Goal: Communication & Community: Answer question/provide support

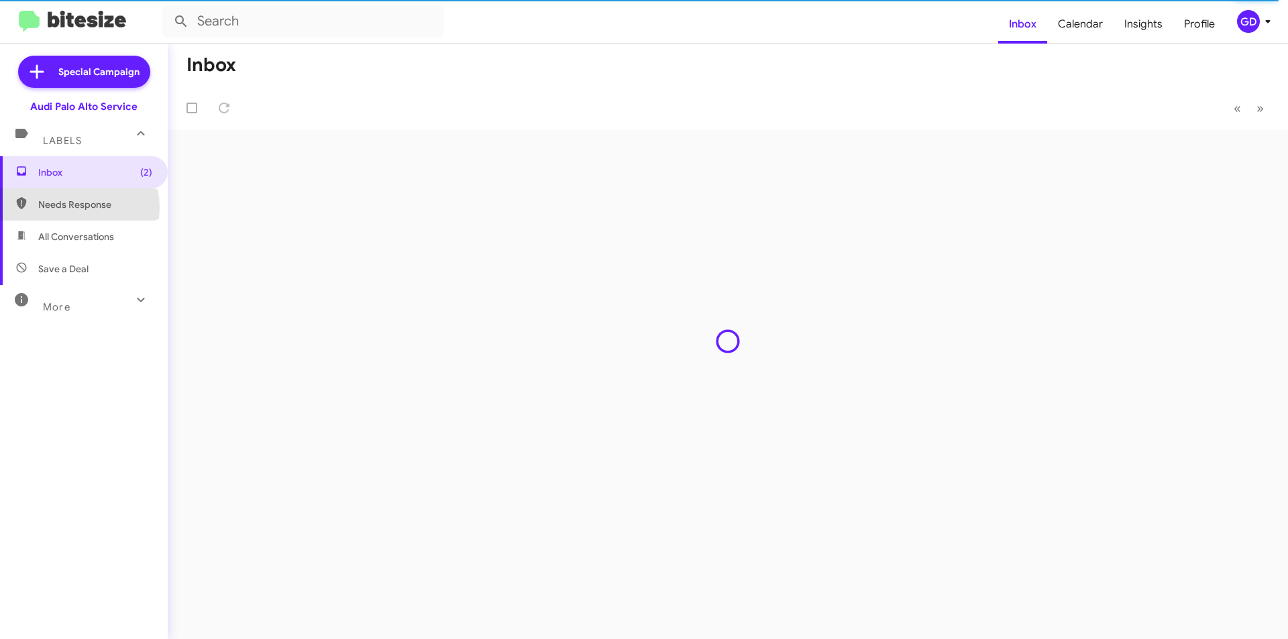
click at [70, 208] on span "Needs Response" at bounding box center [95, 204] width 114 height 13
type input "in:needs-response"
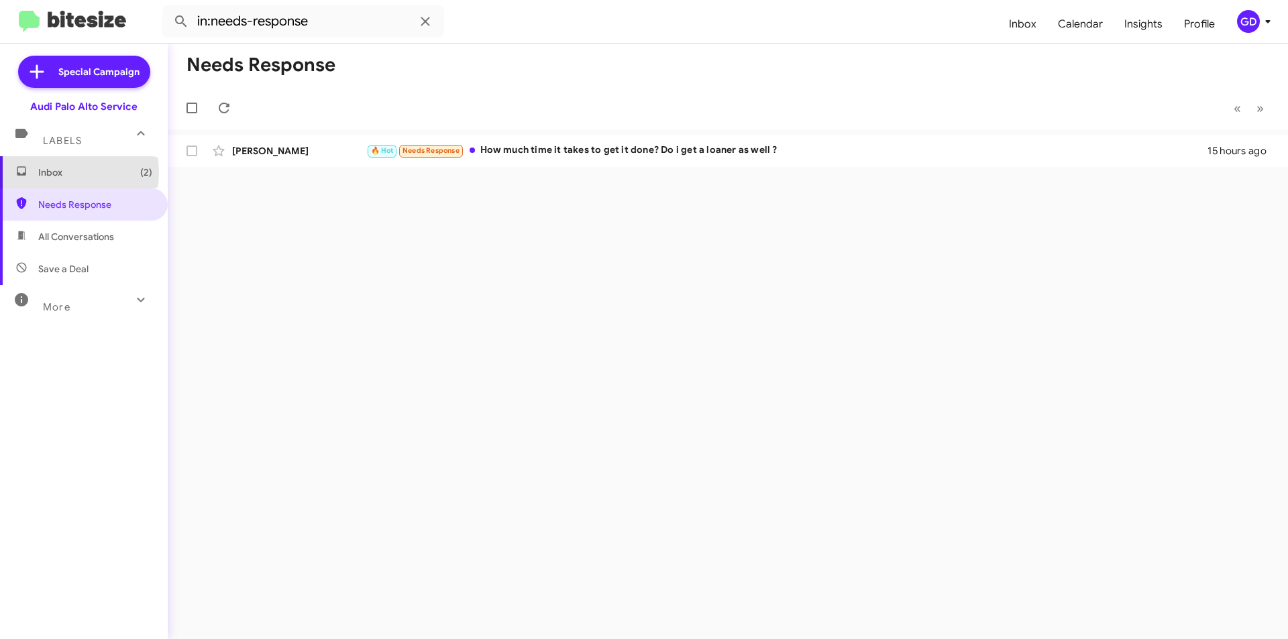
click at [58, 172] on span "Inbox (2)" at bounding box center [95, 172] width 114 height 13
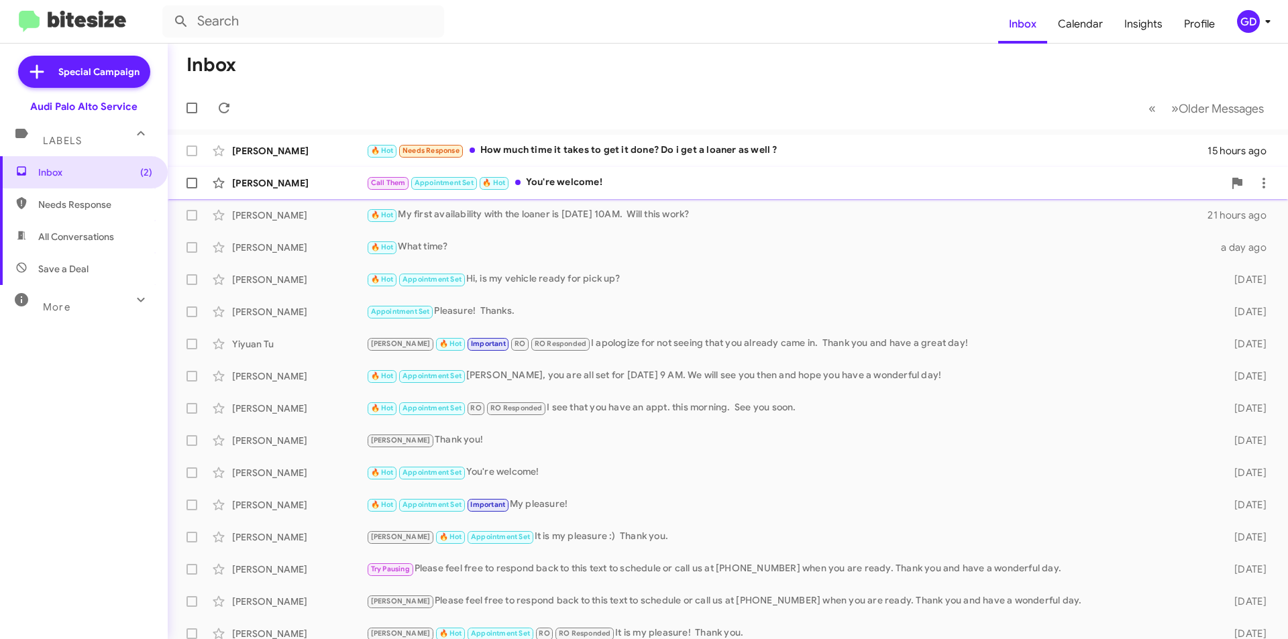
click at [258, 183] on div "[PERSON_NAME]" at bounding box center [299, 182] width 134 height 13
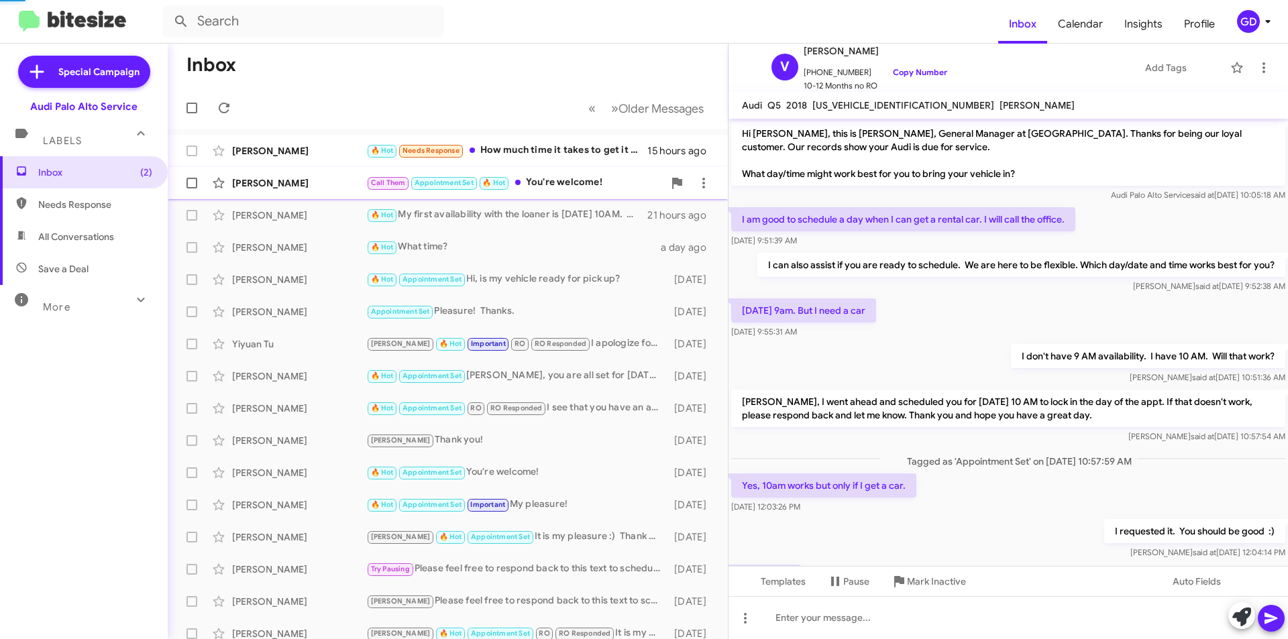
scroll to position [124, 0]
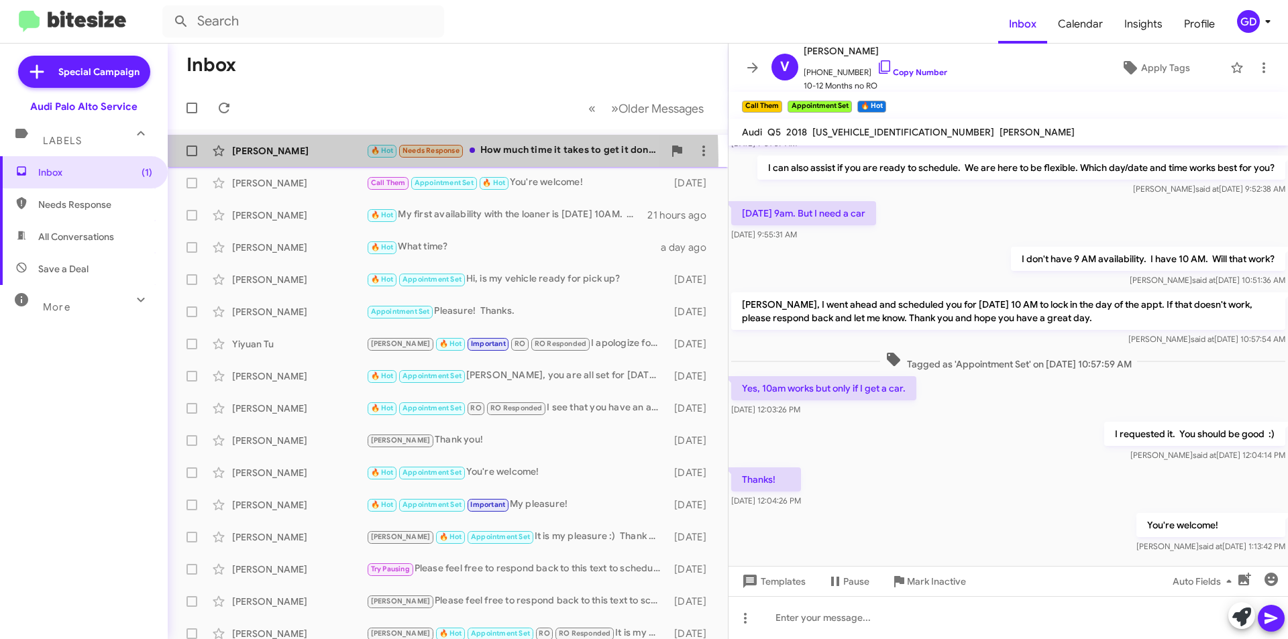
click at [262, 160] on div "[PERSON_NAME] 🔥 Hot Needs Response How much time it takes to get it done? Do i …" at bounding box center [447, 151] width 539 height 27
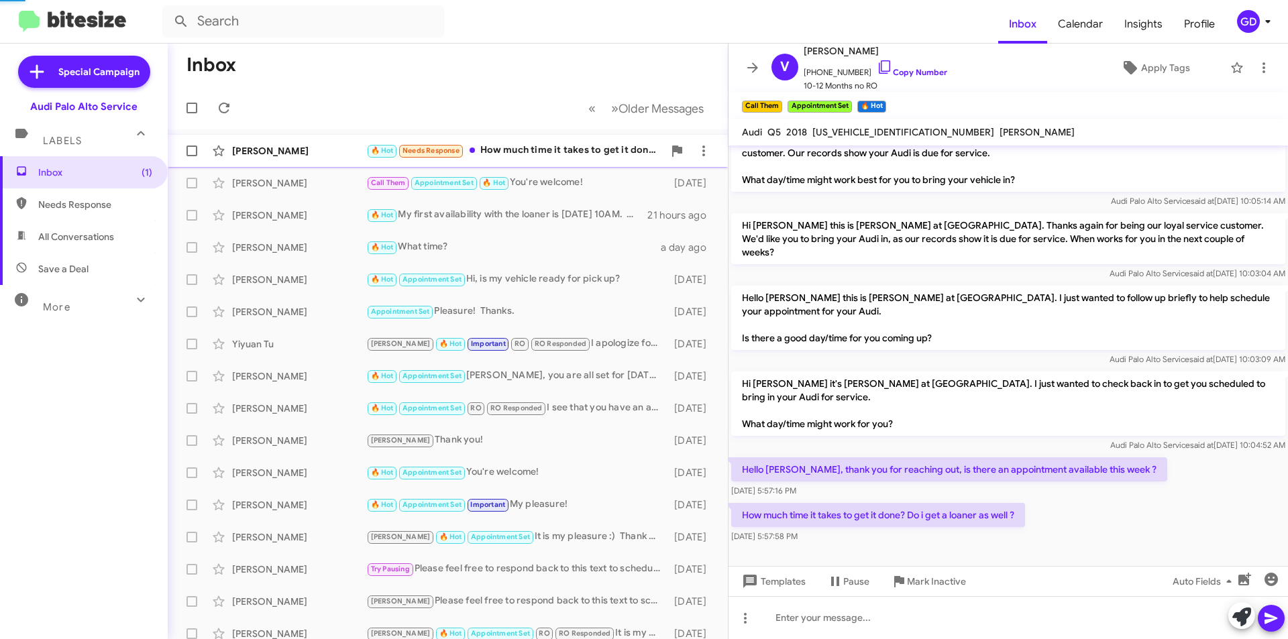
scroll to position [7, 0]
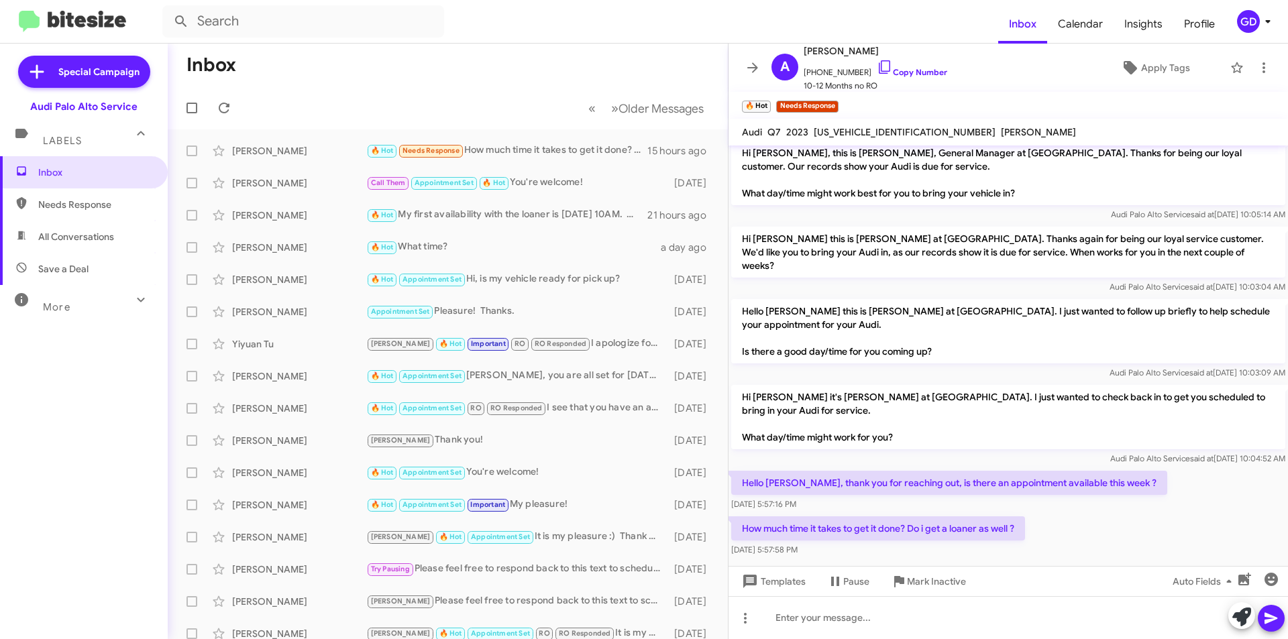
click at [1127, 514] on div "How much time it takes to get it done? Do i get a loaner as well ? [DATE] 5:57:…" at bounding box center [1009, 537] width 560 height 46
click at [810, 619] on div at bounding box center [1009, 618] width 560 height 43
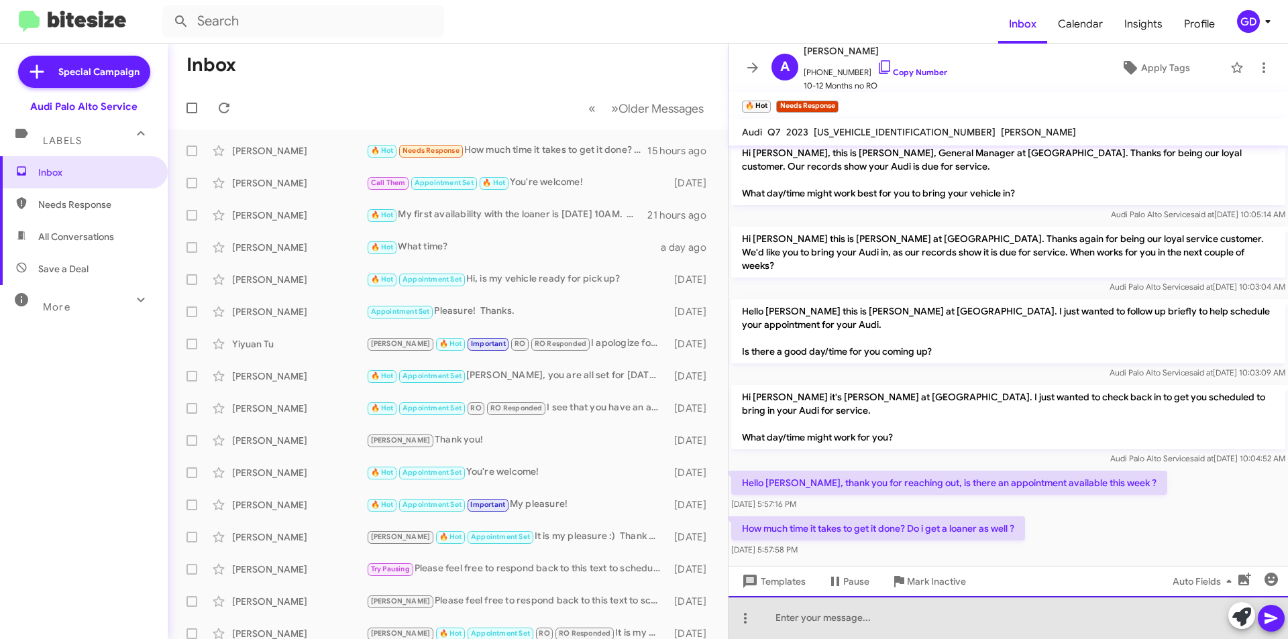
click at [776, 617] on div at bounding box center [1009, 618] width 560 height 43
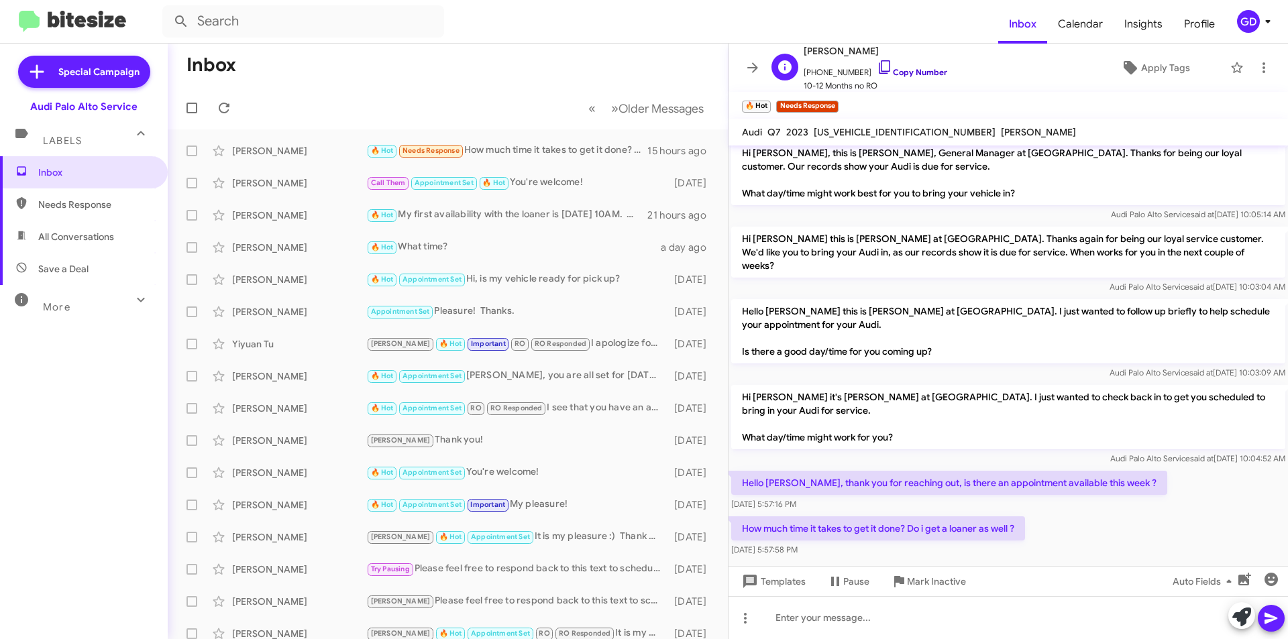
click at [898, 71] on link "Copy Number" at bounding box center [912, 72] width 70 height 10
click at [811, 631] on div at bounding box center [1009, 618] width 560 height 43
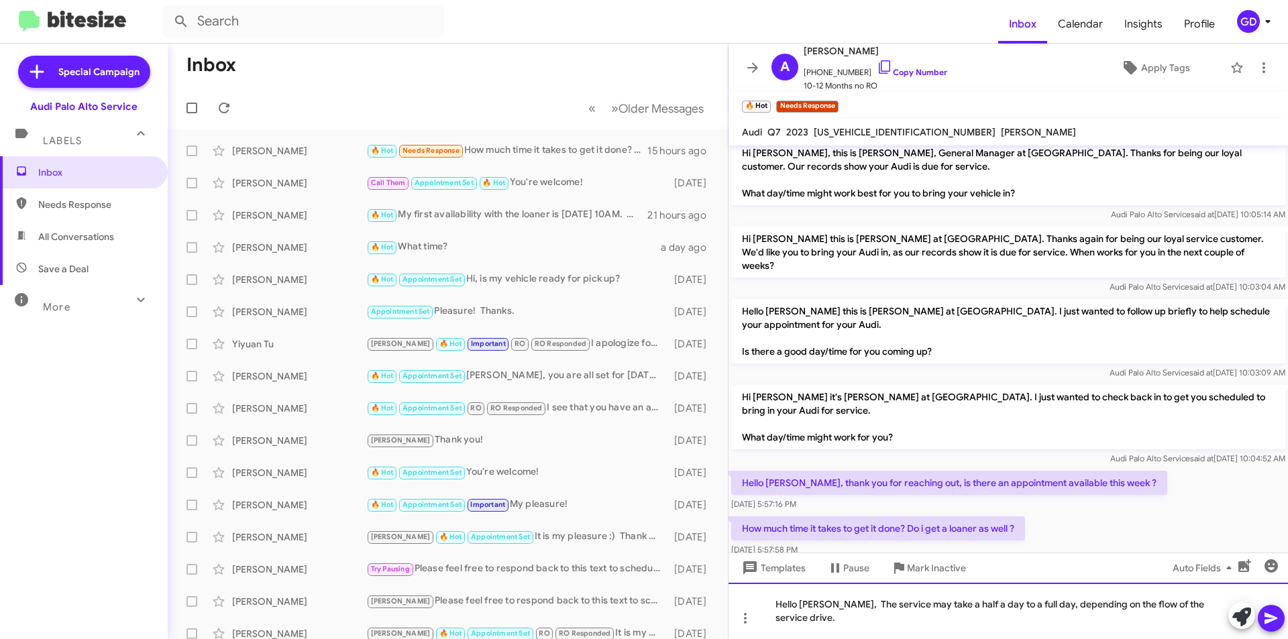
scroll to position [21, 0]
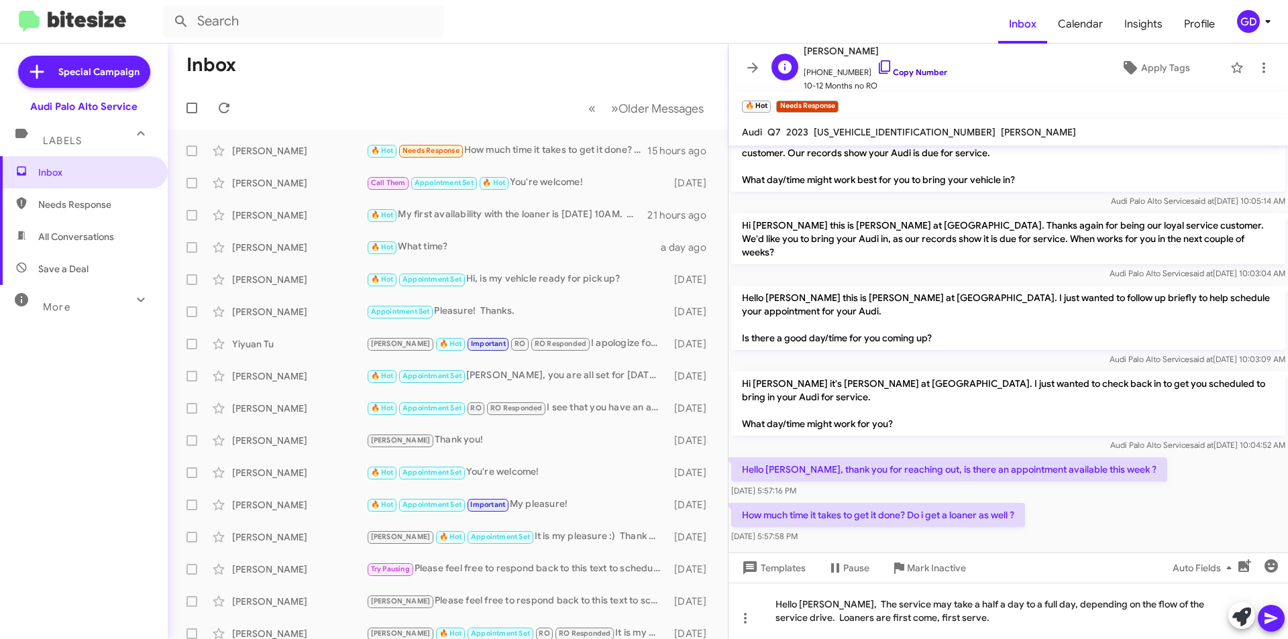
click at [901, 70] on link "Copy Number" at bounding box center [912, 72] width 70 height 10
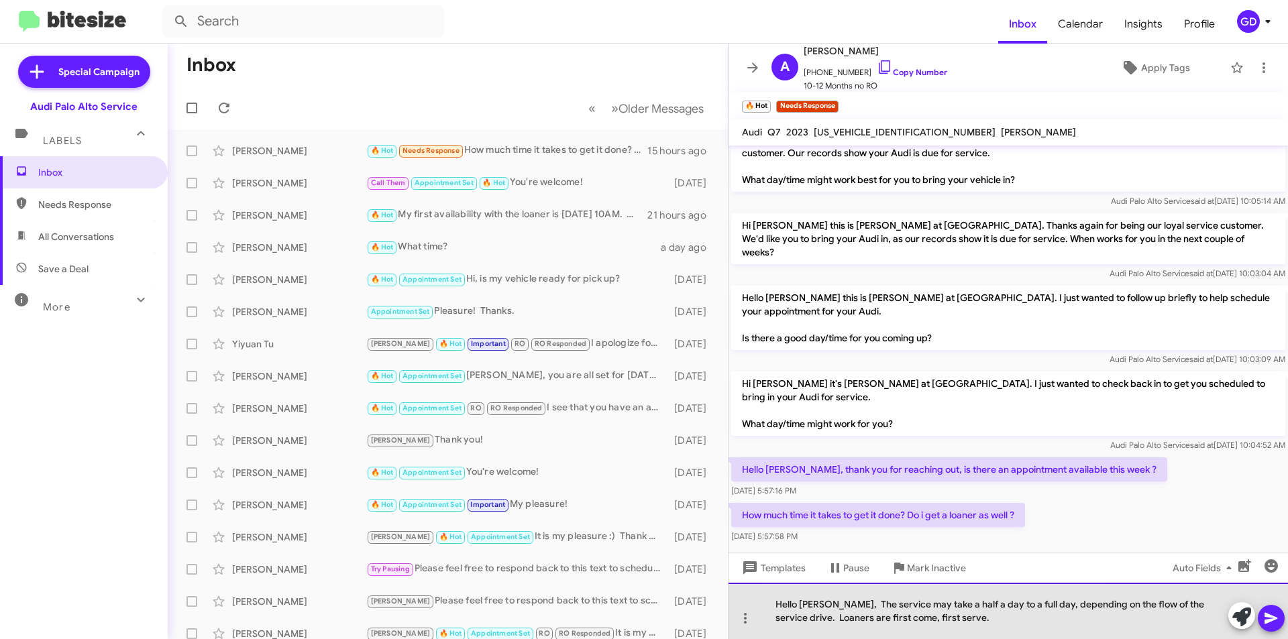
click at [941, 620] on div "Hello [PERSON_NAME], The service may take a half a day to a full day, depending…" at bounding box center [1009, 611] width 560 height 56
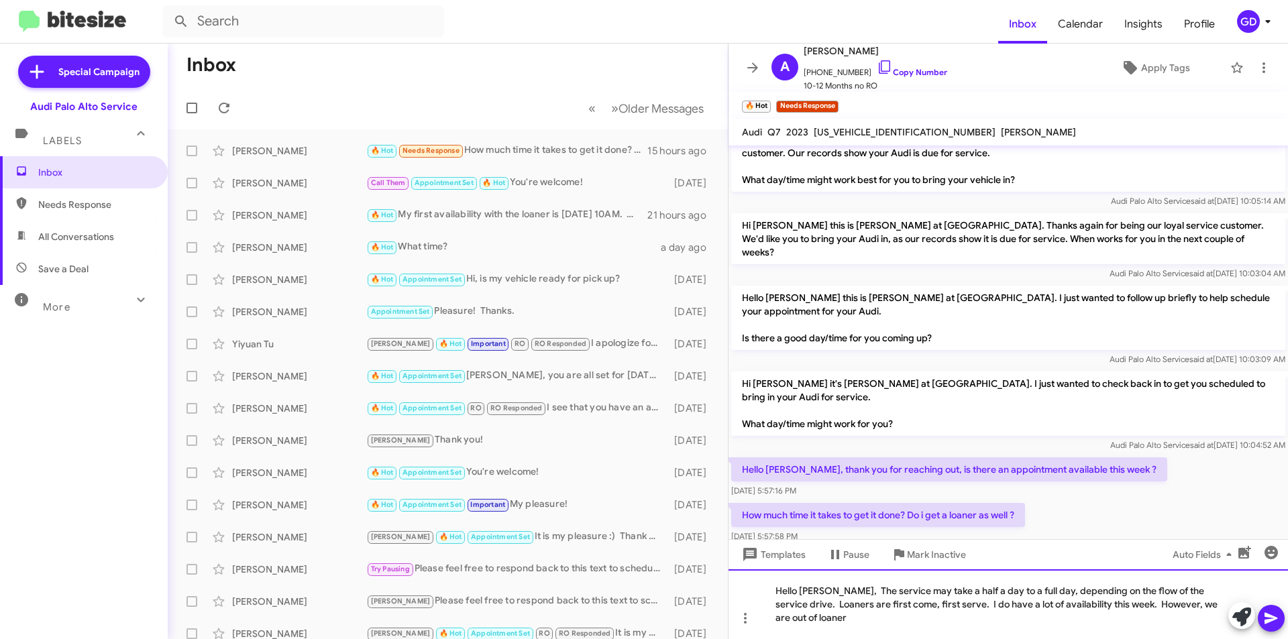
scroll to position [34, 0]
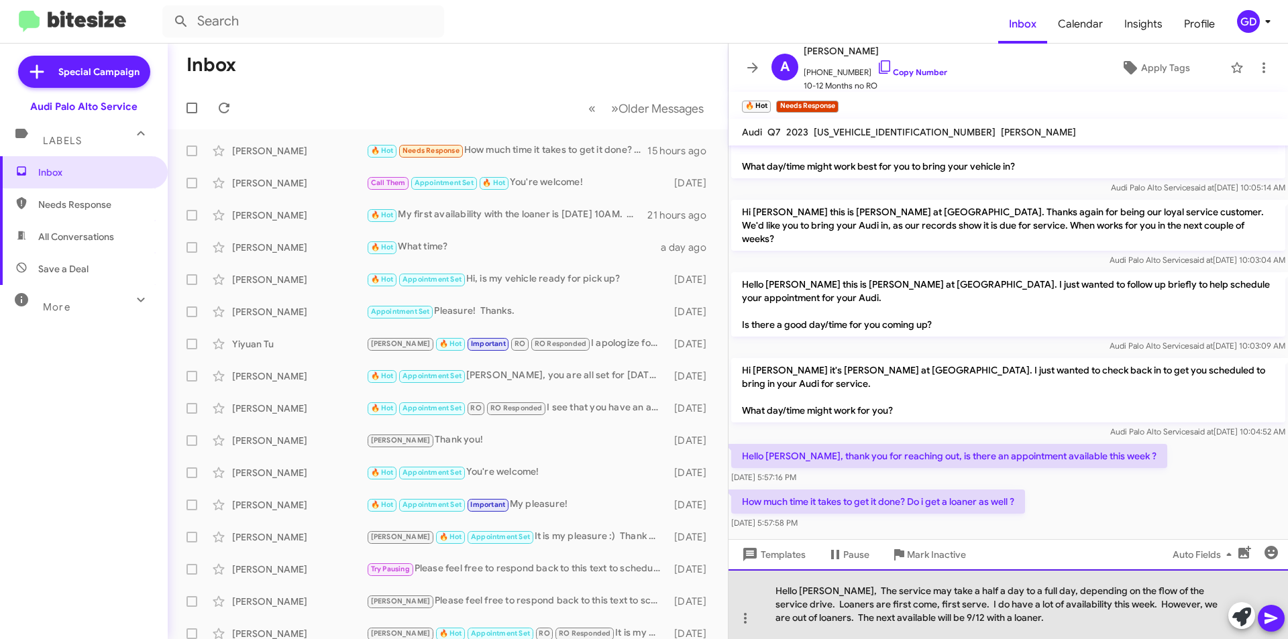
click at [1009, 619] on div "Hello [PERSON_NAME], The service may take a half a day to a full day, depending…" at bounding box center [1009, 605] width 560 height 70
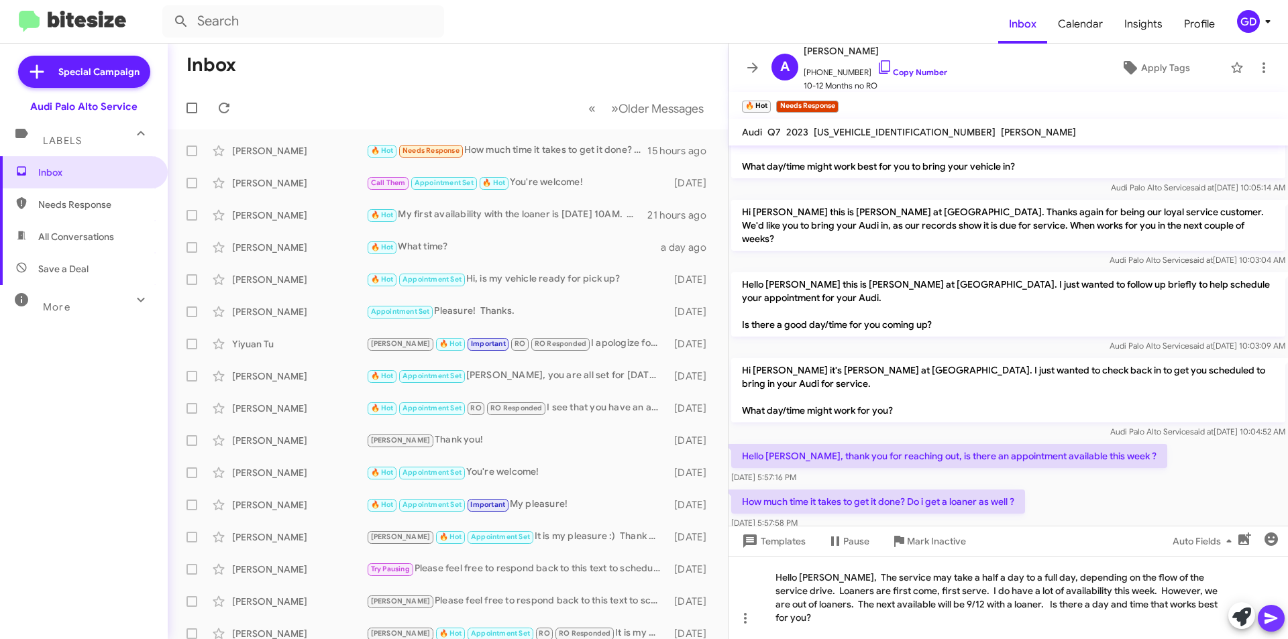
click at [1270, 617] on icon at bounding box center [1271, 618] width 13 height 11
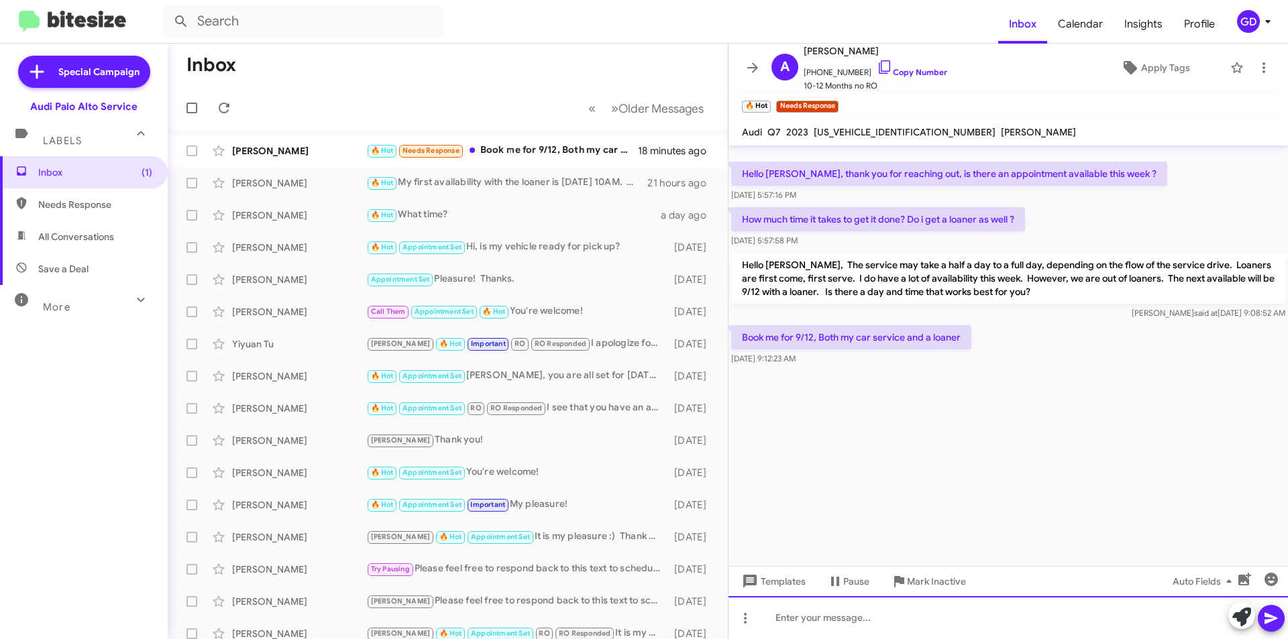
scroll to position [0, 0]
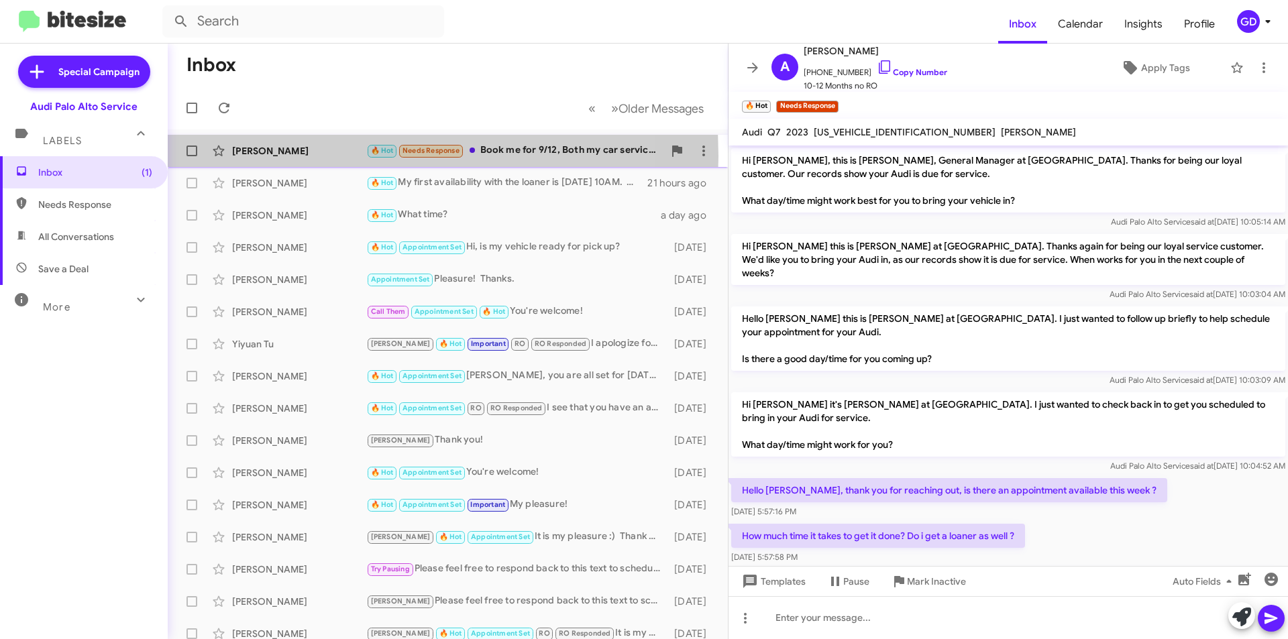
click at [260, 156] on div "[PERSON_NAME]" at bounding box center [299, 150] width 134 height 13
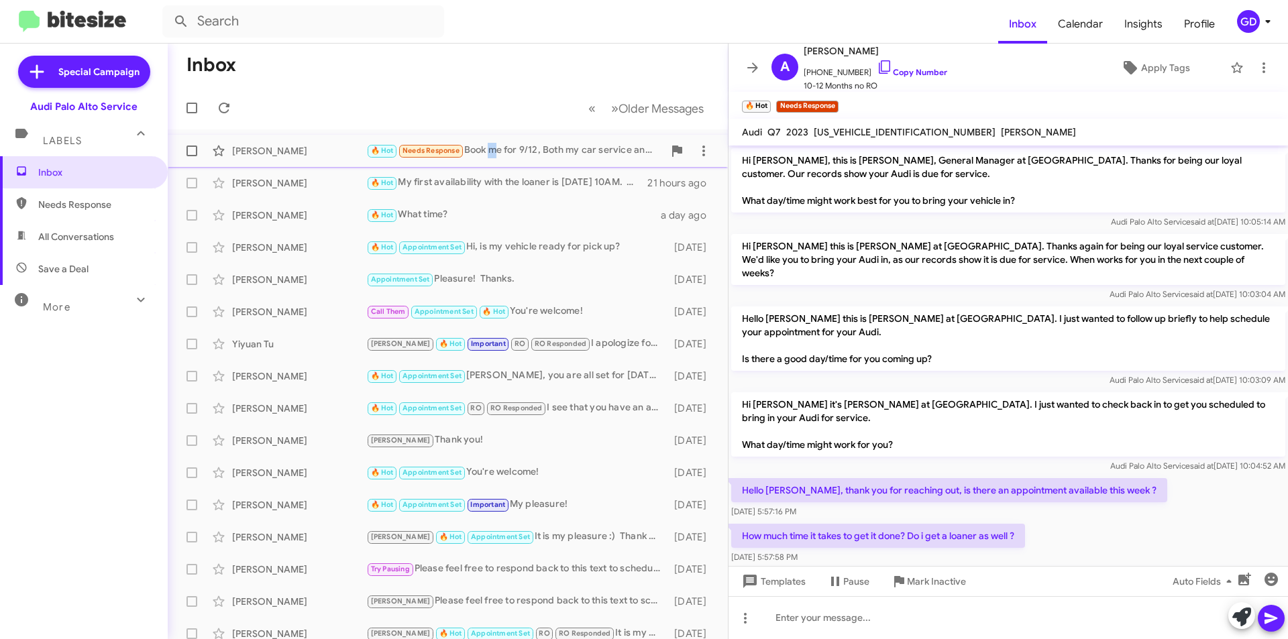
click at [491, 147] on div "🔥 Hot Needs Response Book me for 9/12, Both my car service and a loaner" at bounding box center [514, 150] width 297 height 15
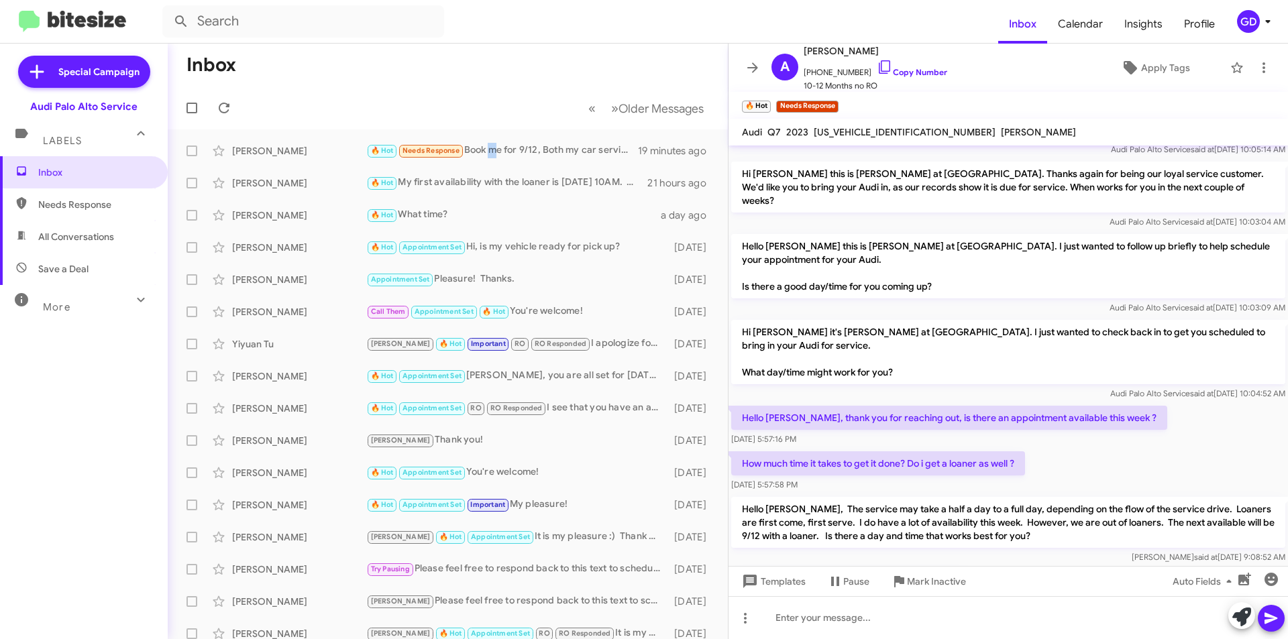
scroll to position [132, 0]
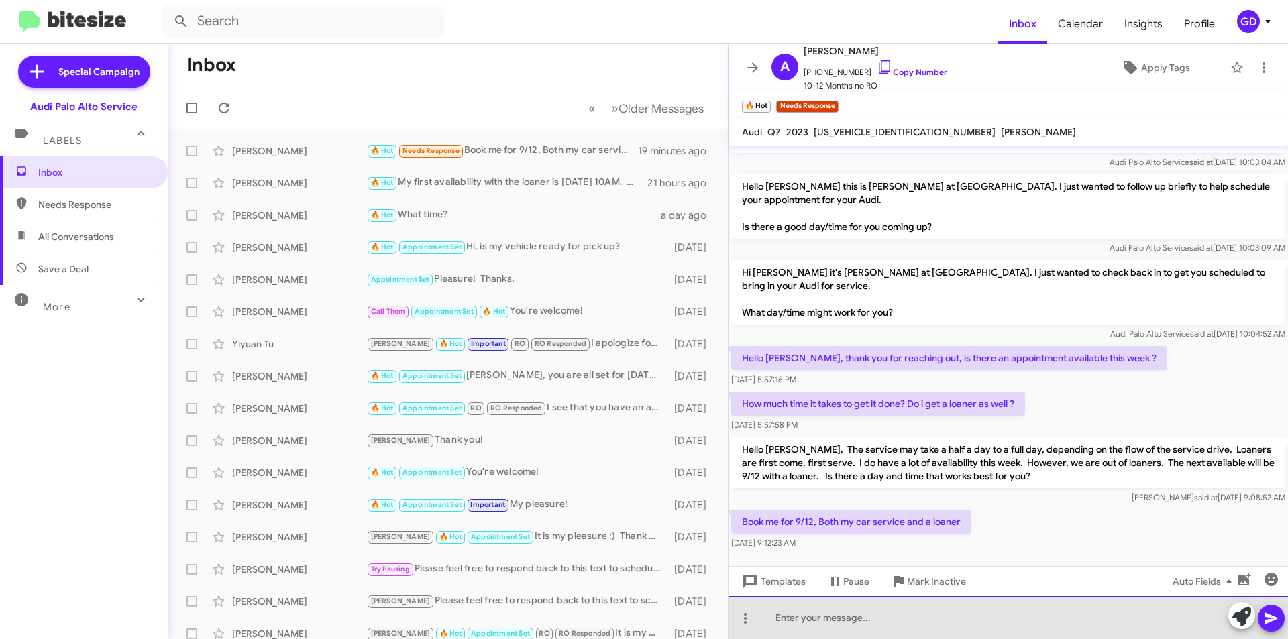
click at [791, 619] on div at bounding box center [1009, 618] width 560 height 43
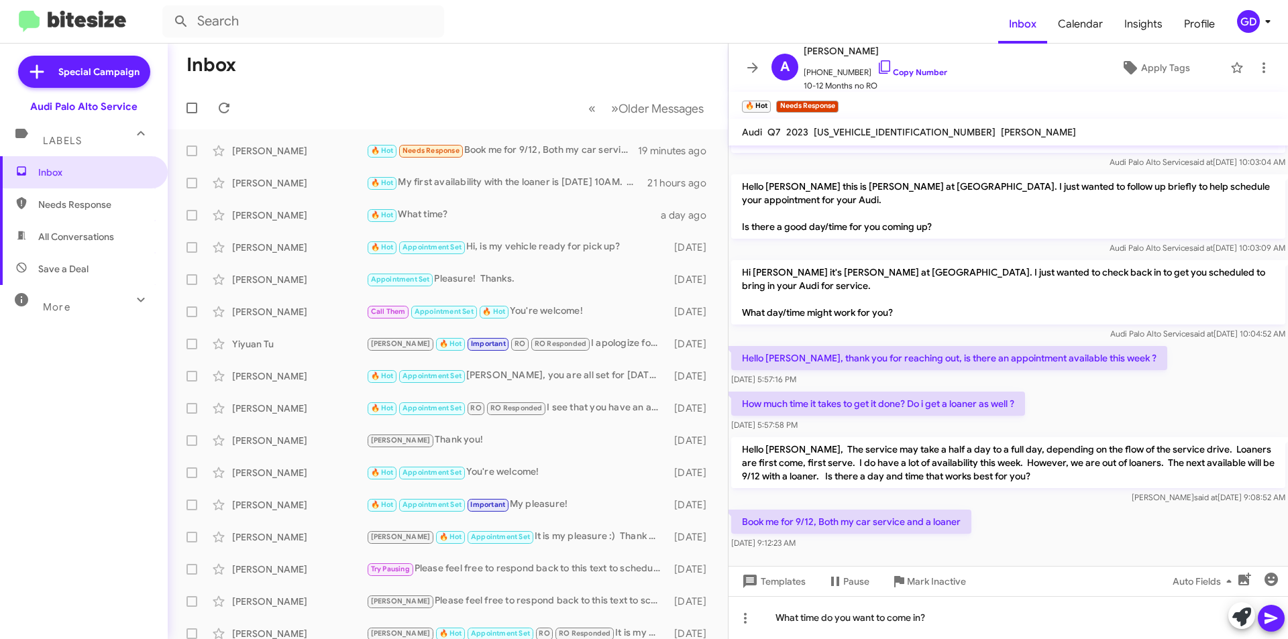
click at [1266, 615] on icon at bounding box center [1271, 618] width 13 height 11
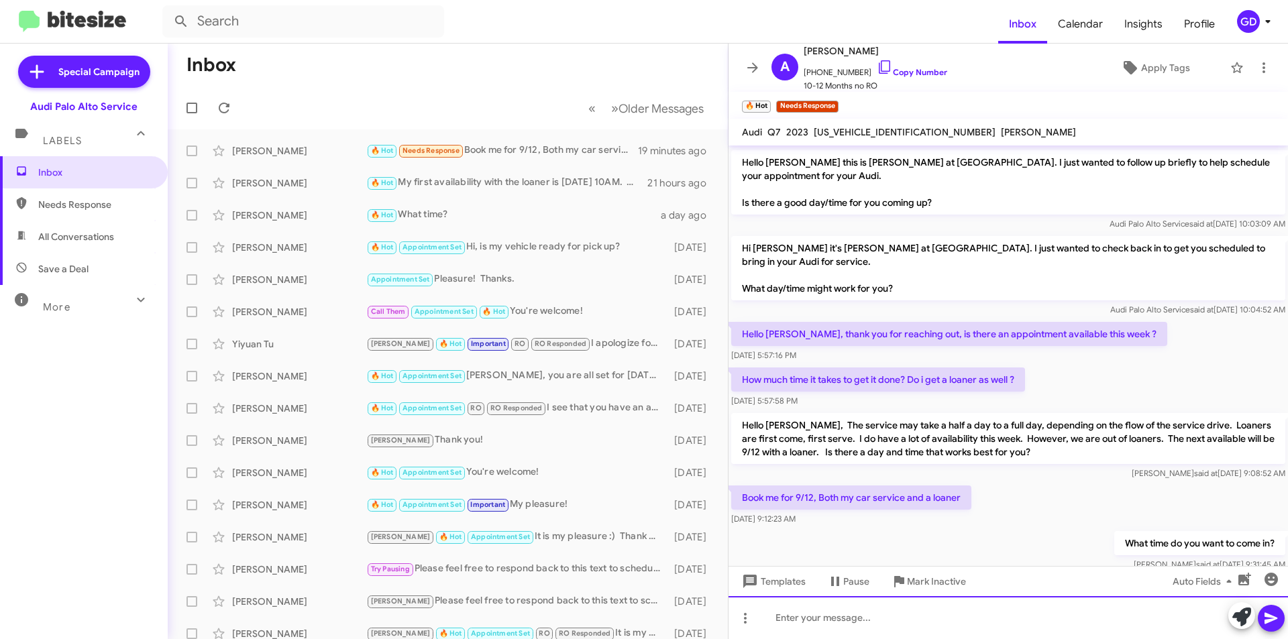
scroll to position [181, 0]
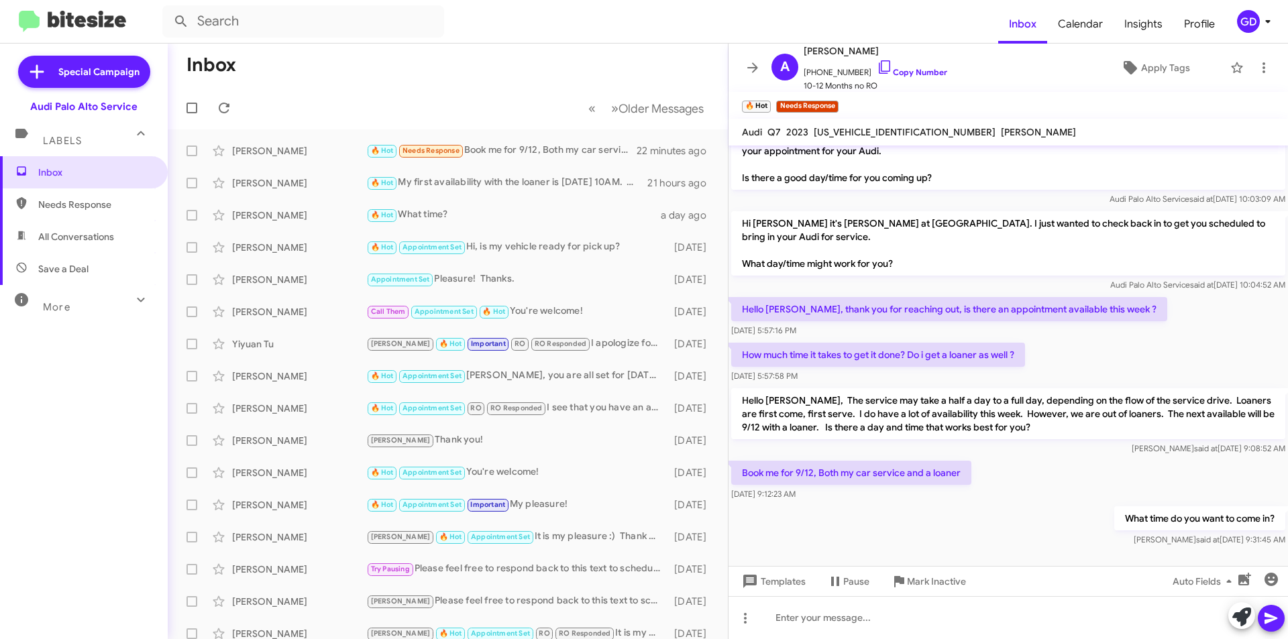
click at [920, 534] on mat-tooltip-component "Mark Inactive" at bounding box center [927, 549] width 71 height 40
click at [896, 76] on link "Copy Number" at bounding box center [912, 72] width 70 height 10
click at [59, 205] on span "Needs Response" at bounding box center [95, 204] width 114 height 13
type input "in:needs-response"
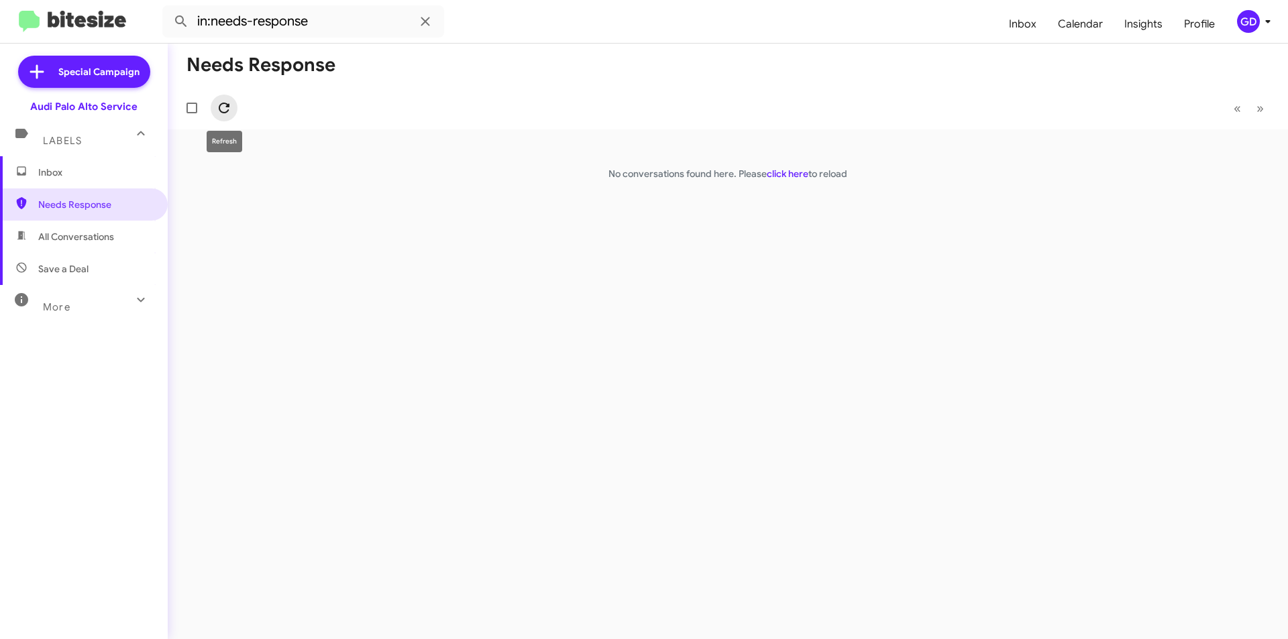
click at [222, 109] on icon at bounding box center [224, 108] width 16 height 16
click at [60, 175] on span "Inbox" at bounding box center [95, 172] width 114 height 13
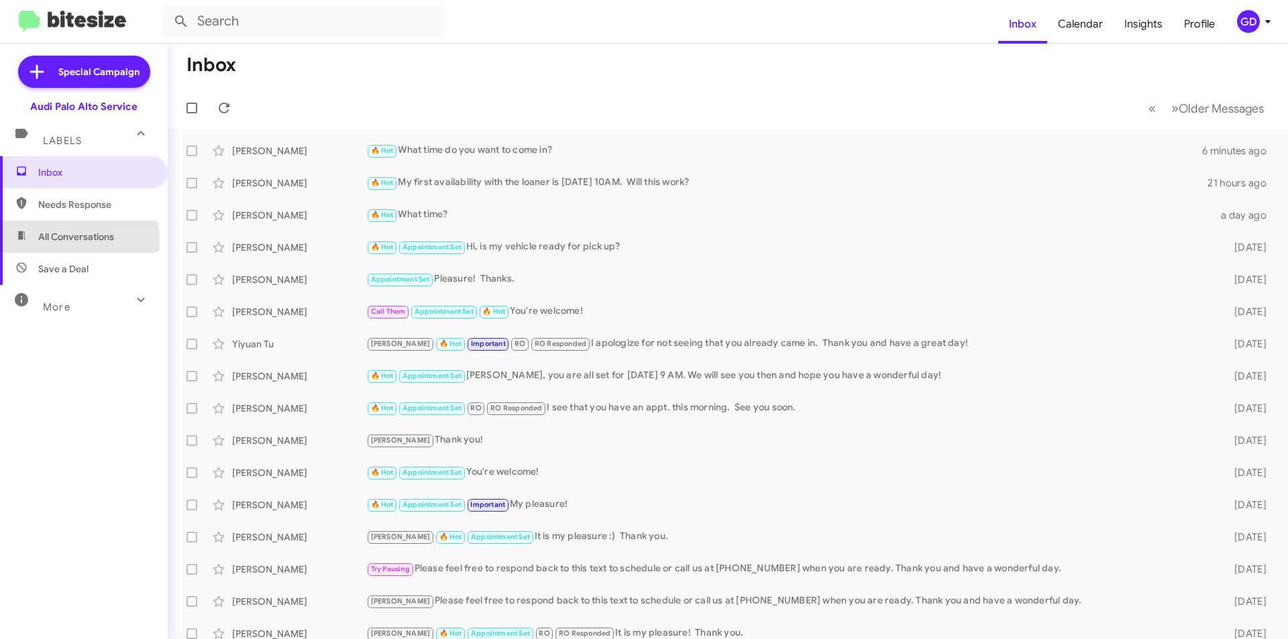
click at [70, 241] on span "All Conversations" at bounding box center [76, 236] width 76 height 13
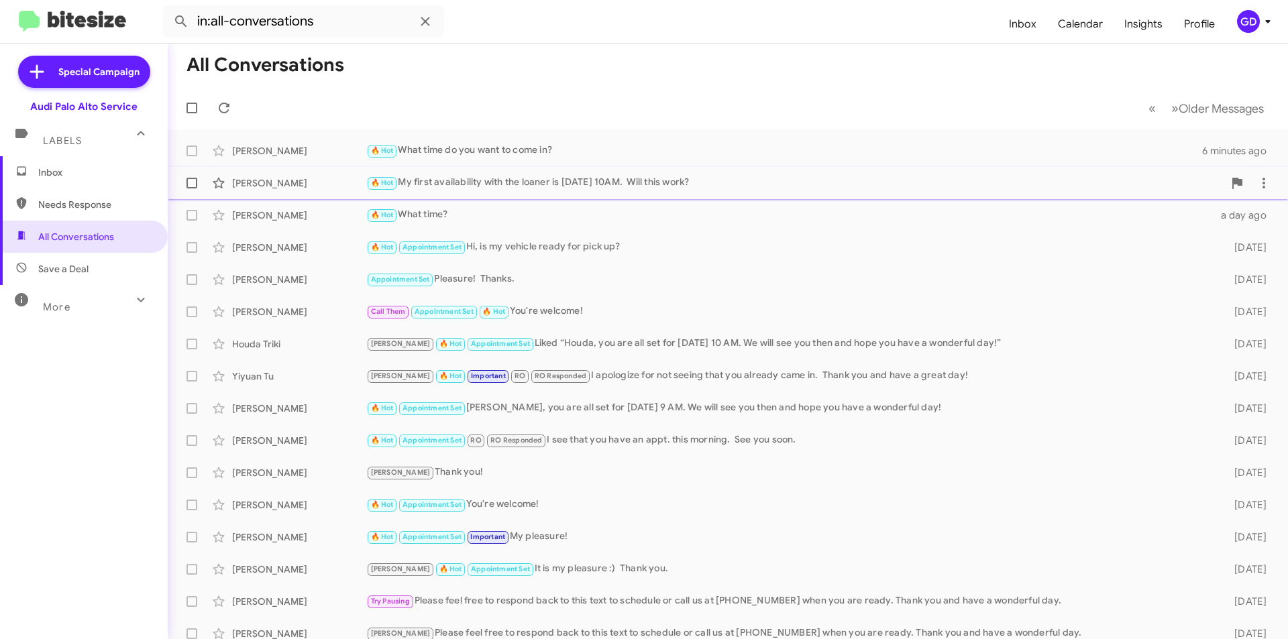
click at [258, 185] on div "[PERSON_NAME]" at bounding box center [299, 182] width 134 height 13
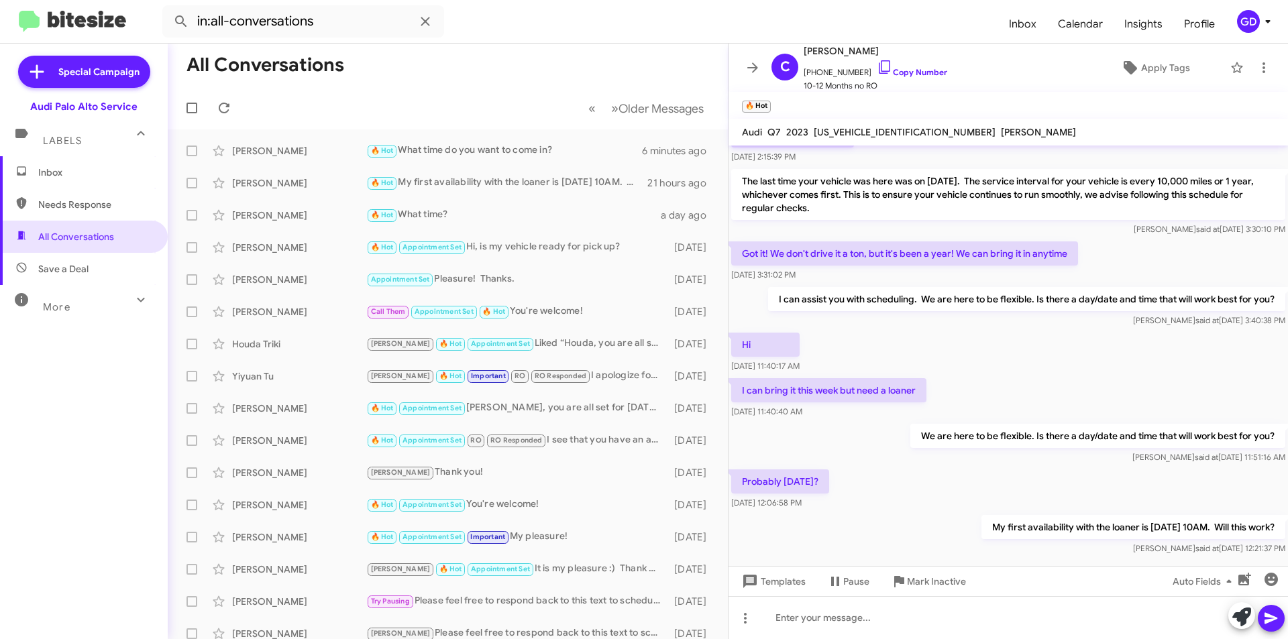
scroll to position [288, 0]
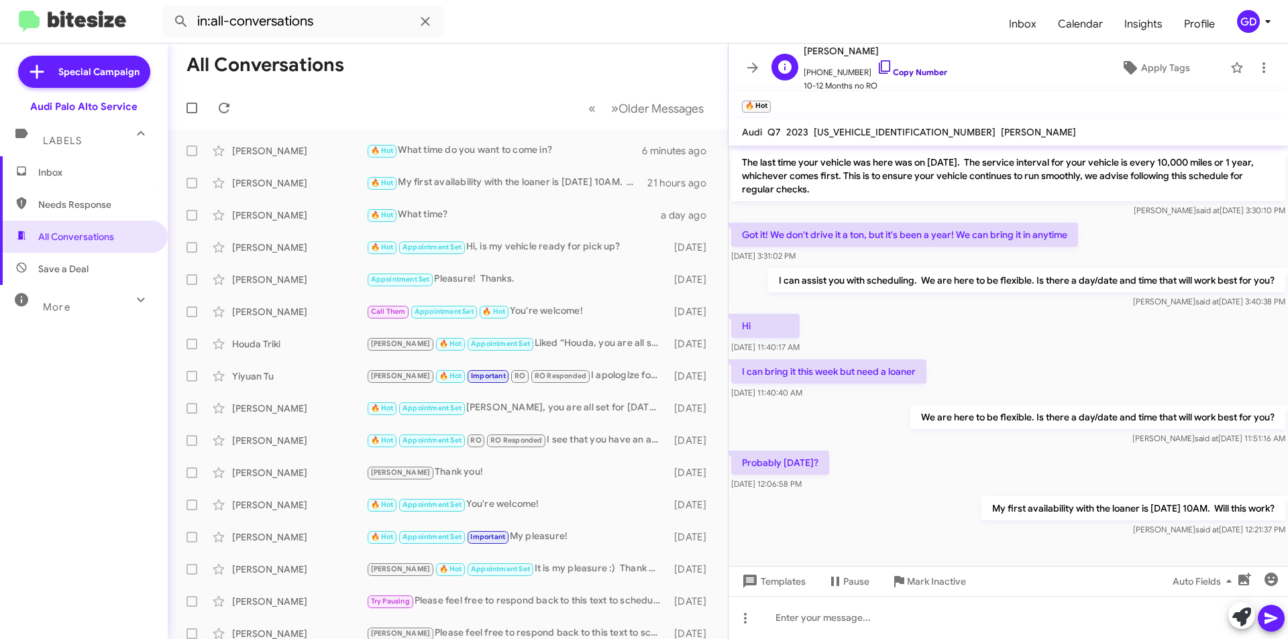
click at [905, 70] on link "Copy Number" at bounding box center [912, 72] width 70 height 10
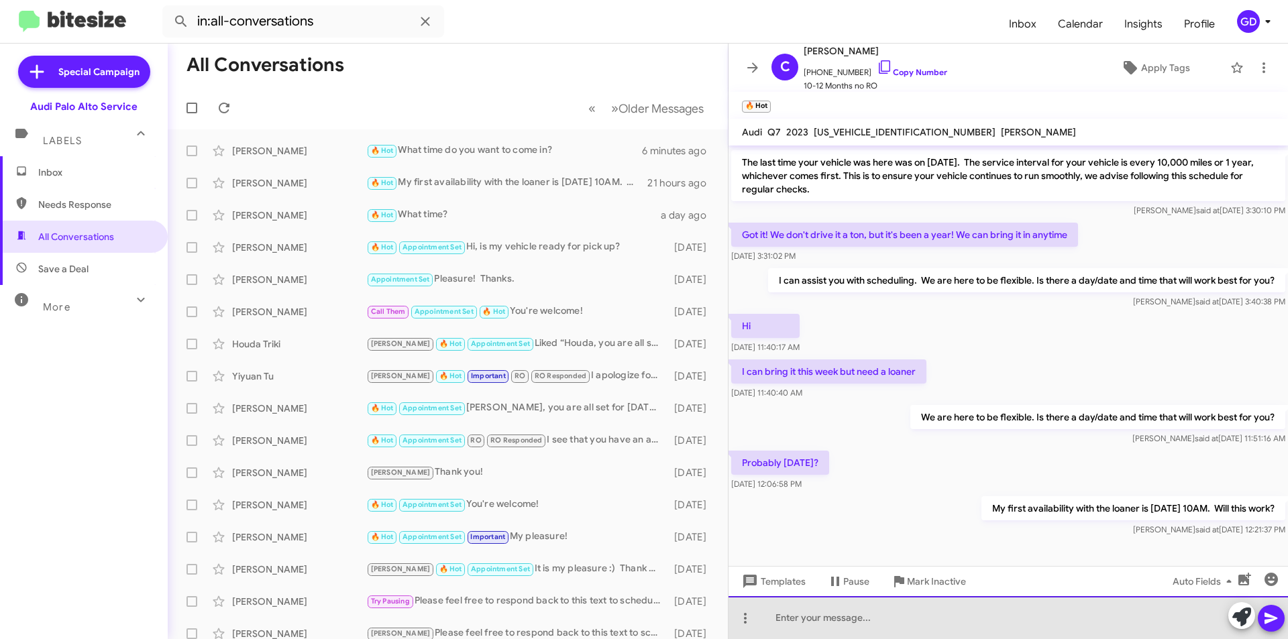
click at [786, 621] on div at bounding box center [1009, 618] width 560 height 43
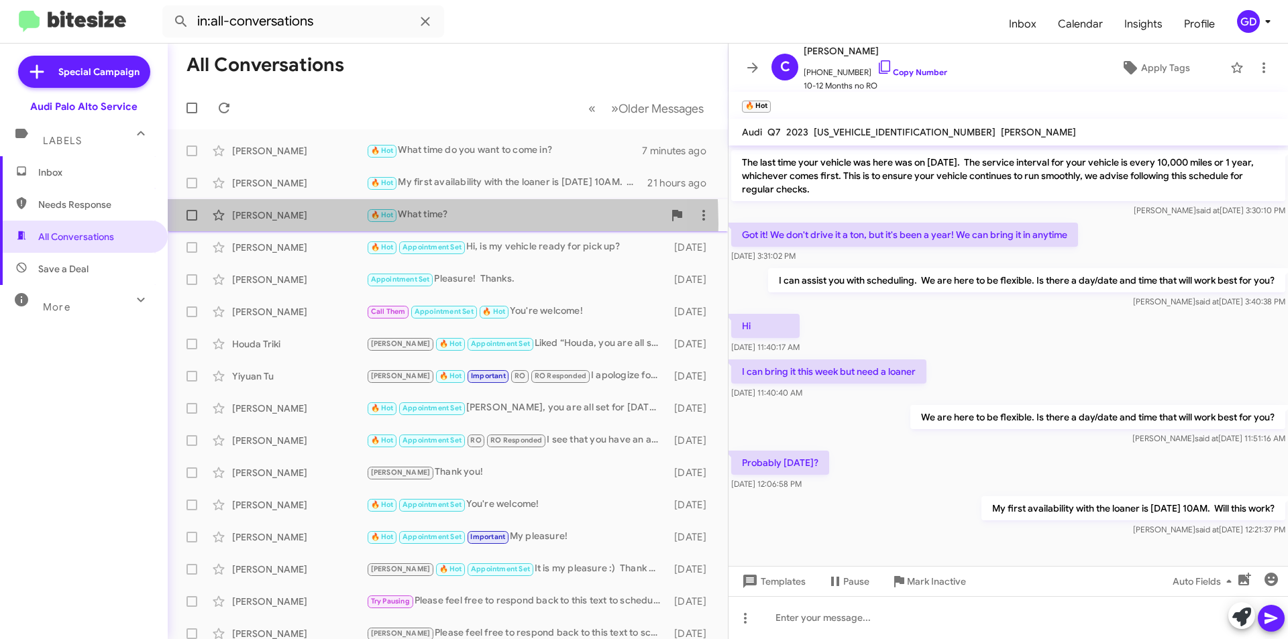
click at [276, 224] on div "[PERSON_NAME] 🔥 Hot What time? a day ago" at bounding box center [447, 215] width 539 height 27
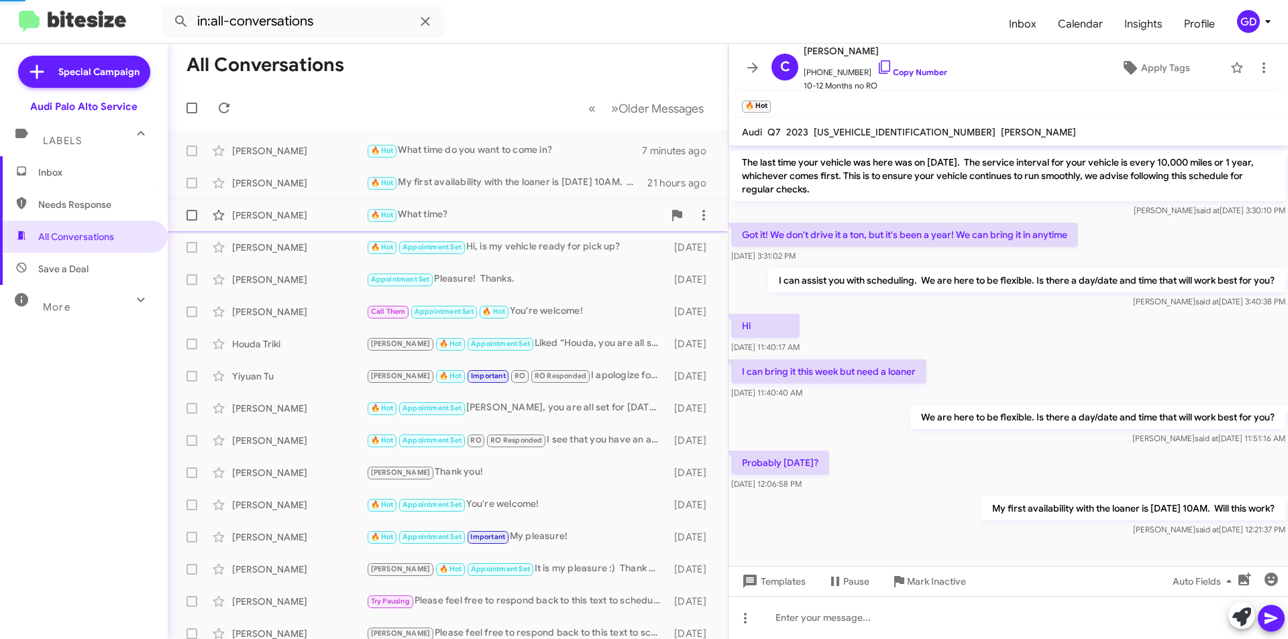
scroll to position [7, 0]
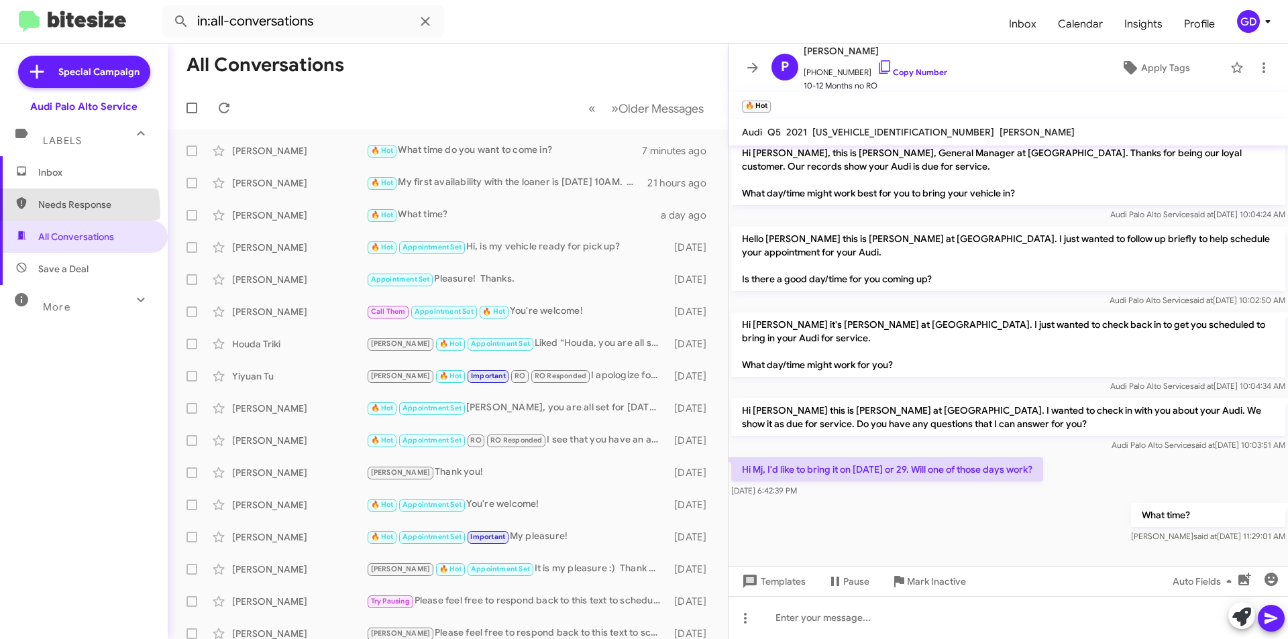
click at [69, 211] on span "Needs Response" at bounding box center [95, 204] width 114 height 13
type input "in:needs-response"
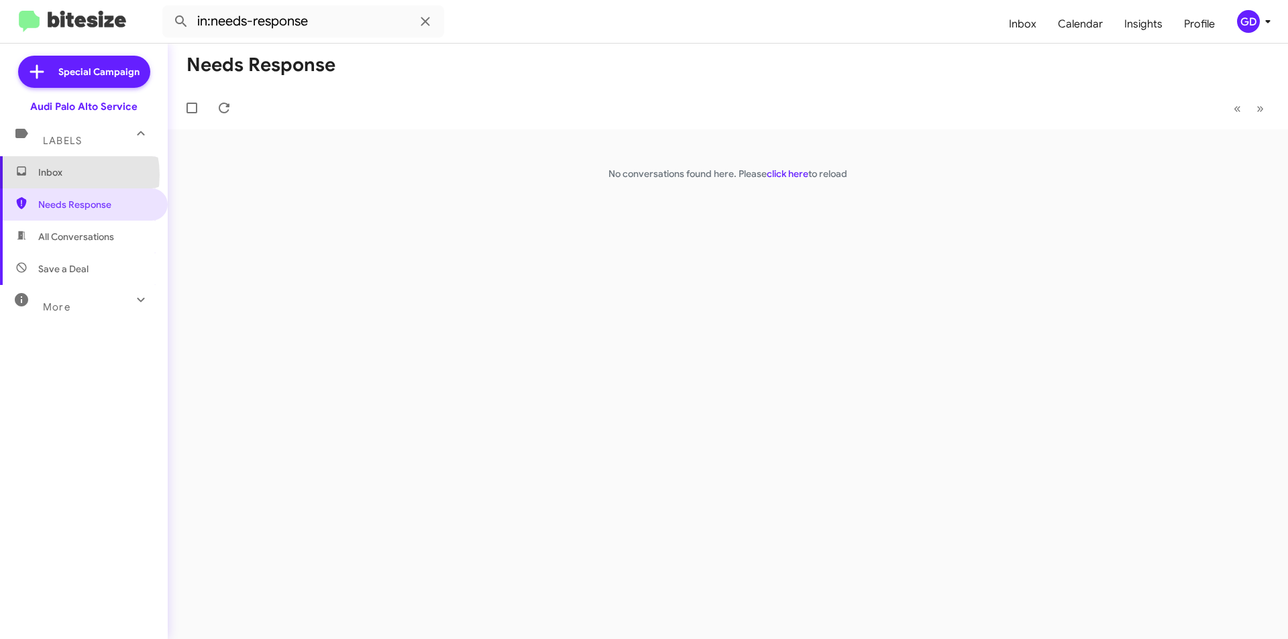
click at [59, 175] on span "Inbox" at bounding box center [95, 172] width 114 height 13
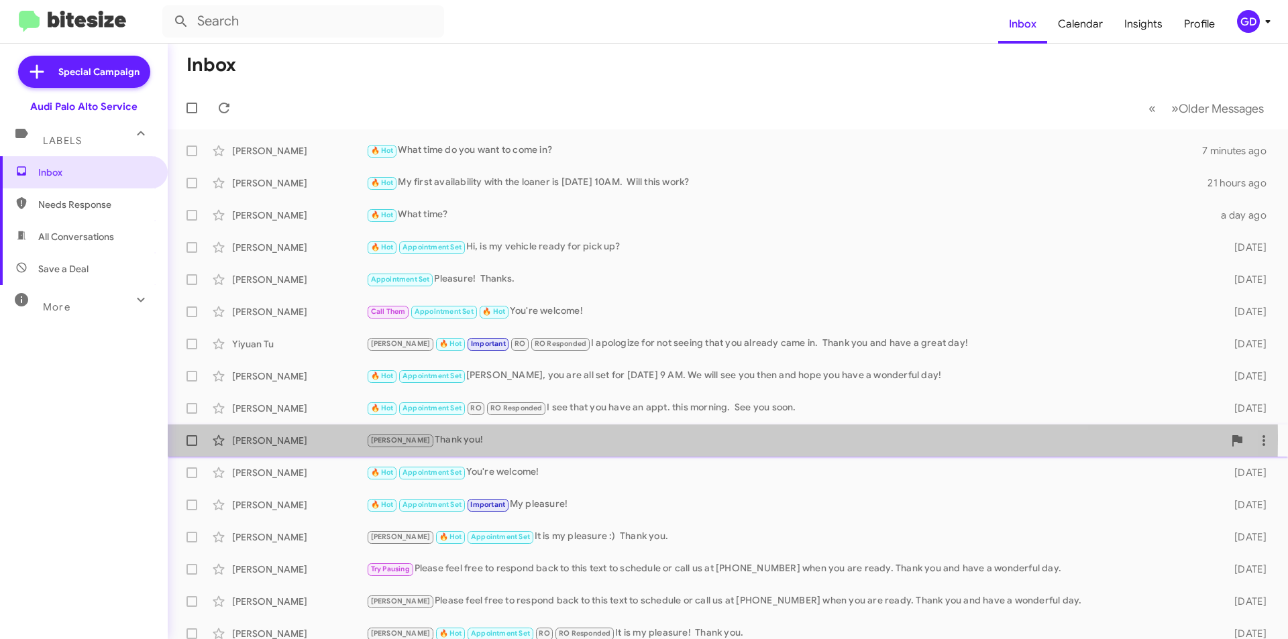
click at [416, 440] on div "[PERSON_NAME] Thank you!" at bounding box center [795, 440] width 858 height 15
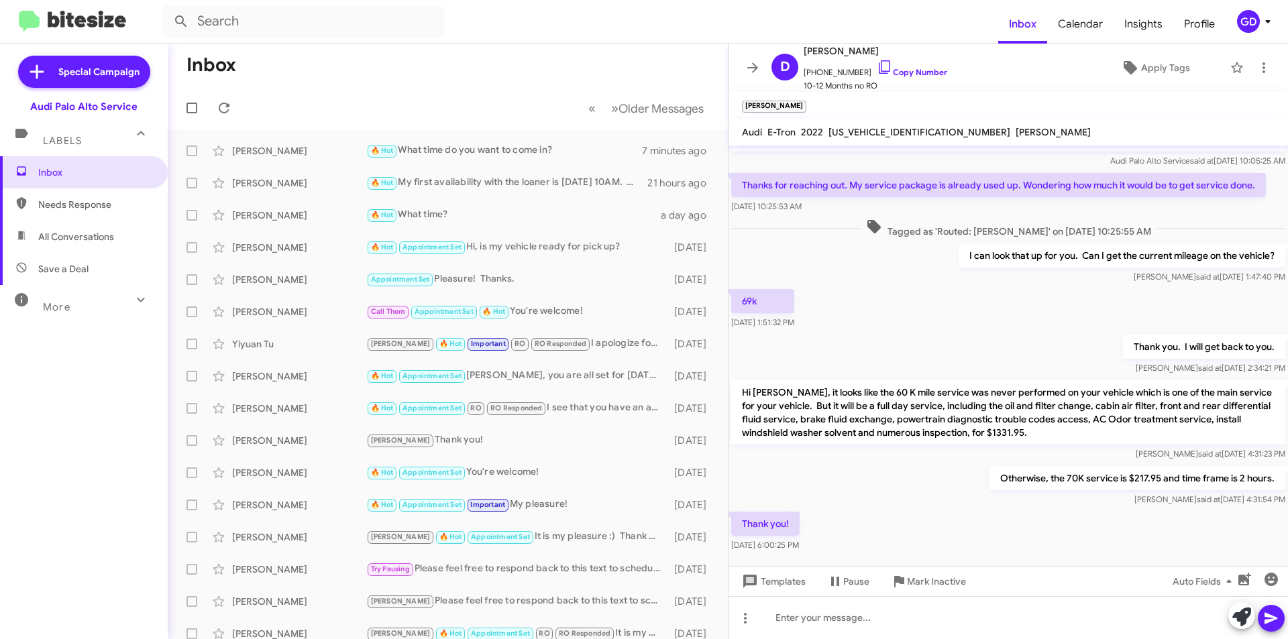
scroll to position [80, 0]
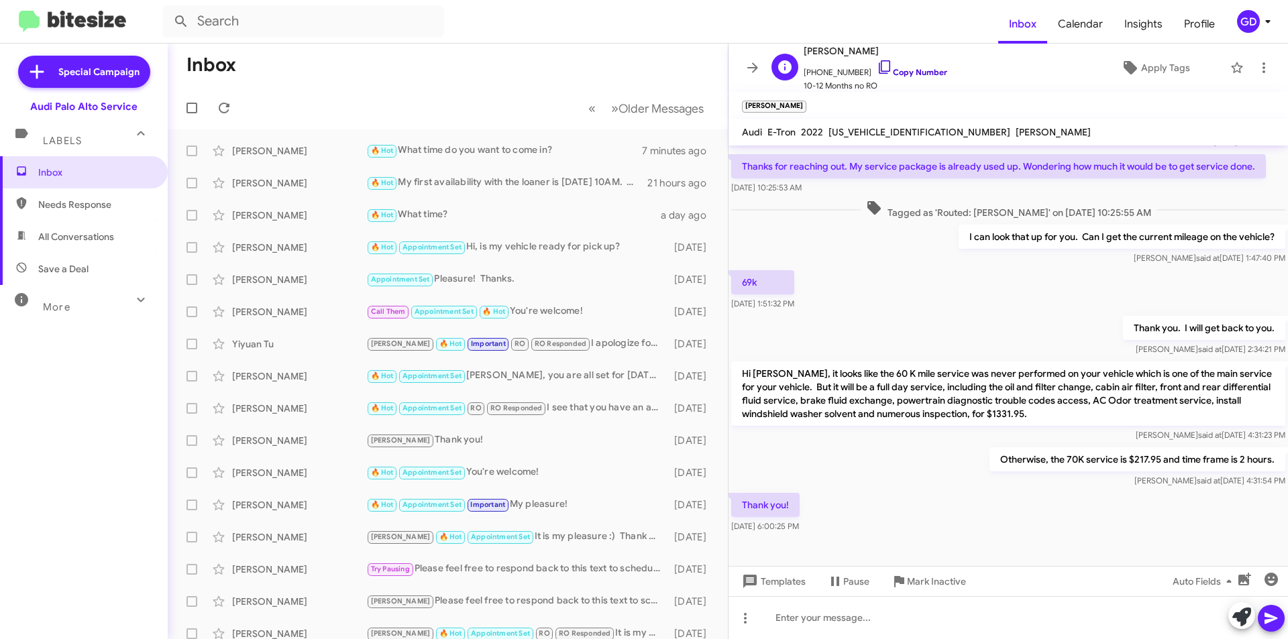
click at [923, 70] on link "Copy Number" at bounding box center [912, 72] width 70 height 10
click at [787, 620] on div at bounding box center [1009, 618] width 560 height 43
paste div
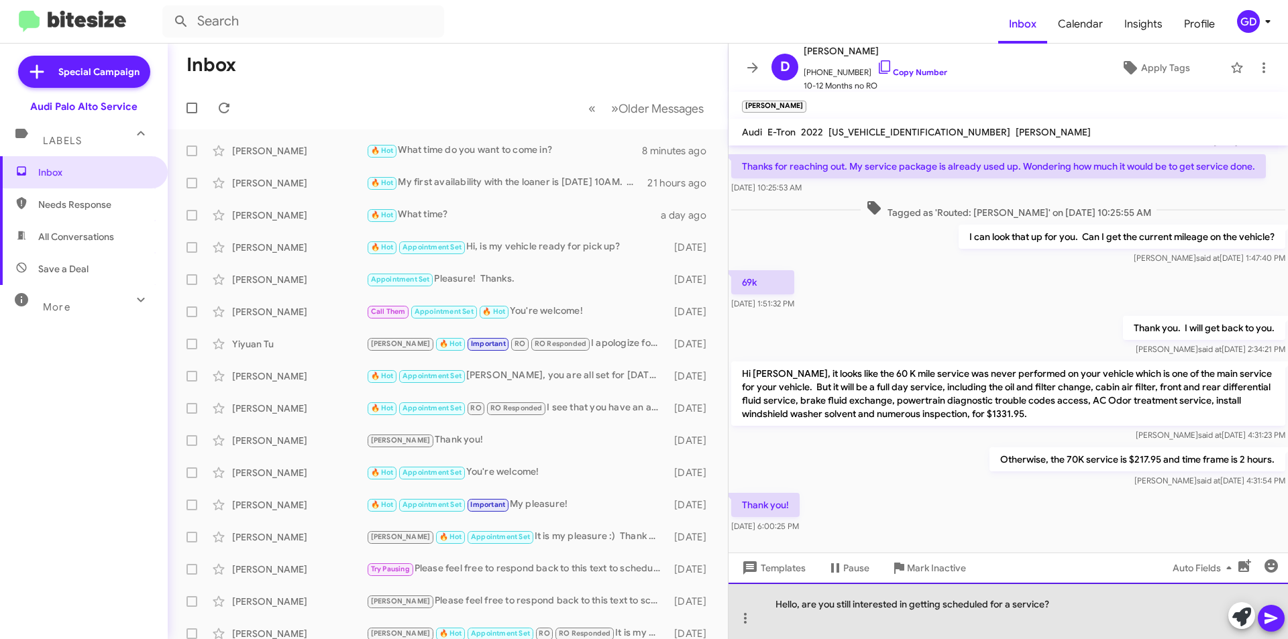
click at [796, 605] on div "Hello, are you still interested in getting scheduled for a service?" at bounding box center [1009, 611] width 560 height 56
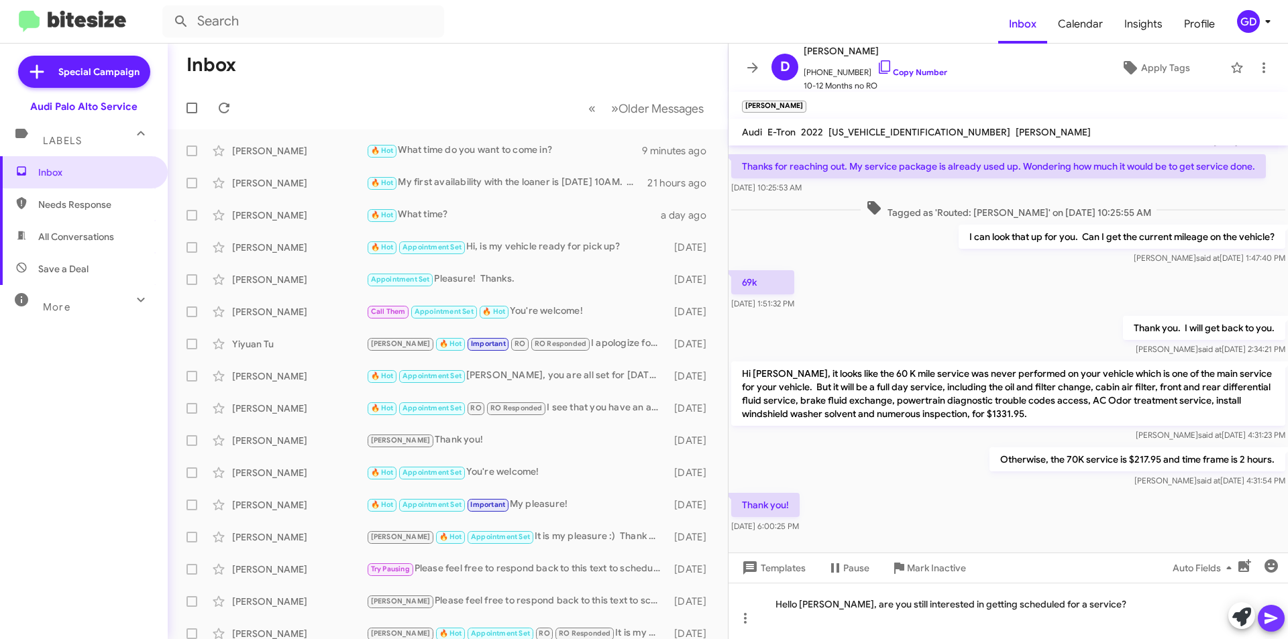
click at [1270, 619] on icon at bounding box center [1271, 619] width 16 height 16
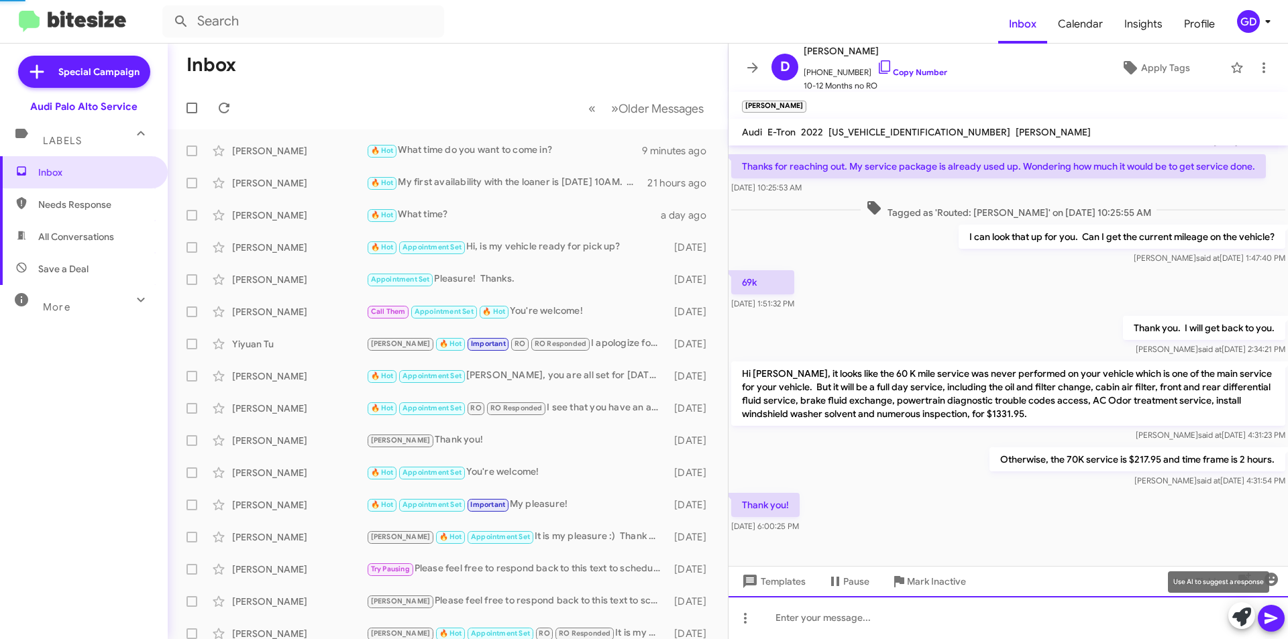
scroll to position [0, 0]
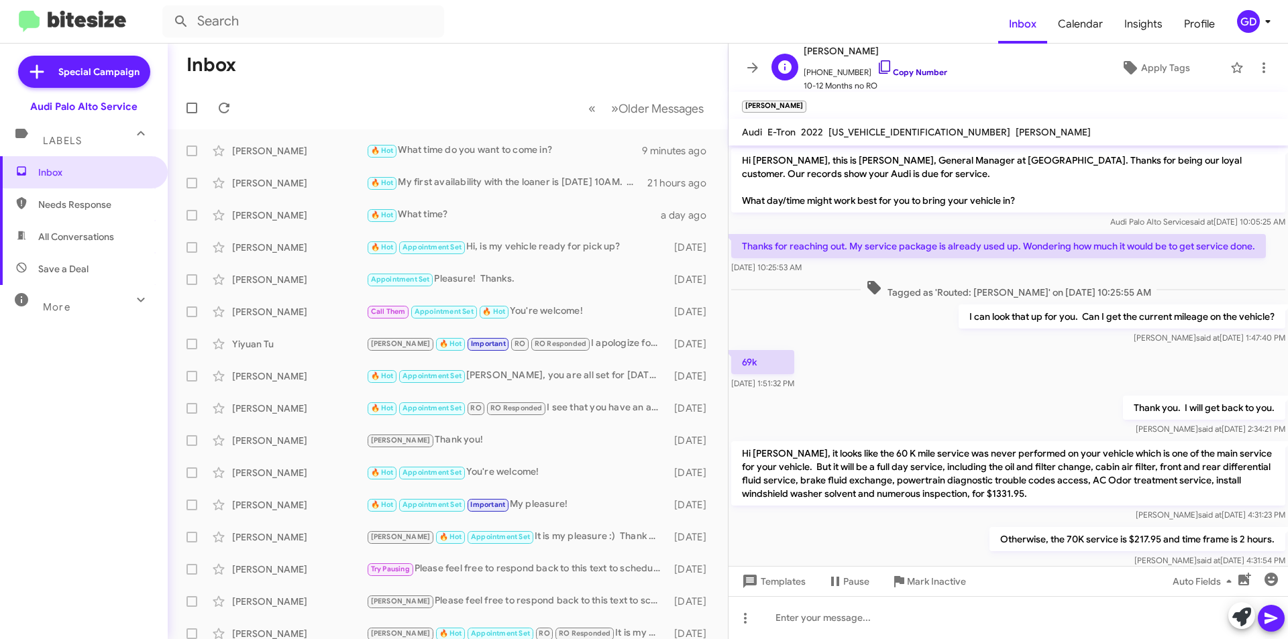
click at [898, 72] on link "Copy Number" at bounding box center [912, 72] width 70 height 10
click at [85, 199] on span "Needs Response" at bounding box center [95, 204] width 114 height 13
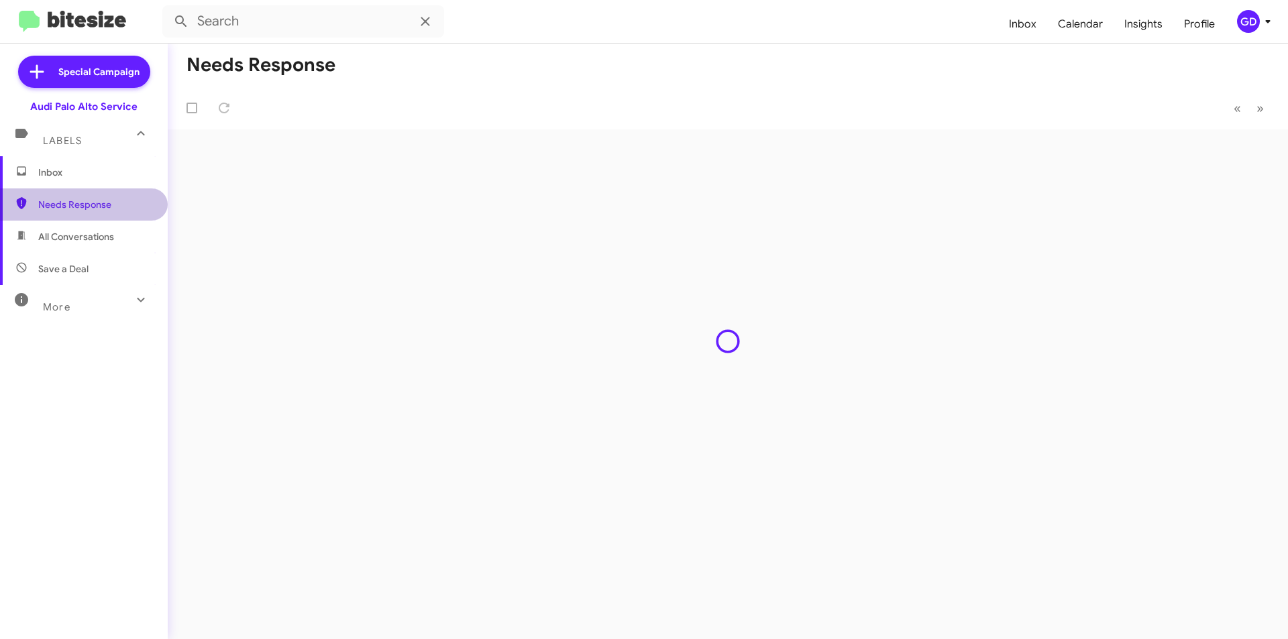
type input "in:needs-response"
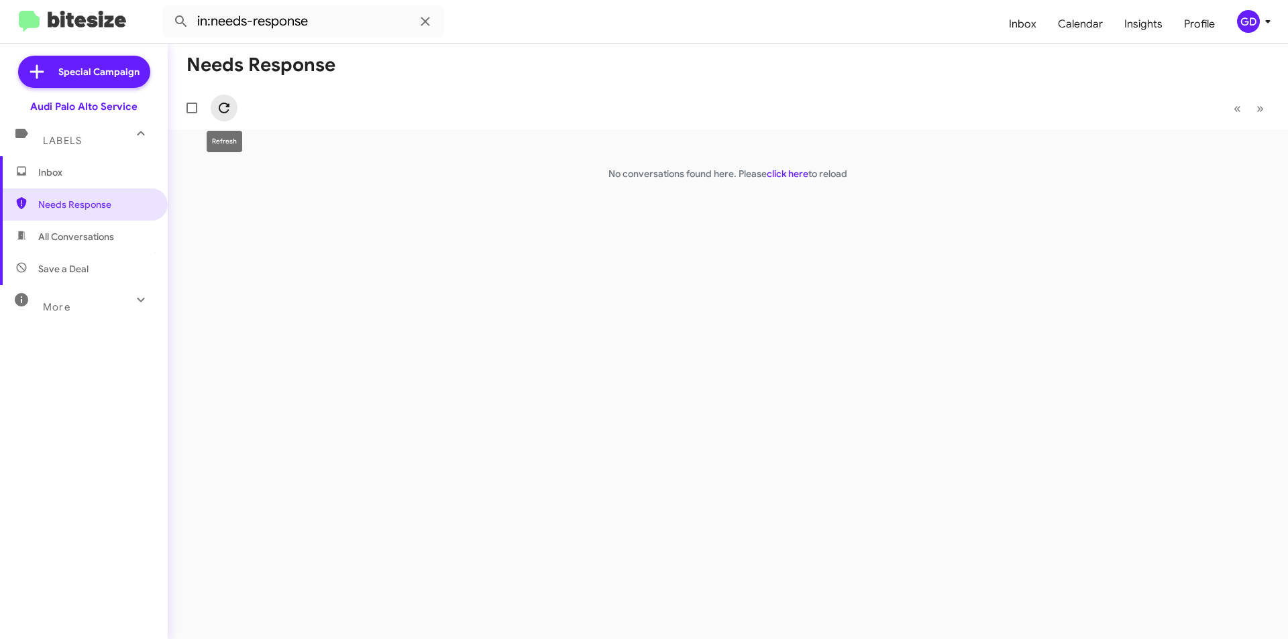
click at [222, 107] on icon at bounding box center [224, 108] width 16 height 16
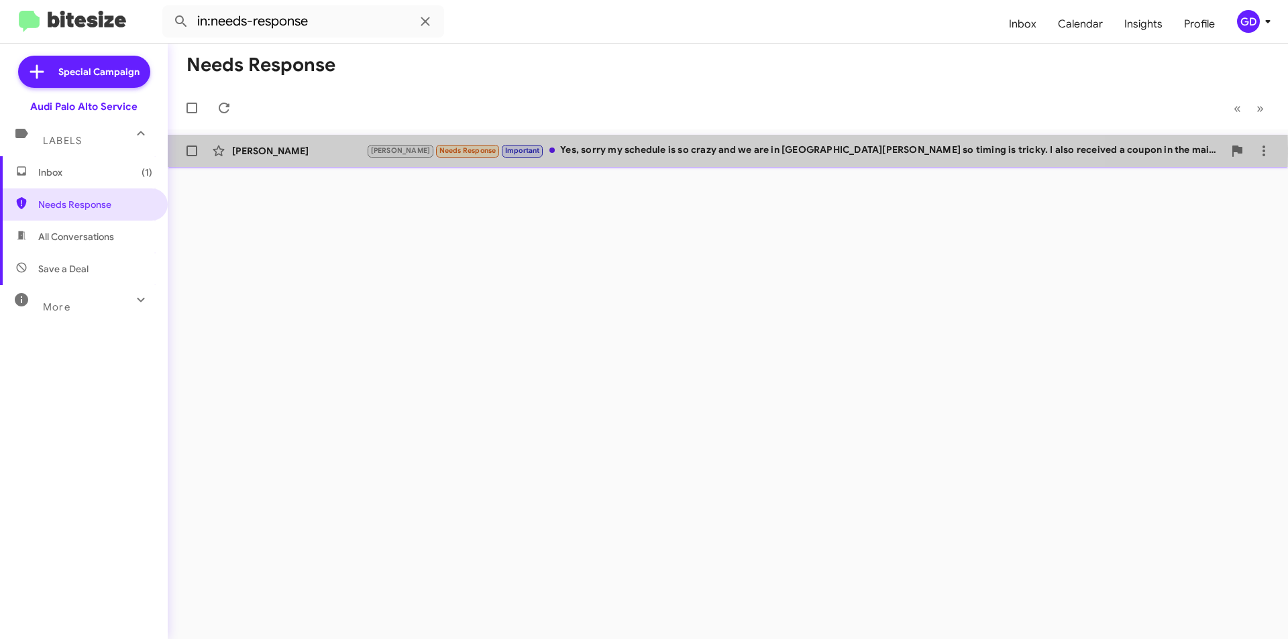
click at [259, 153] on div "[PERSON_NAME]" at bounding box center [299, 150] width 134 height 13
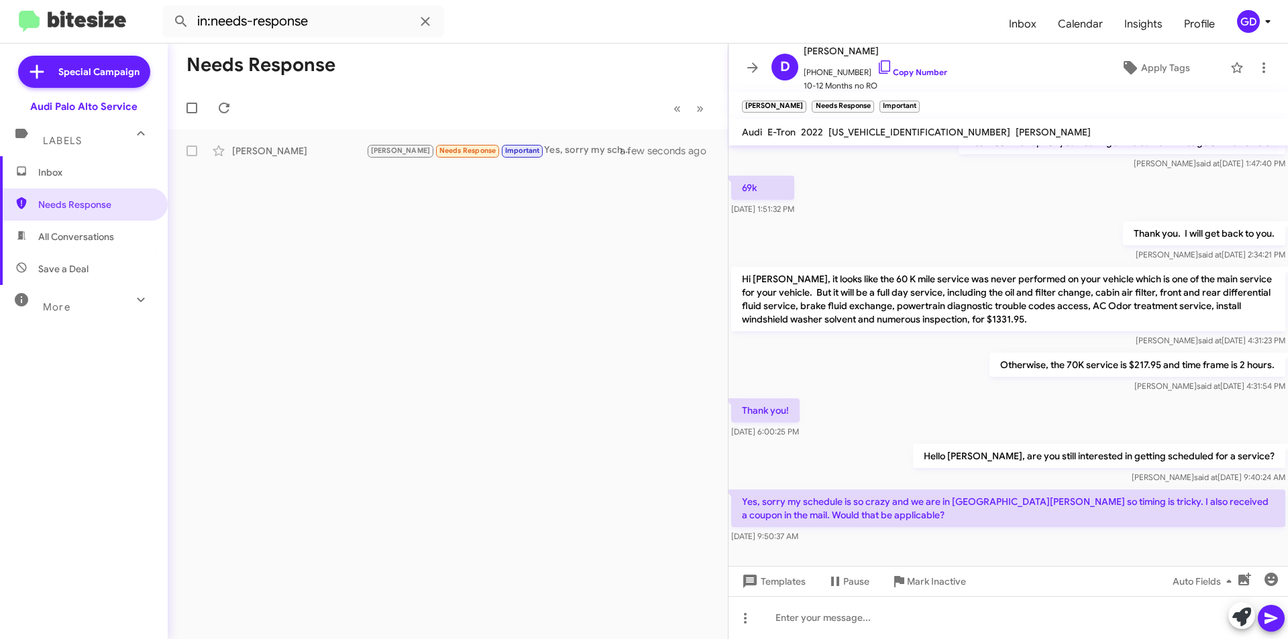
scroll to position [191, 0]
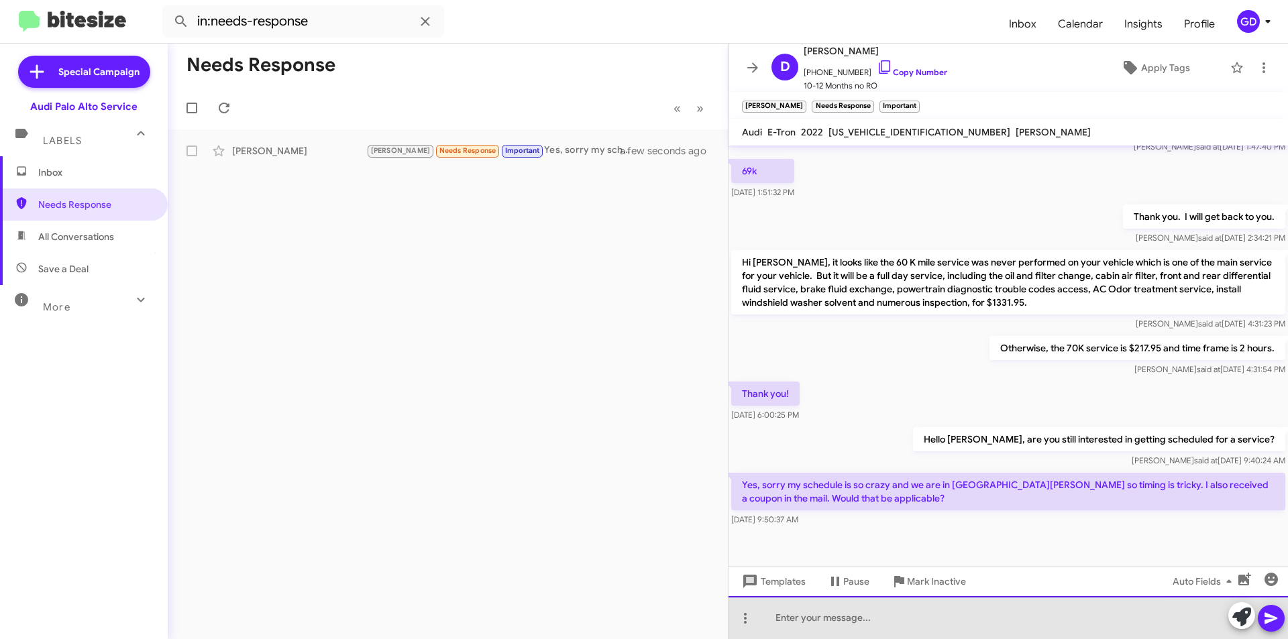
click at [800, 617] on div at bounding box center [1009, 618] width 560 height 43
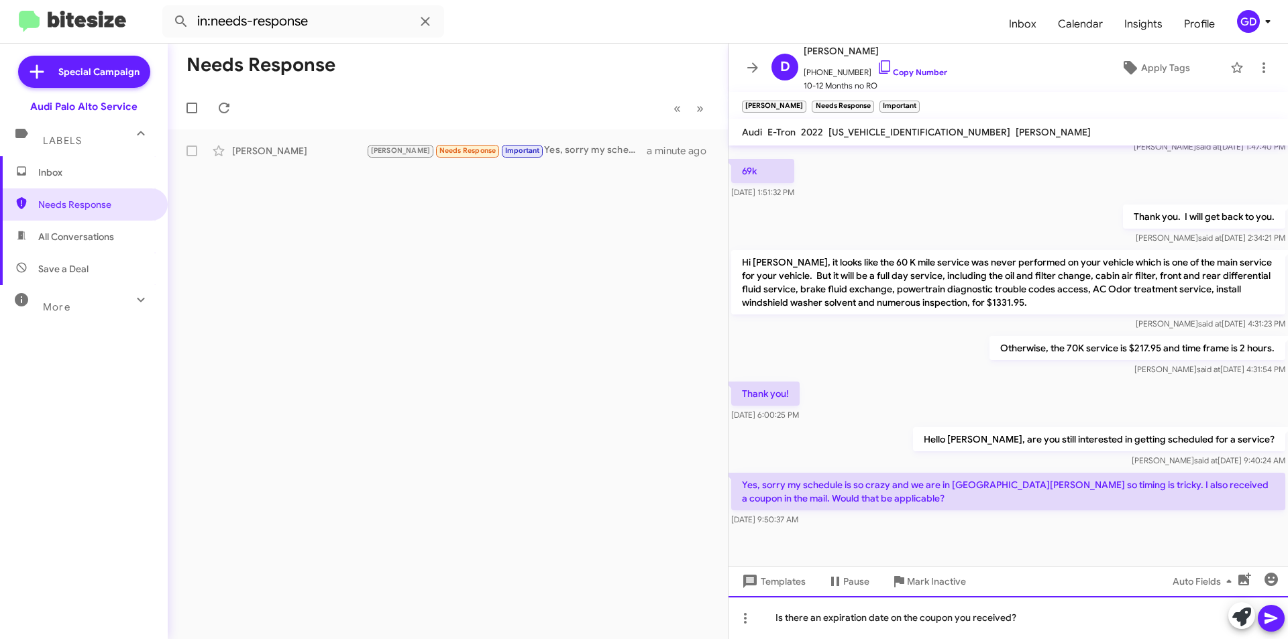
click at [1023, 615] on div "Is there an expiration date on the coupon you received?" at bounding box center [1009, 618] width 560 height 43
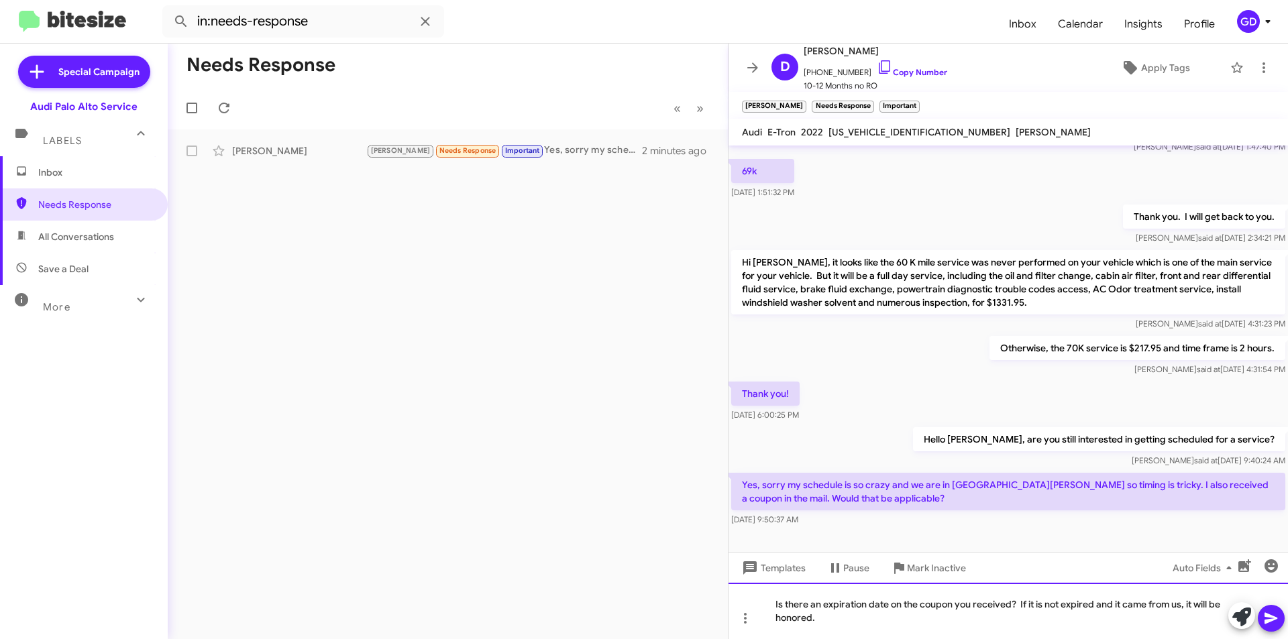
drag, startPoint x: 839, startPoint y: 618, endPoint x: 847, endPoint y: 618, distance: 8.1
click at [840, 618] on div "Is there an expiration date on the coupon you received? If it is not expired an…" at bounding box center [1009, 611] width 560 height 56
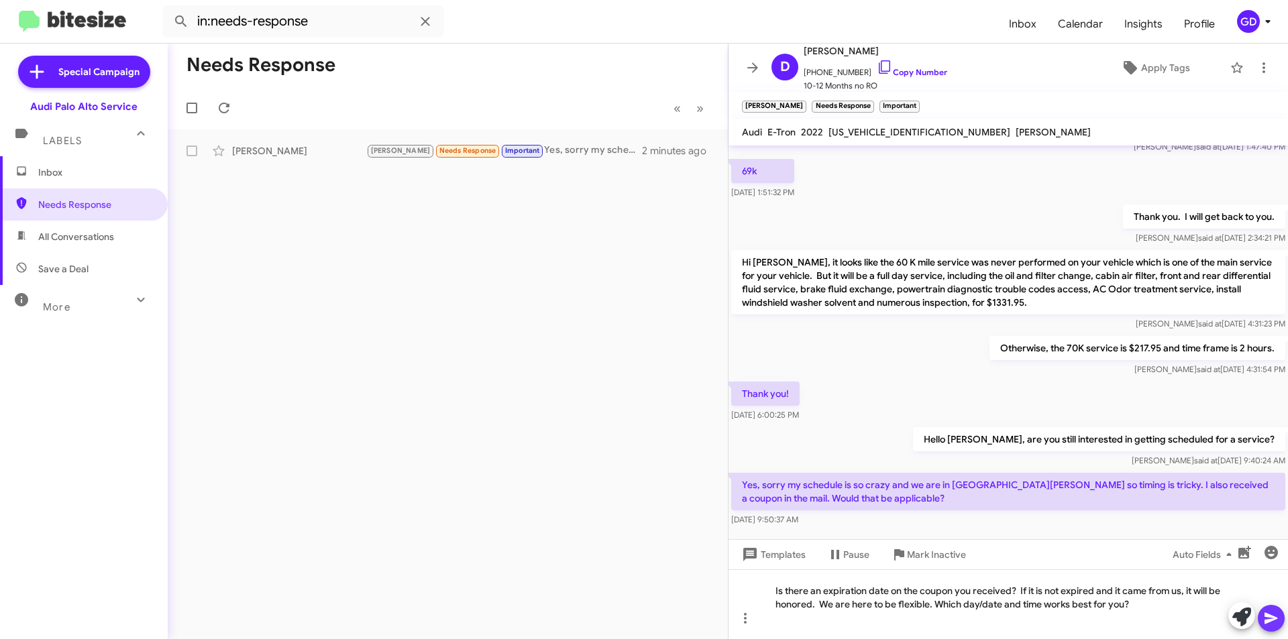
click at [1267, 619] on icon at bounding box center [1271, 619] width 16 height 16
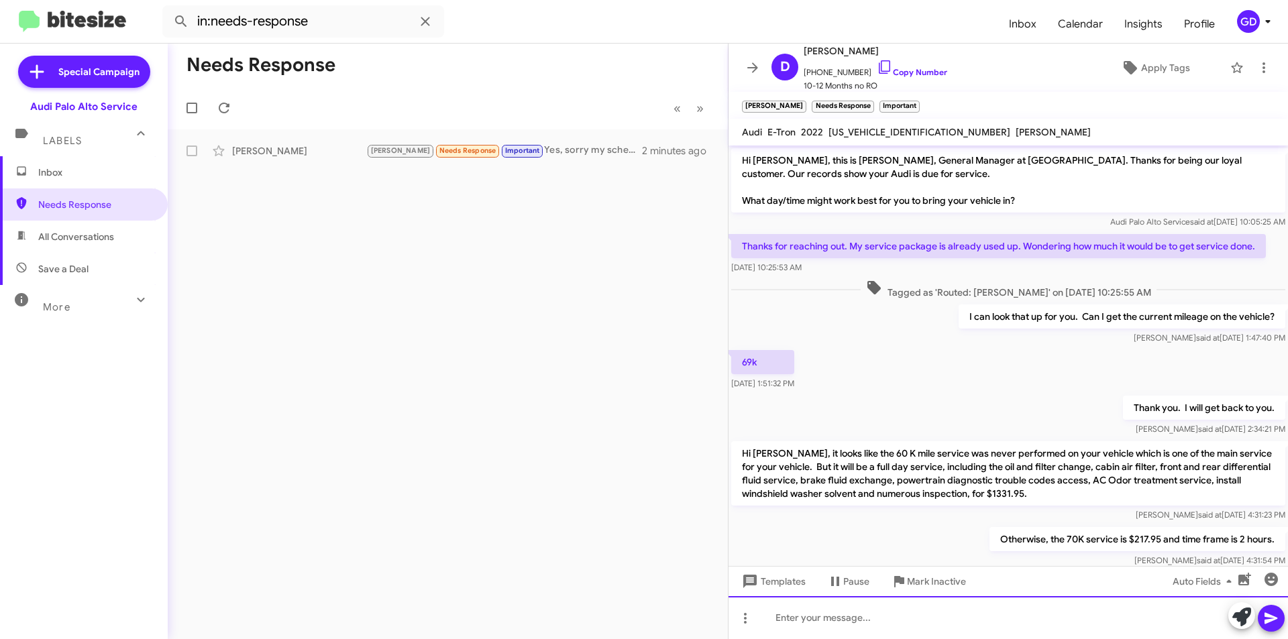
scroll to position [254, 0]
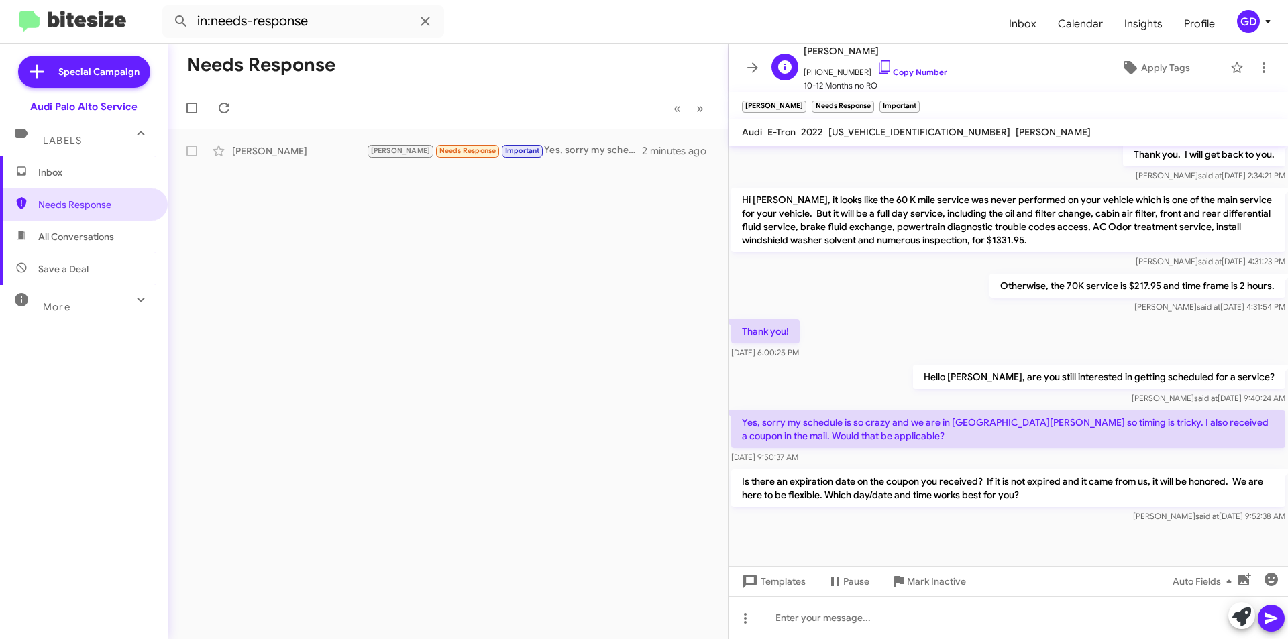
click at [896, 66] on span "[PHONE_NUMBER] Copy Number" at bounding box center [876, 69] width 144 height 20
click at [922, 76] on link "Copy Number" at bounding box center [912, 72] width 70 height 10
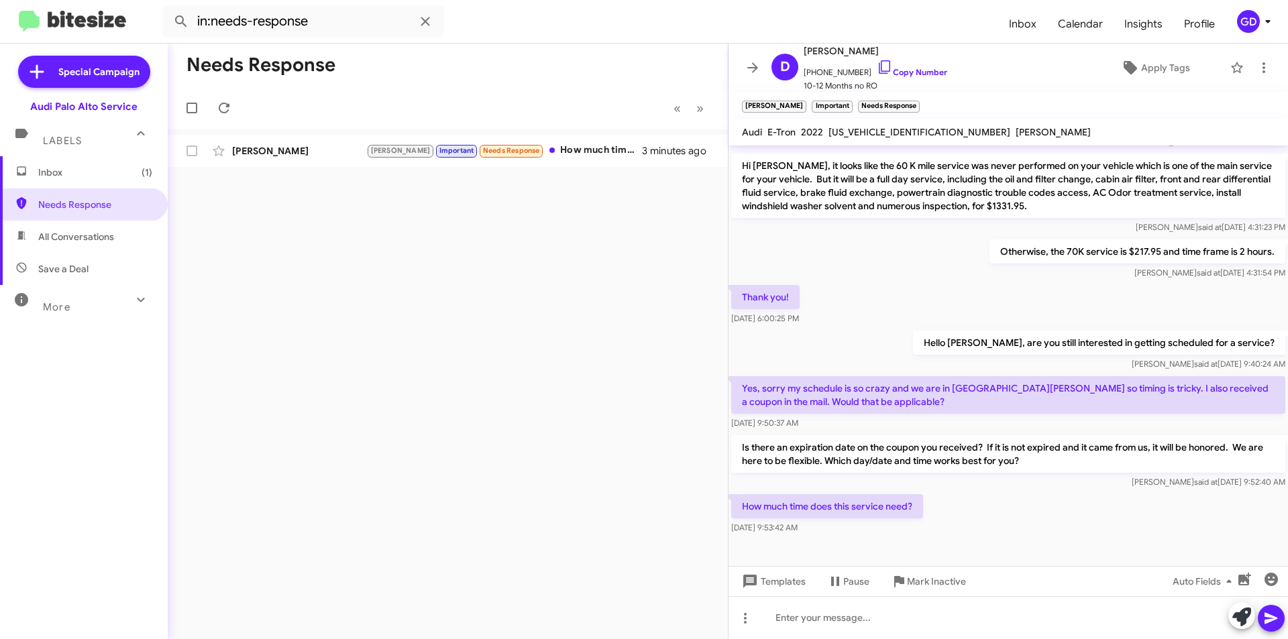
scroll to position [303, 0]
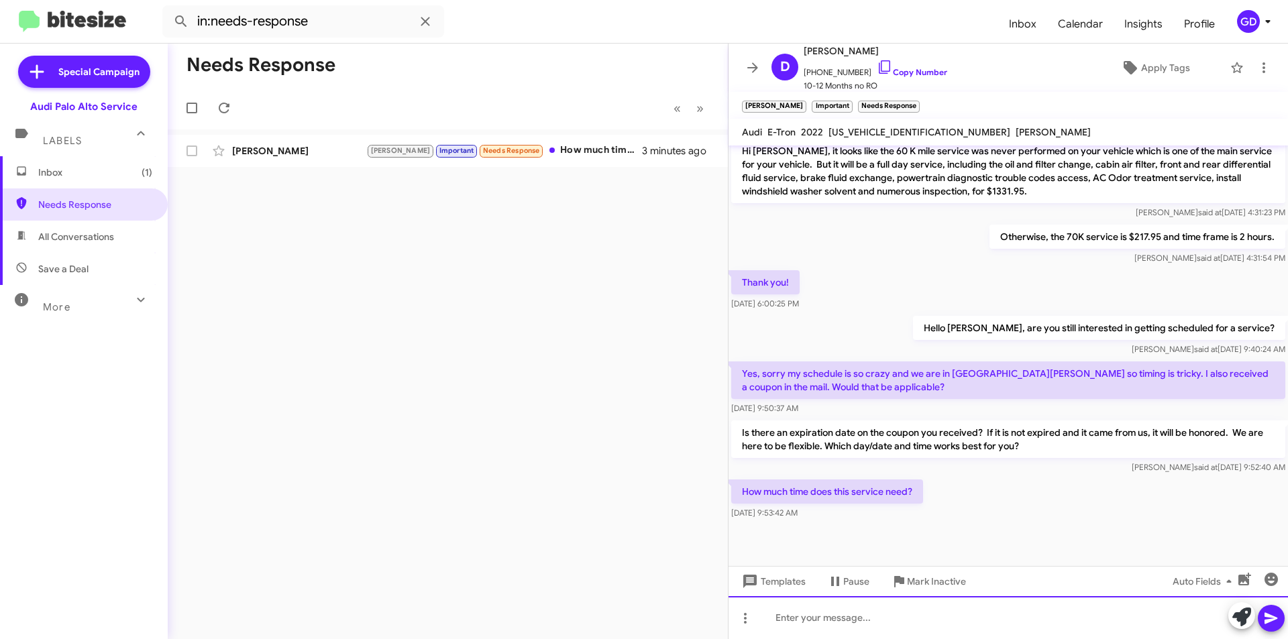
click at [798, 618] on div at bounding box center [1009, 618] width 560 height 43
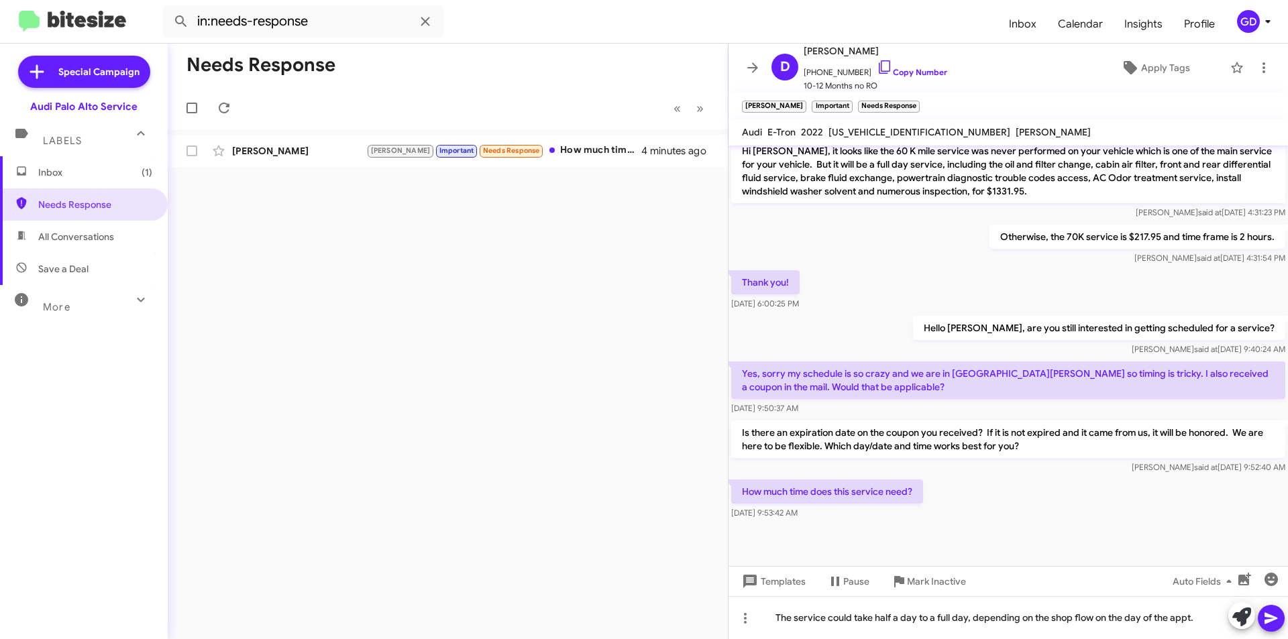
click at [1278, 617] on icon at bounding box center [1271, 619] width 16 height 16
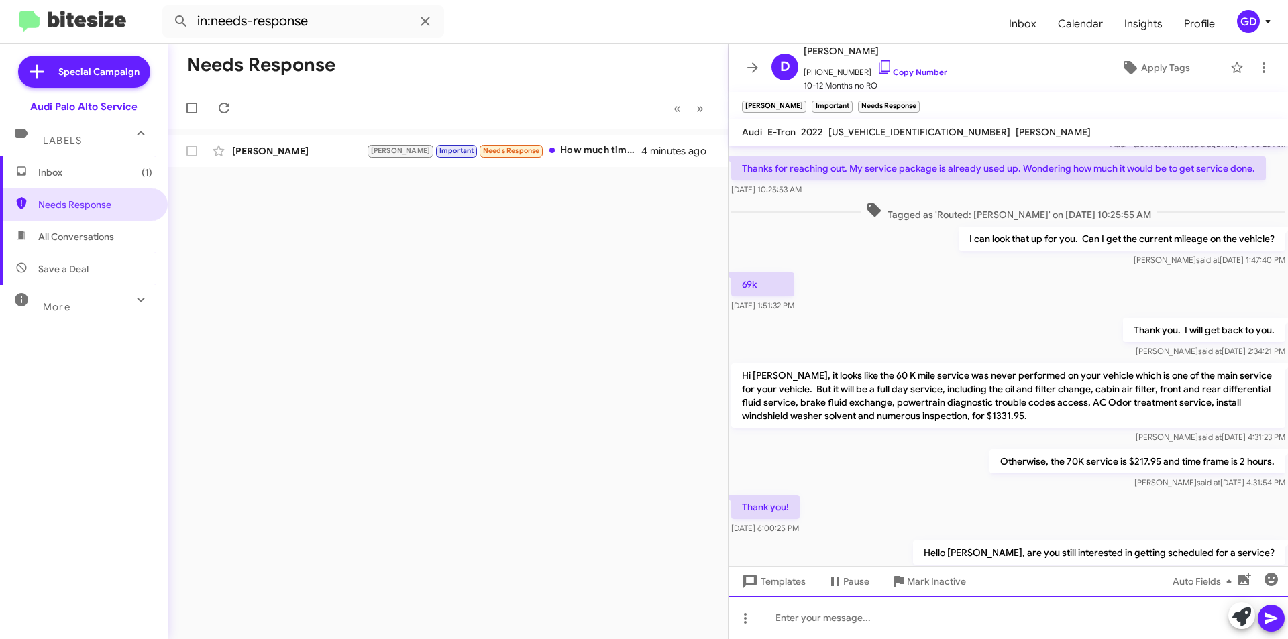
scroll to position [352, 0]
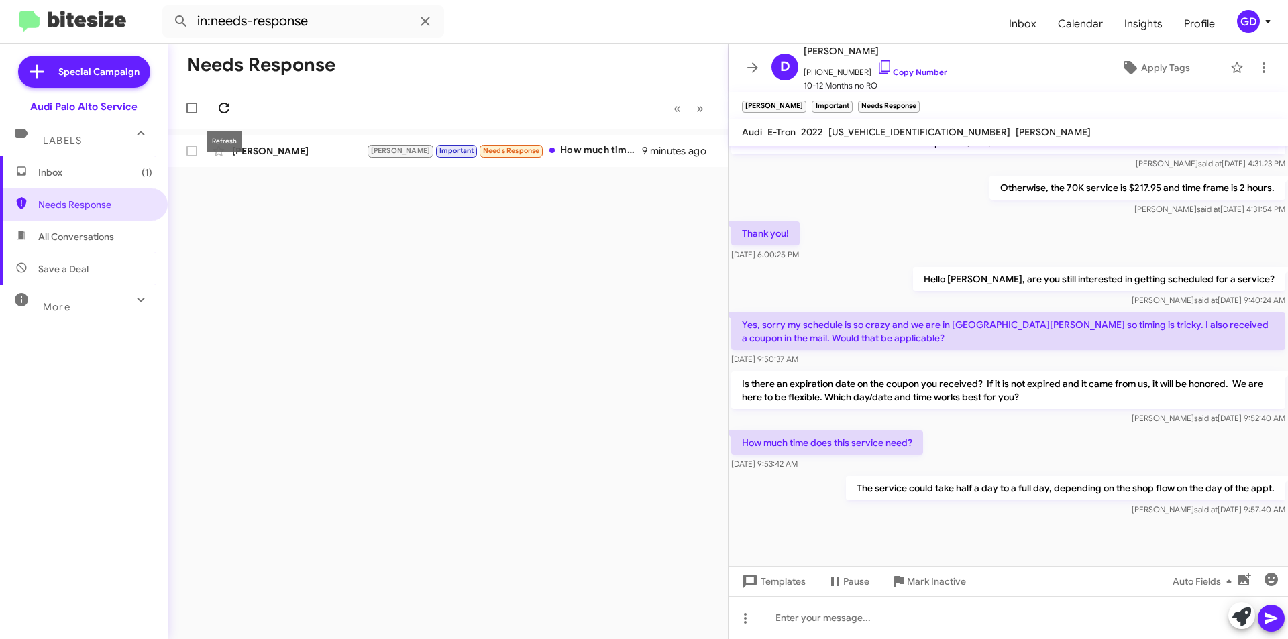
click at [217, 107] on icon at bounding box center [224, 108] width 16 height 16
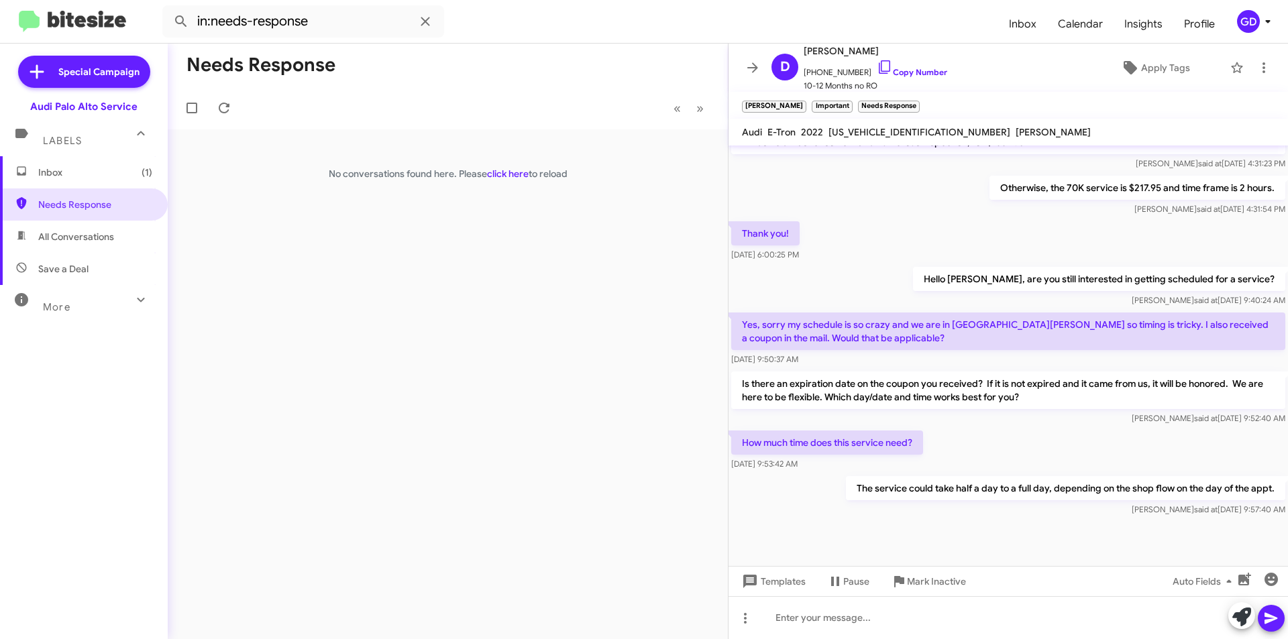
click at [72, 178] on span "Inbox (1)" at bounding box center [95, 172] width 114 height 13
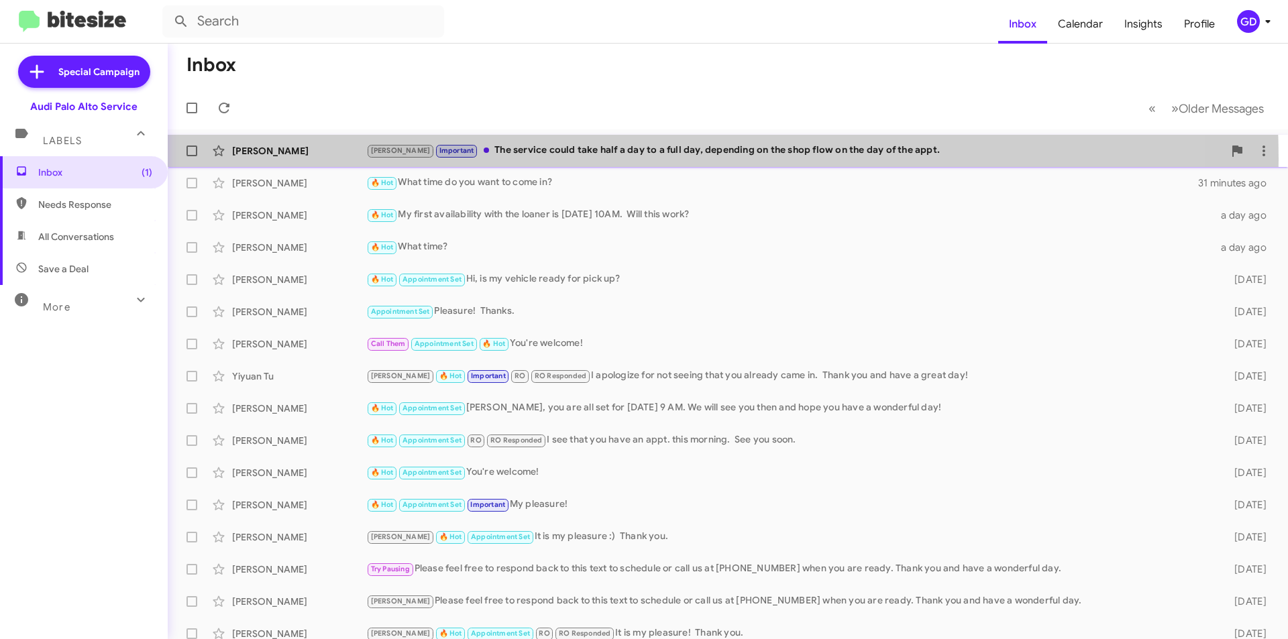
click at [560, 159] on div "[PERSON_NAME] Important The service could take half a day to a full day, depend…" at bounding box center [727, 151] width 1099 height 27
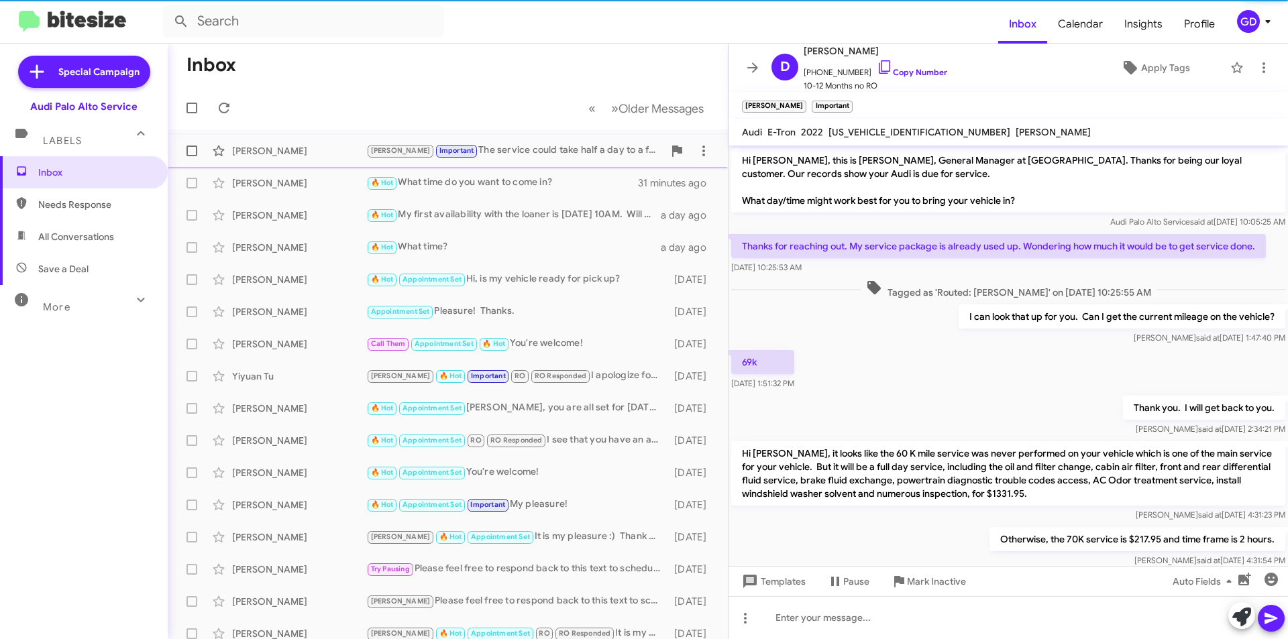
scroll to position [352, 0]
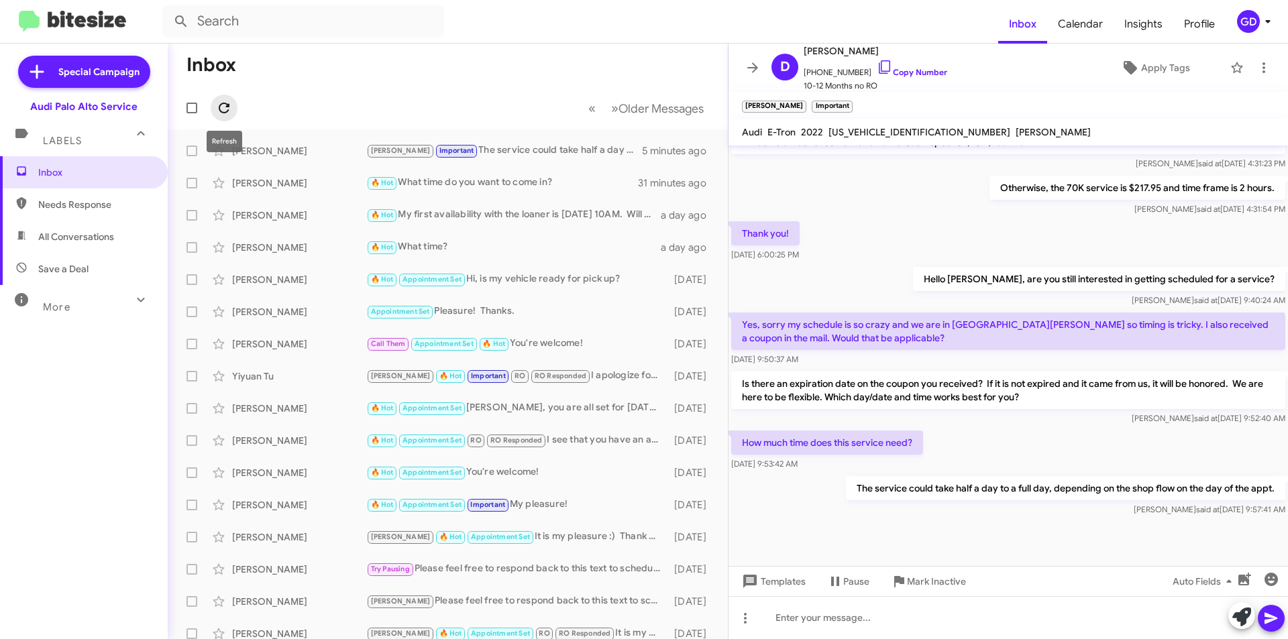
click at [225, 105] on icon at bounding box center [224, 108] width 16 height 16
click at [69, 203] on span "Needs Response" at bounding box center [95, 204] width 114 height 13
type input "in:needs-response"
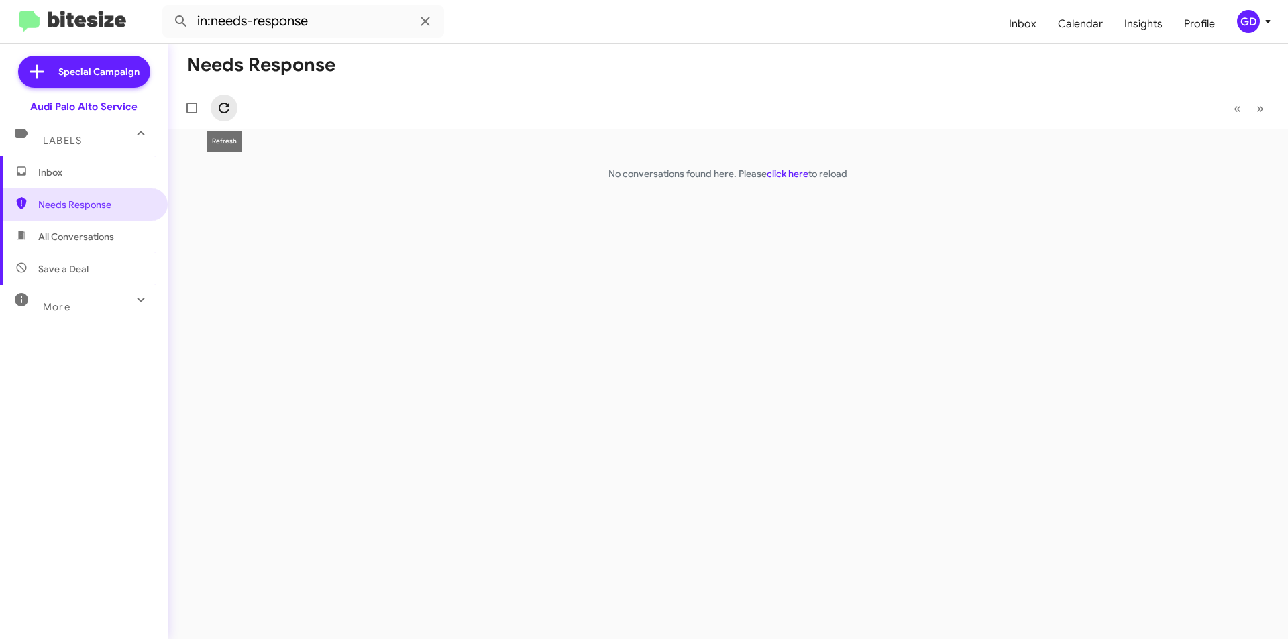
click at [221, 110] on icon at bounding box center [224, 108] width 16 height 16
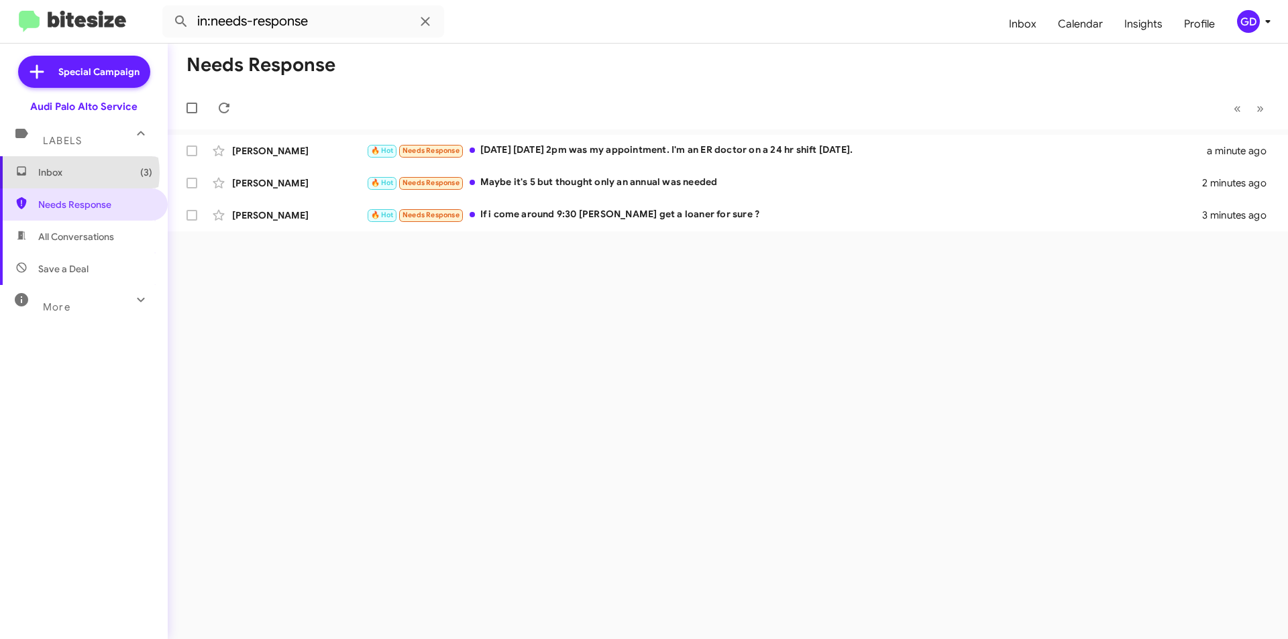
click at [78, 173] on span "Inbox (3)" at bounding box center [95, 172] width 114 height 13
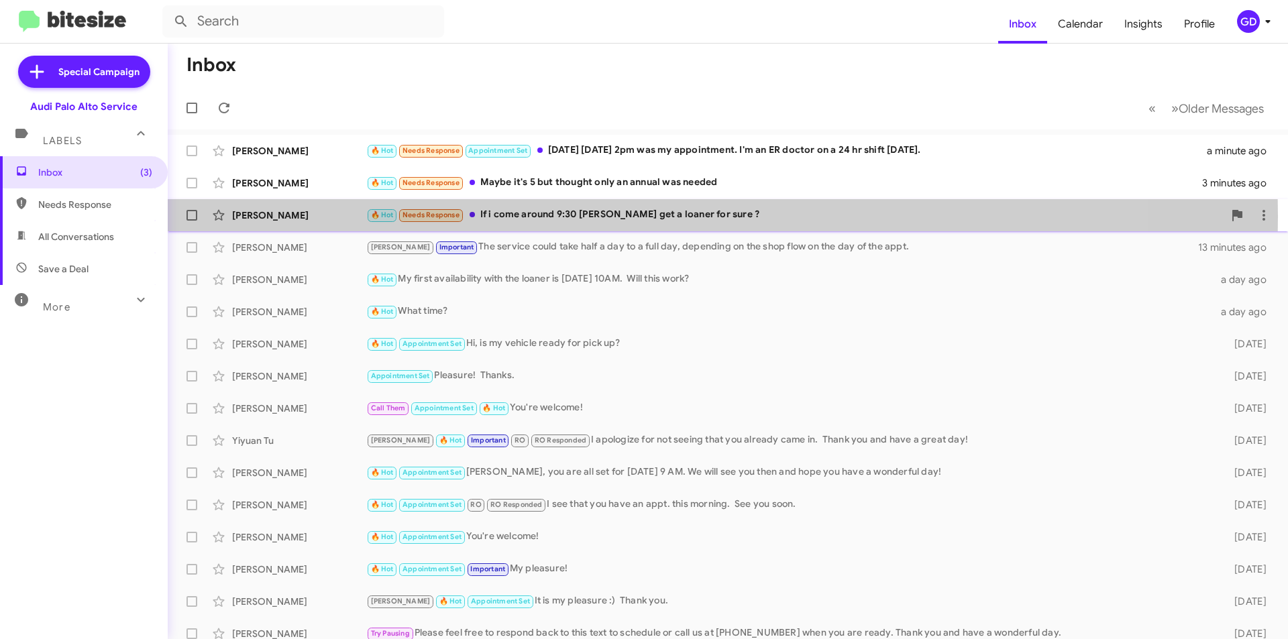
click at [531, 217] on div "🔥 Hot Needs Response If i come around 9:30 [PERSON_NAME] get a loaner for sure ?" at bounding box center [795, 214] width 858 height 15
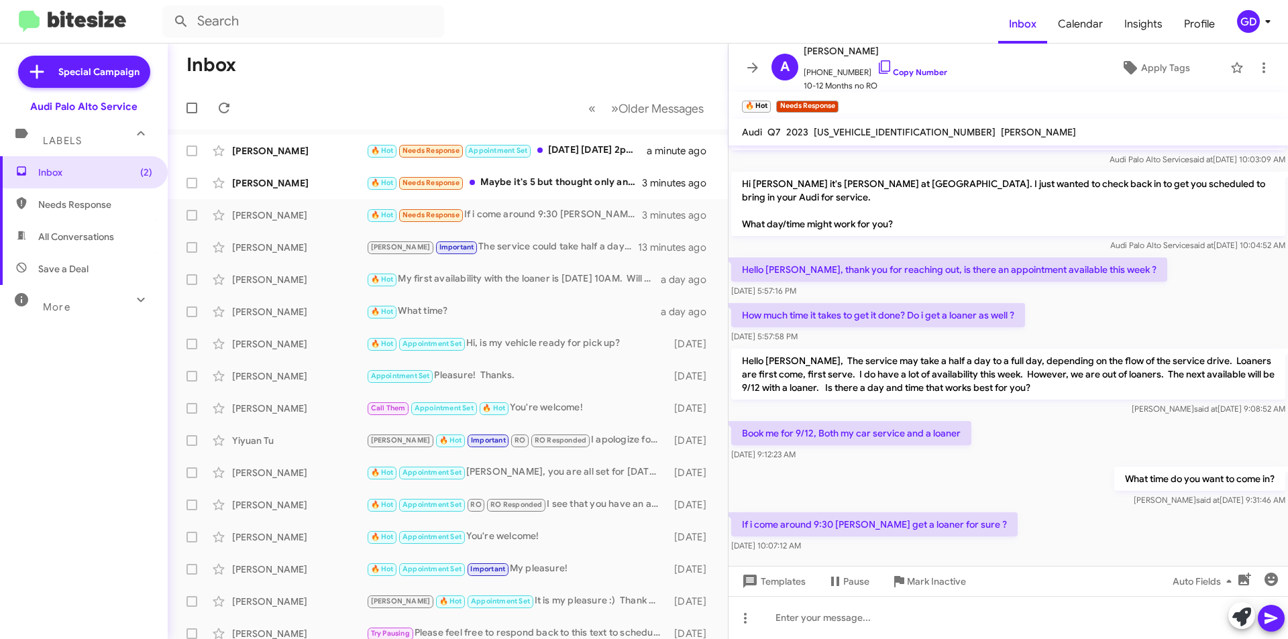
scroll to position [230, 0]
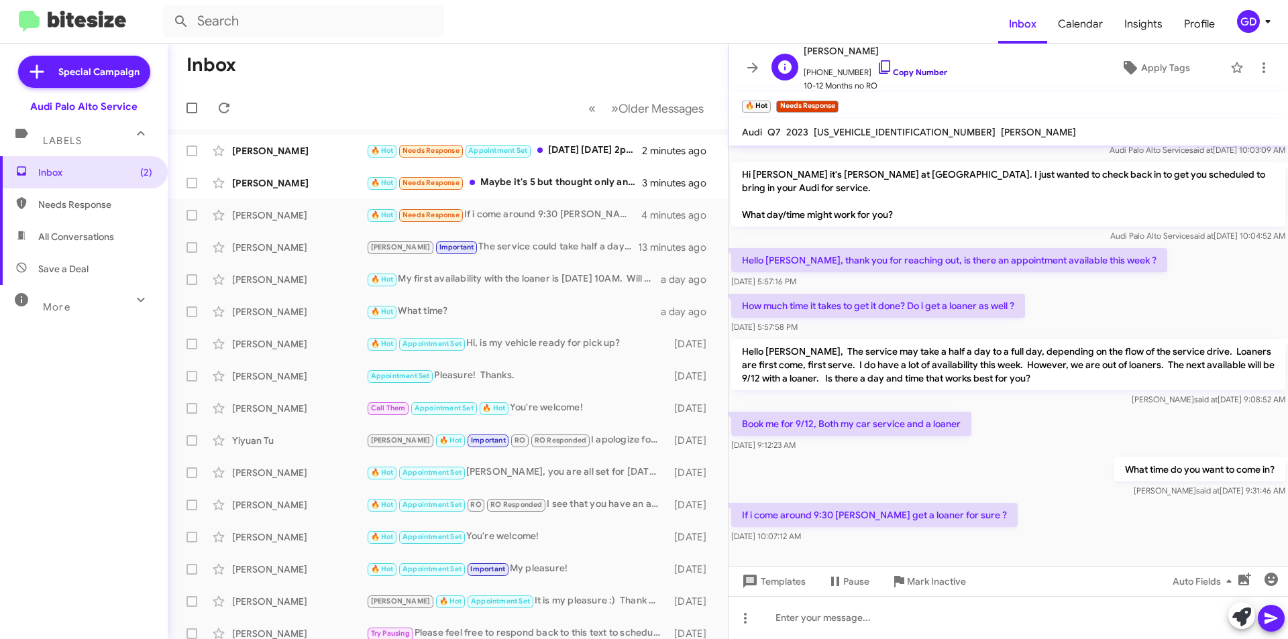
click at [910, 70] on link "Copy Number" at bounding box center [912, 72] width 70 height 10
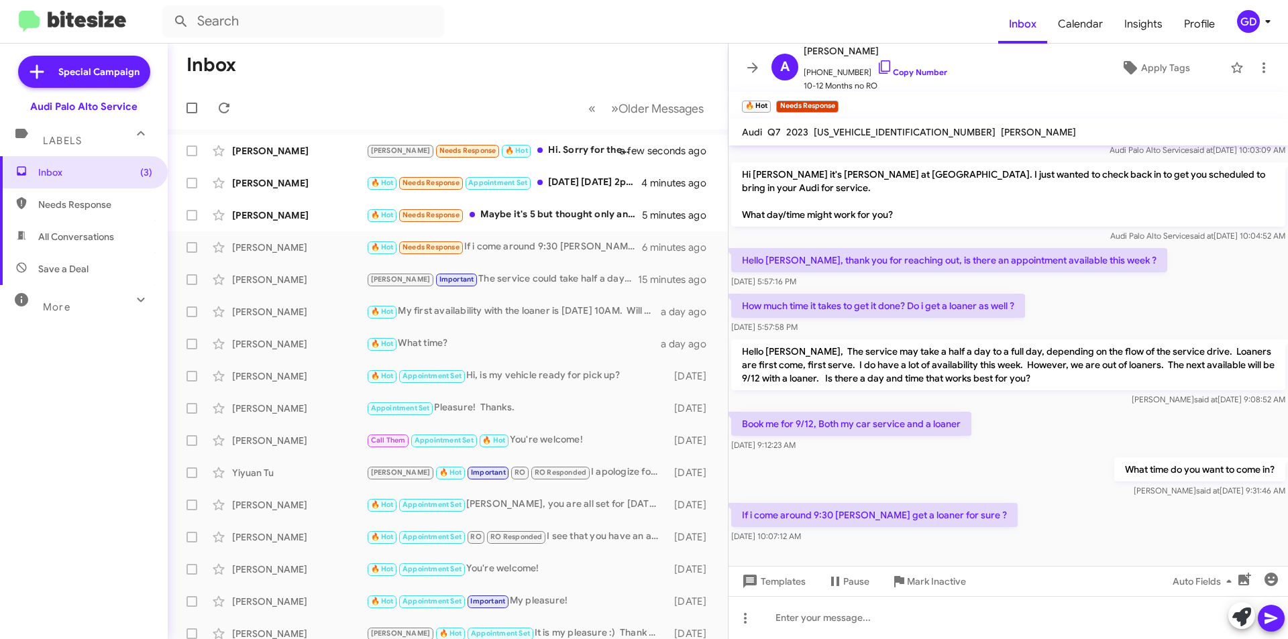
click at [86, 211] on span "Needs Response" at bounding box center [95, 204] width 114 height 13
type input "in:needs-response"
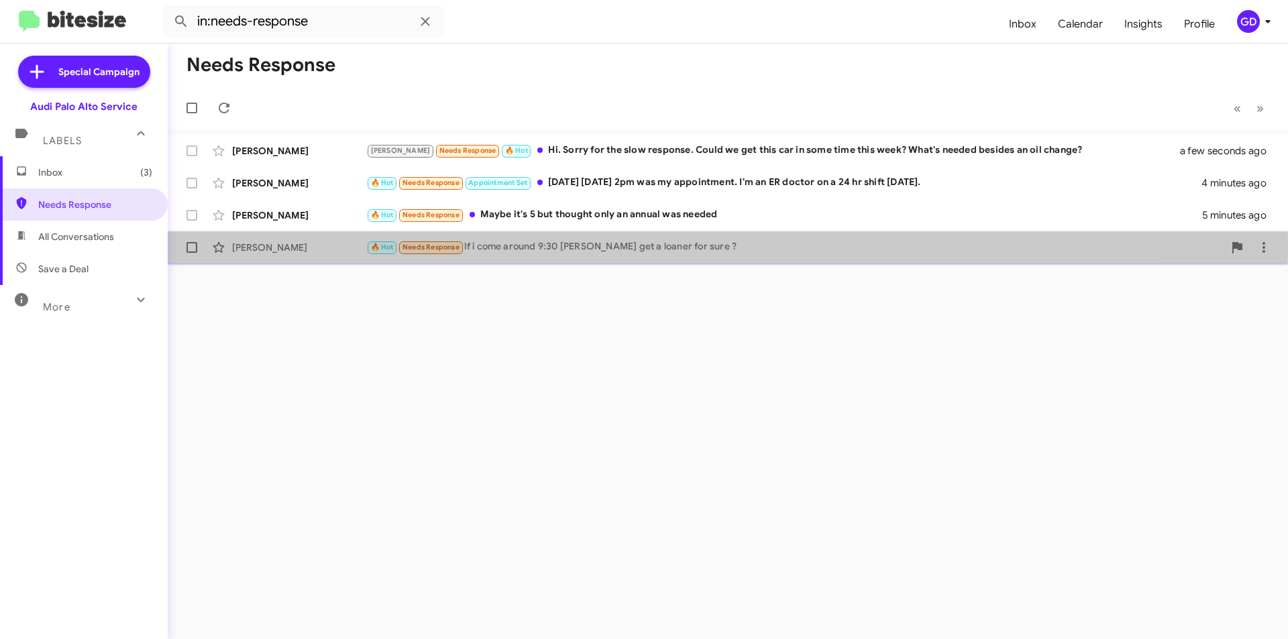
click at [287, 244] on div "[PERSON_NAME]" at bounding box center [299, 247] width 134 height 13
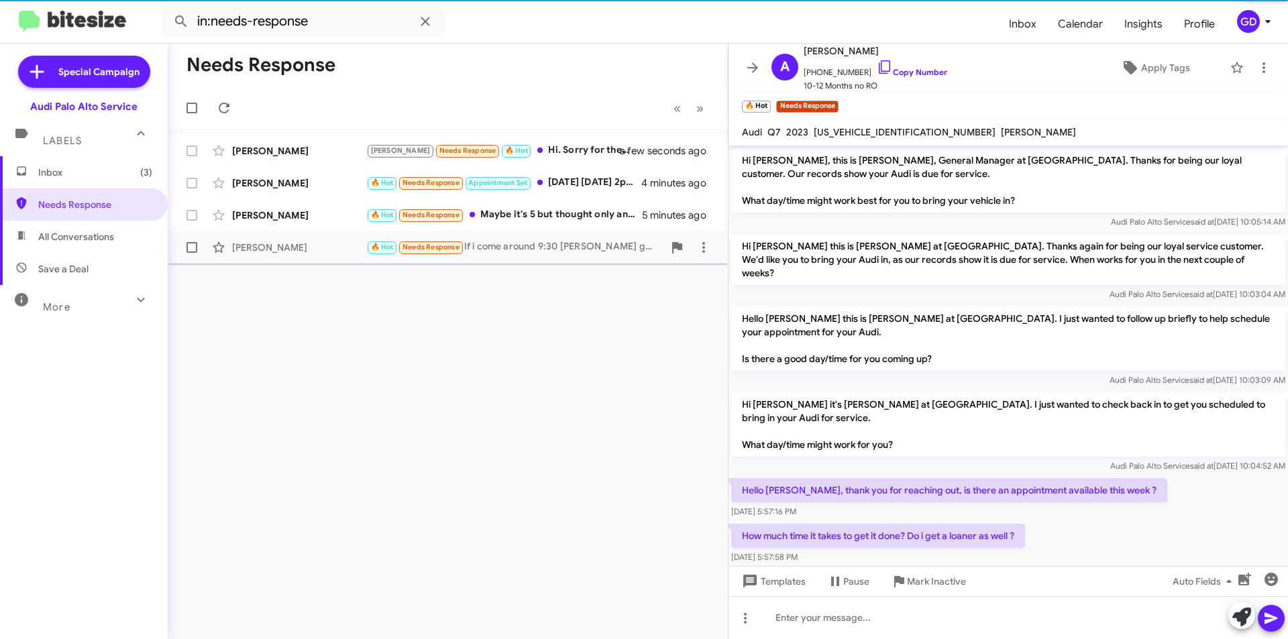
scroll to position [176, 0]
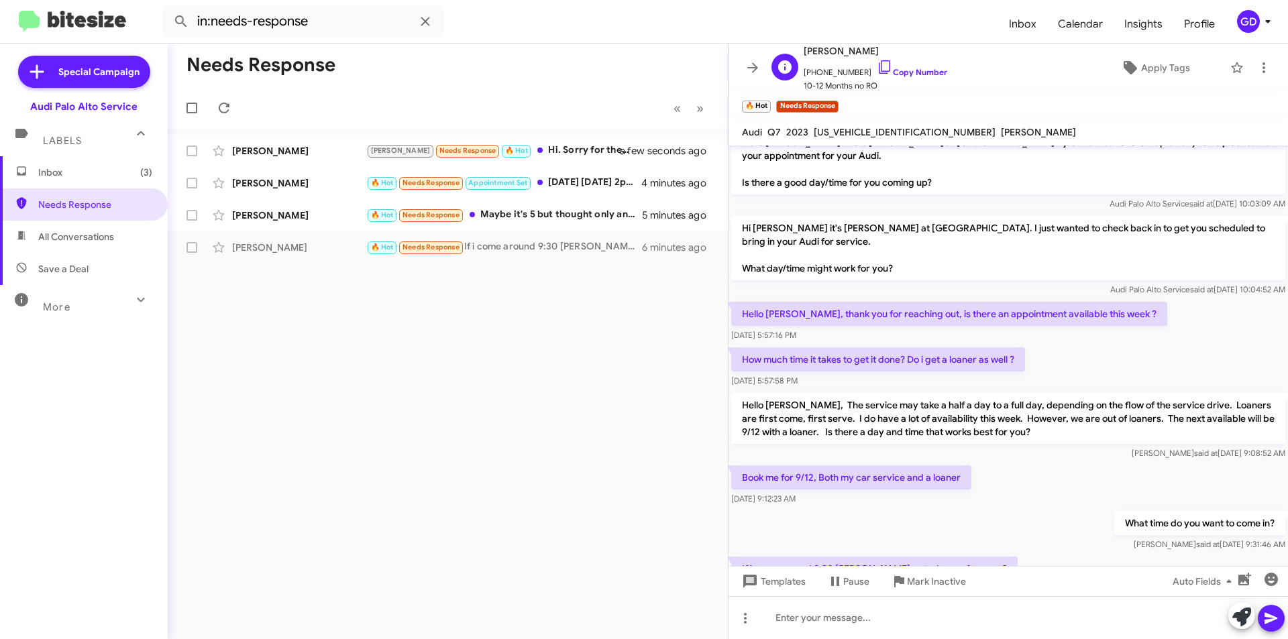
click at [910, 66] on span "[PHONE_NUMBER] Copy Number" at bounding box center [876, 69] width 144 height 20
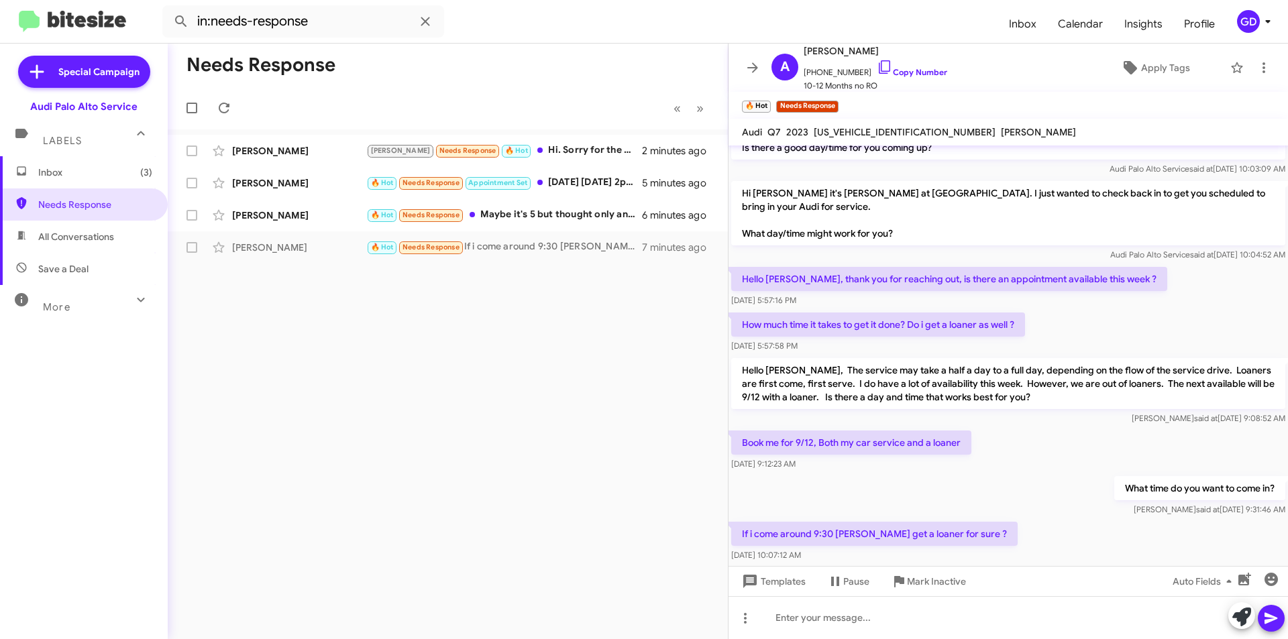
scroll to position [230, 0]
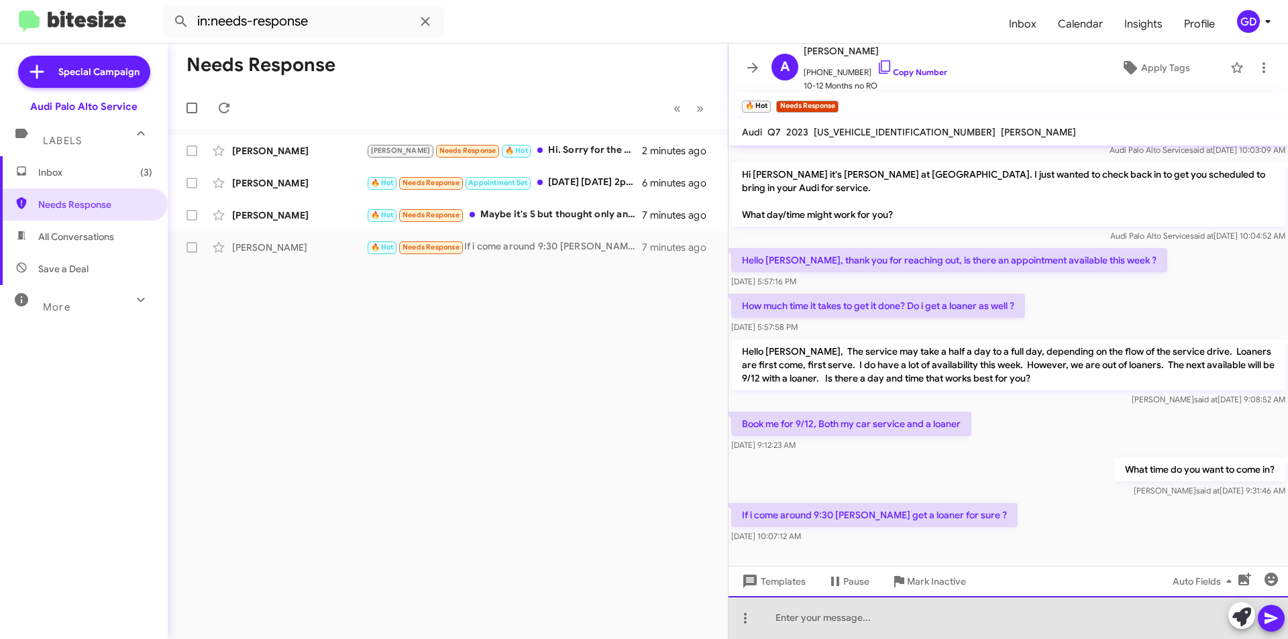
click at [883, 627] on div at bounding box center [1009, 618] width 560 height 43
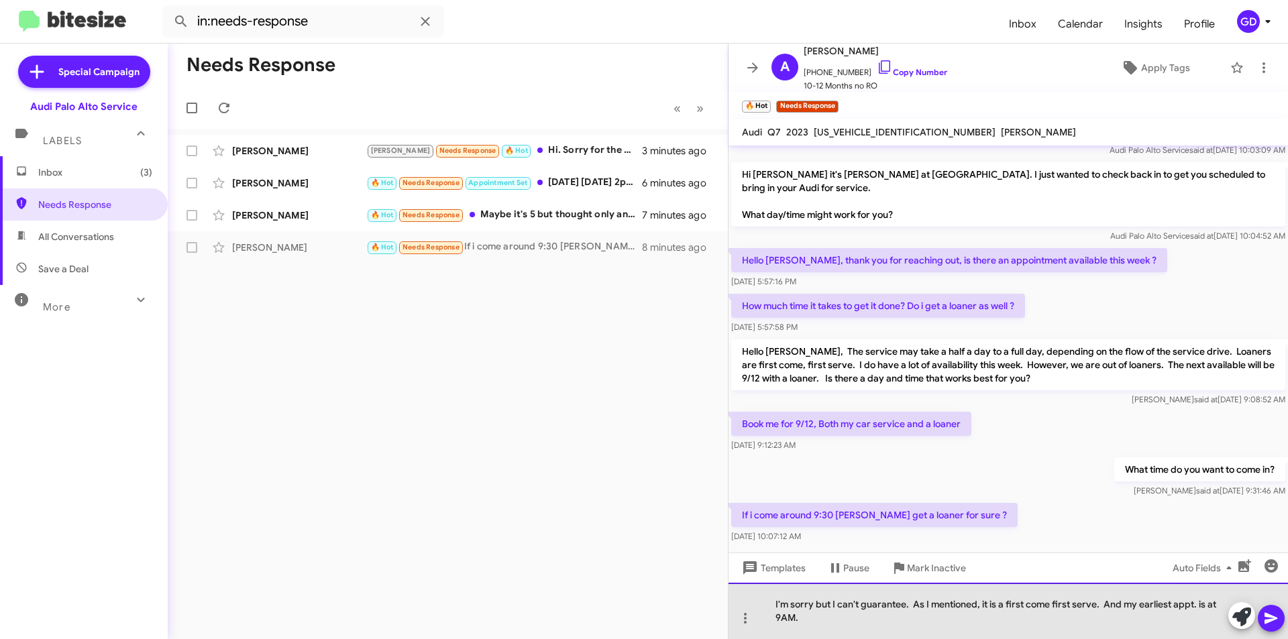
click at [806, 619] on div "I'm sorry but I can't guarantee. As I mentioned, it is a first come first serve…" at bounding box center [1009, 611] width 560 height 56
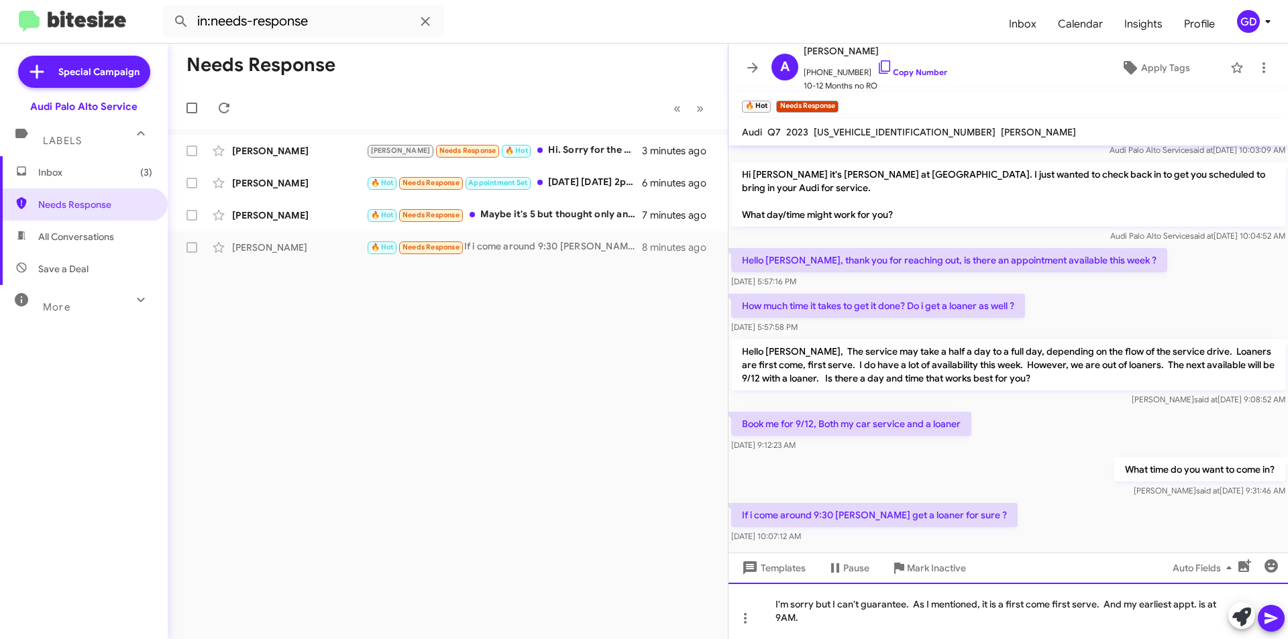
click at [1186, 603] on div "I'm sorry but I can't guarantee. As I mentioned, it is a first come first serve…" at bounding box center [1009, 611] width 560 height 56
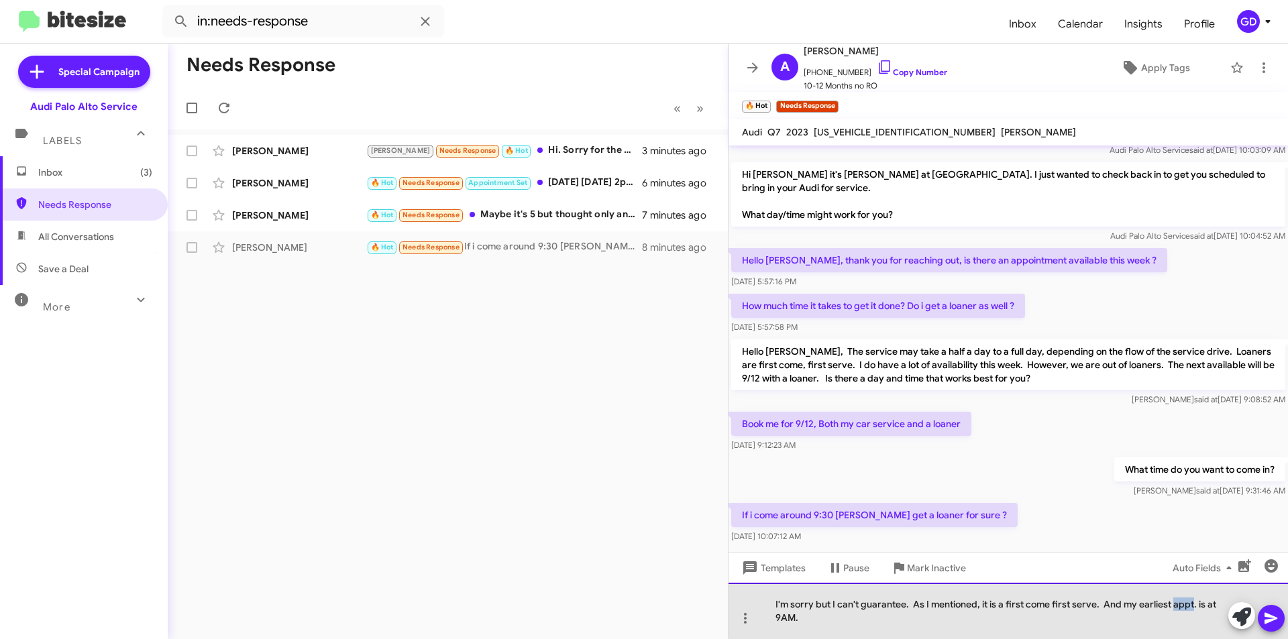
click at [1186, 603] on div "I'm sorry but I can't guarantee. As I mentioned, it is a first come first serve…" at bounding box center [1009, 611] width 560 height 56
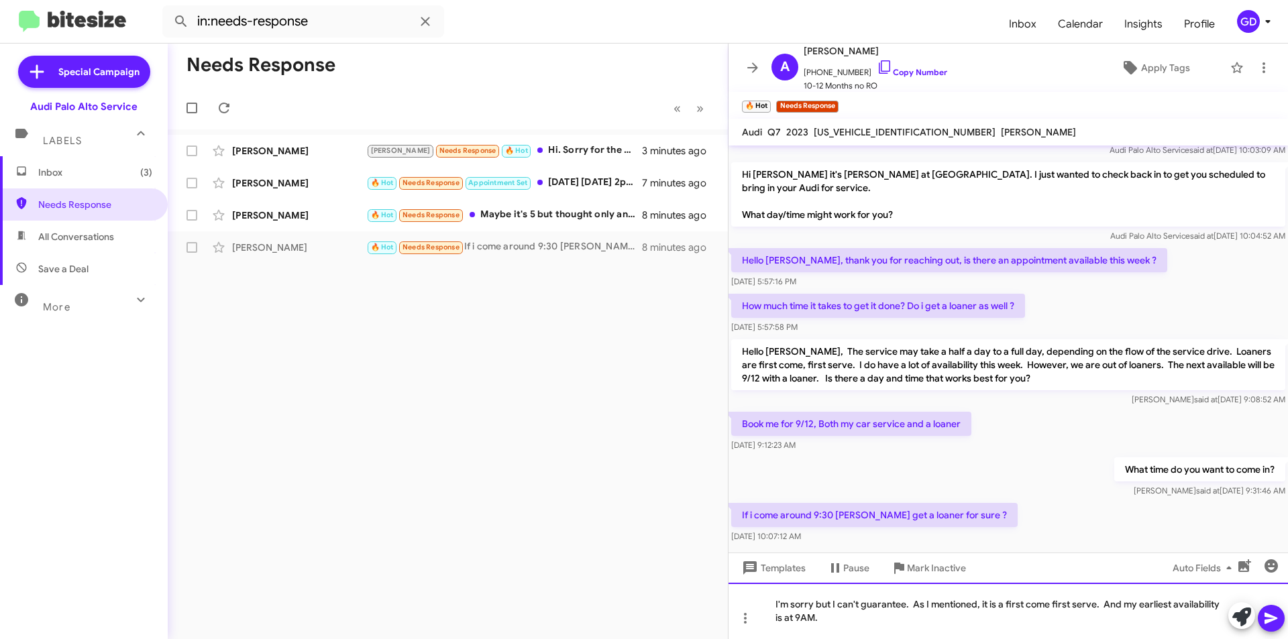
drag, startPoint x: 819, startPoint y: 622, endPoint x: 833, endPoint y: 625, distance: 14.5
click at [820, 623] on div "I'm sorry but I can't guarantee. As I mentioned, it is a first come first serve…" at bounding box center [1009, 611] width 560 height 56
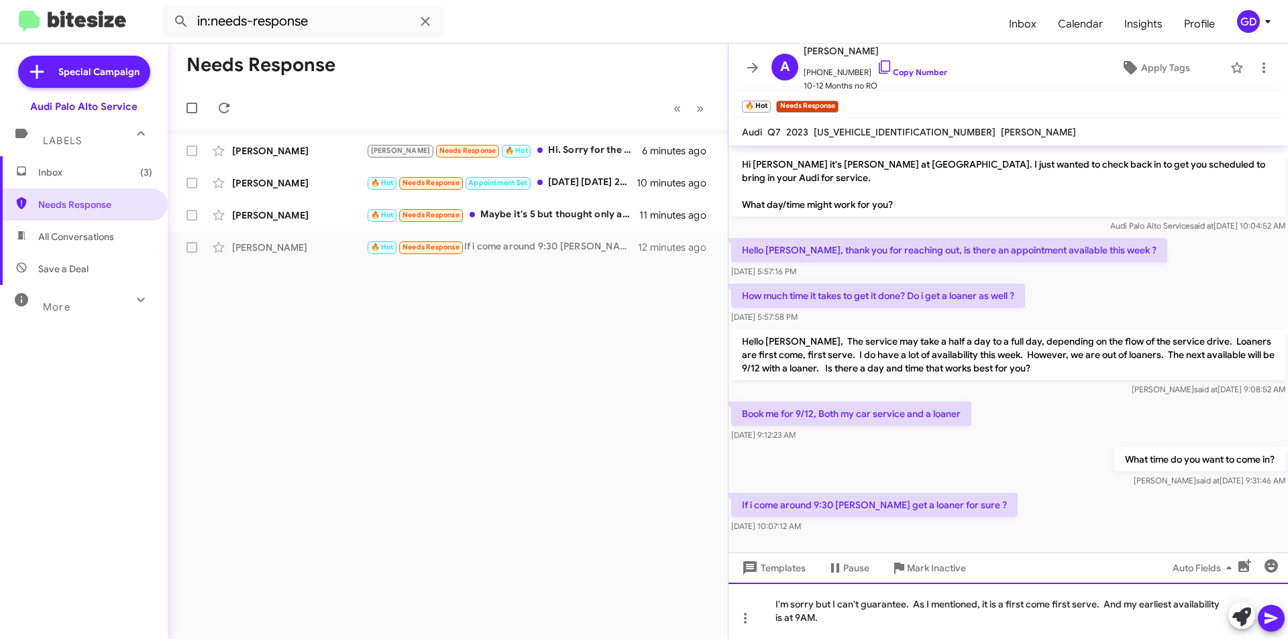
scroll to position [244, 0]
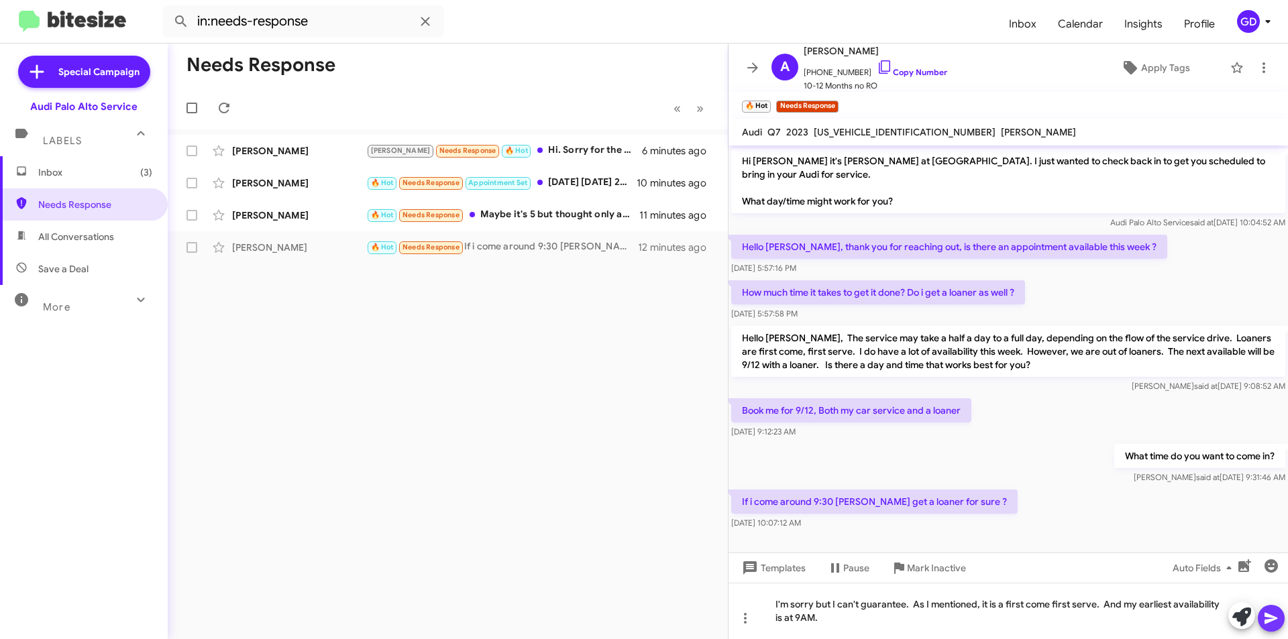
click at [1270, 622] on icon at bounding box center [1271, 618] width 13 height 11
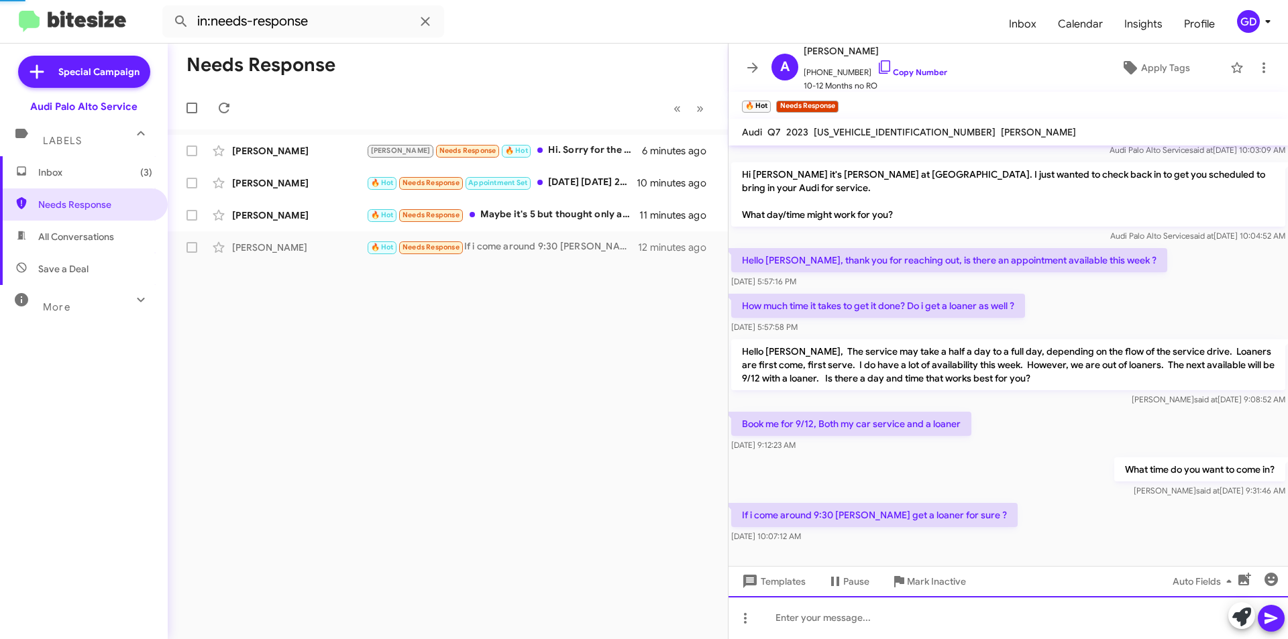
scroll to position [0, 0]
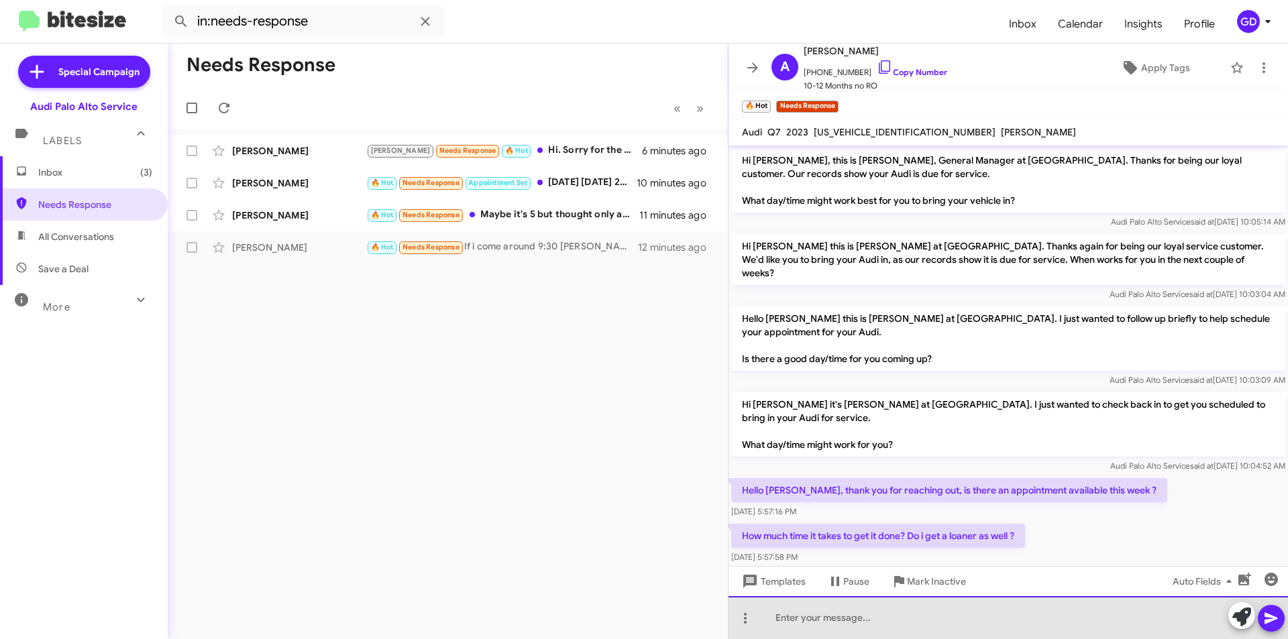
click at [785, 619] on div at bounding box center [1009, 618] width 560 height 43
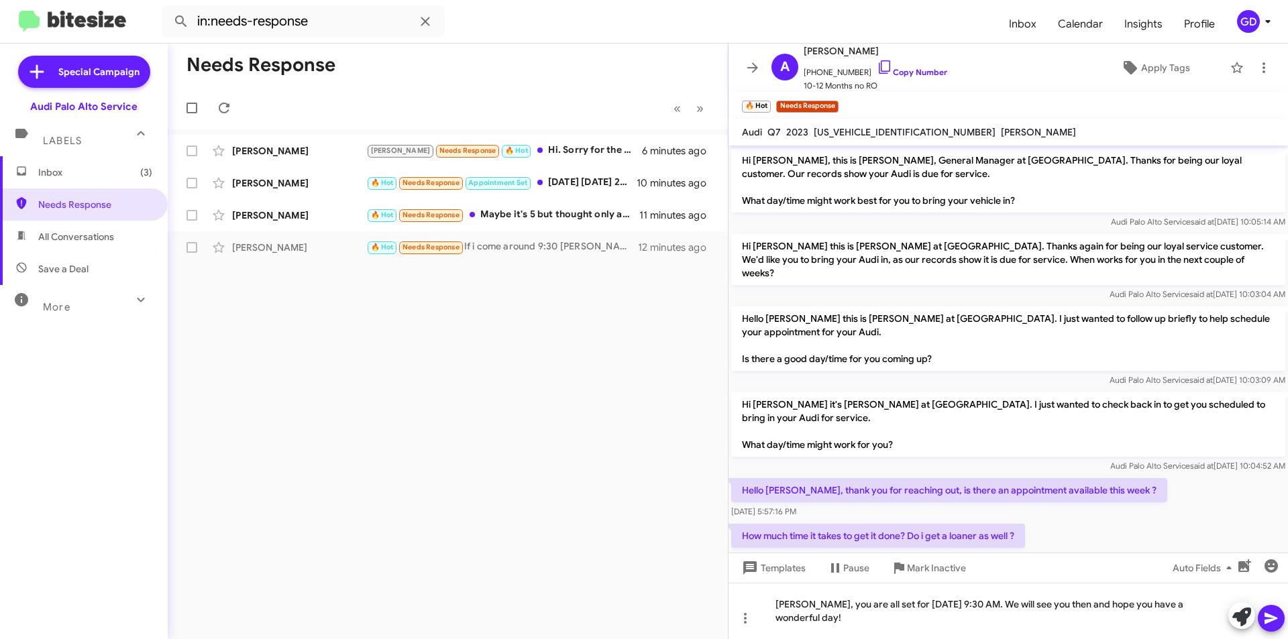
click at [1270, 619] on icon at bounding box center [1271, 618] width 13 height 11
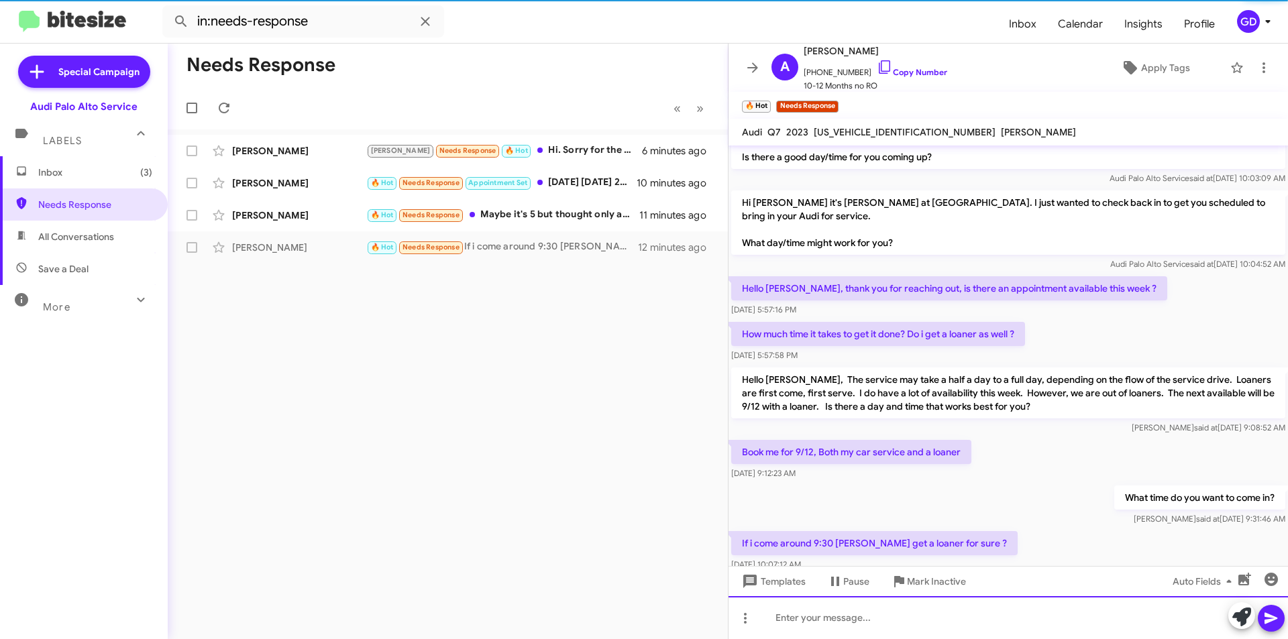
scroll to position [328, 0]
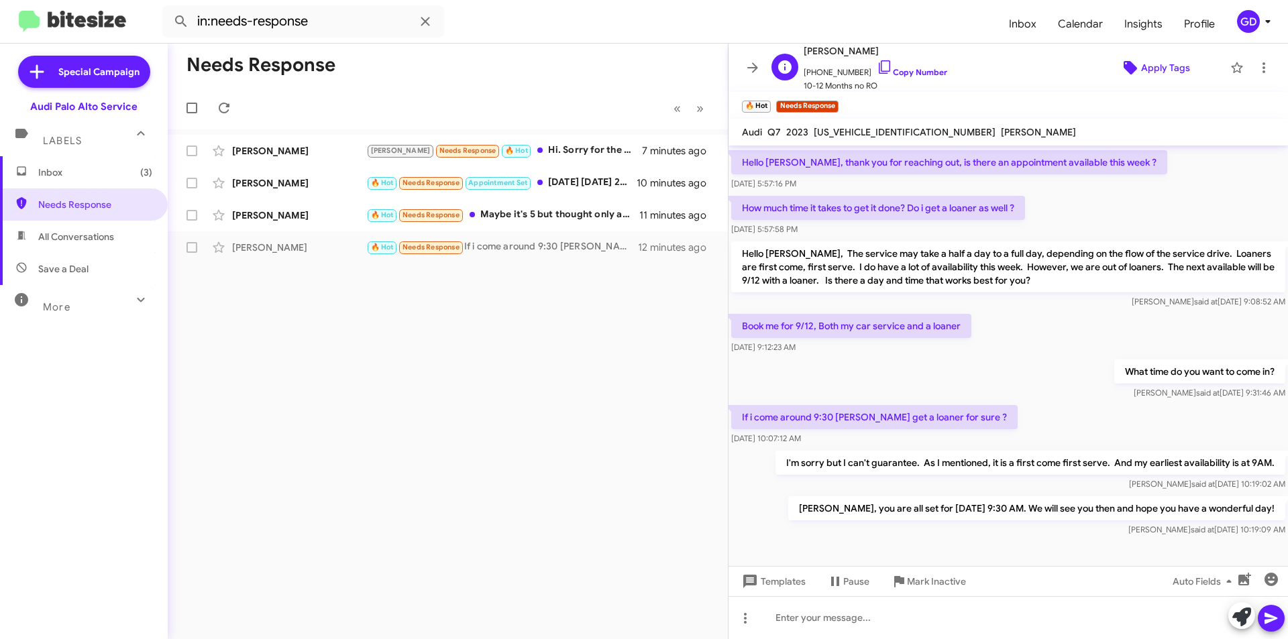
click at [1147, 68] on span "Apply Tags" at bounding box center [1165, 68] width 49 height 24
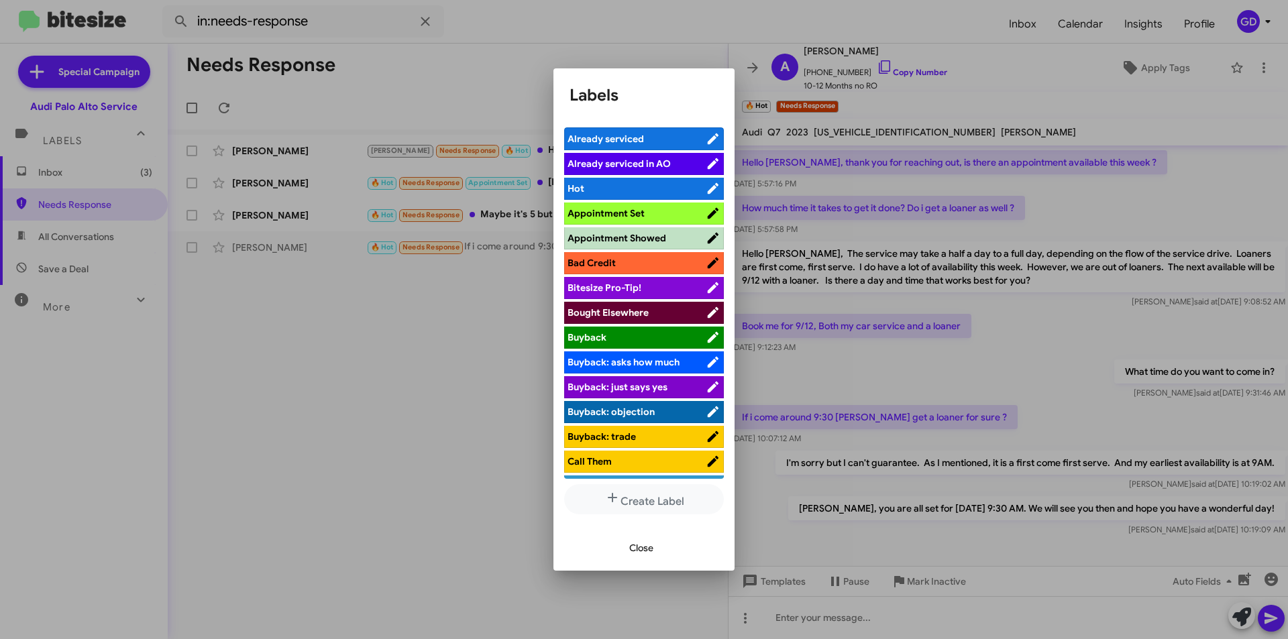
click at [613, 217] on span "Appointment Set" at bounding box center [606, 213] width 77 height 12
click at [633, 543] on span "Close" at bounding box center [641, 548] width 24 height 24
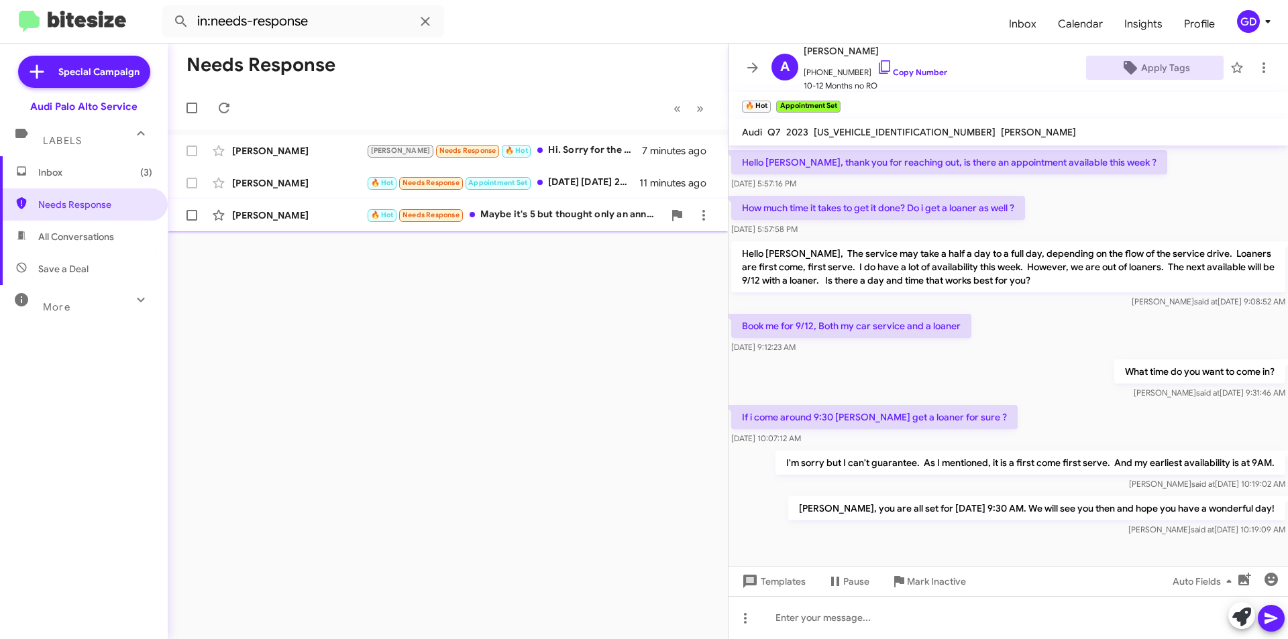
click at [262, 220] on div "[PERSON_NAME]" at bounding box center [299, 215] width 134 height 13
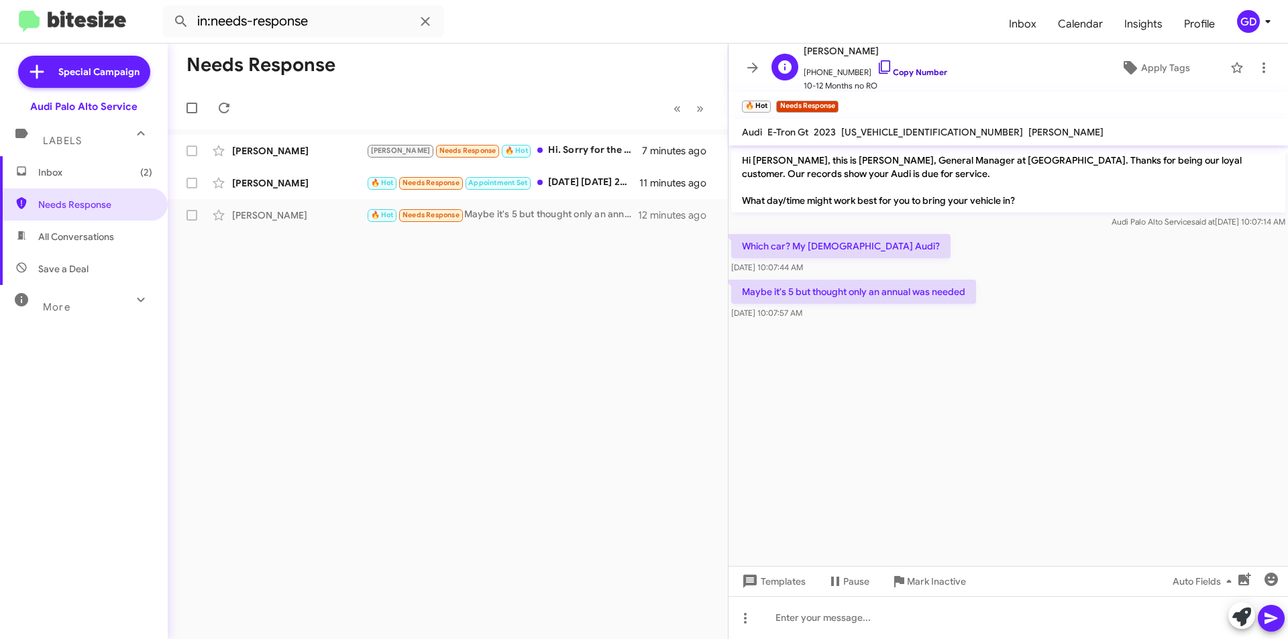
click at [901, 70] on link "Copy Number" at bounding box center [912, 72] width 70 height 10
click at [84, 179] on span "Inbox (2)" at bounding box center [84, 172] width 168 height 32
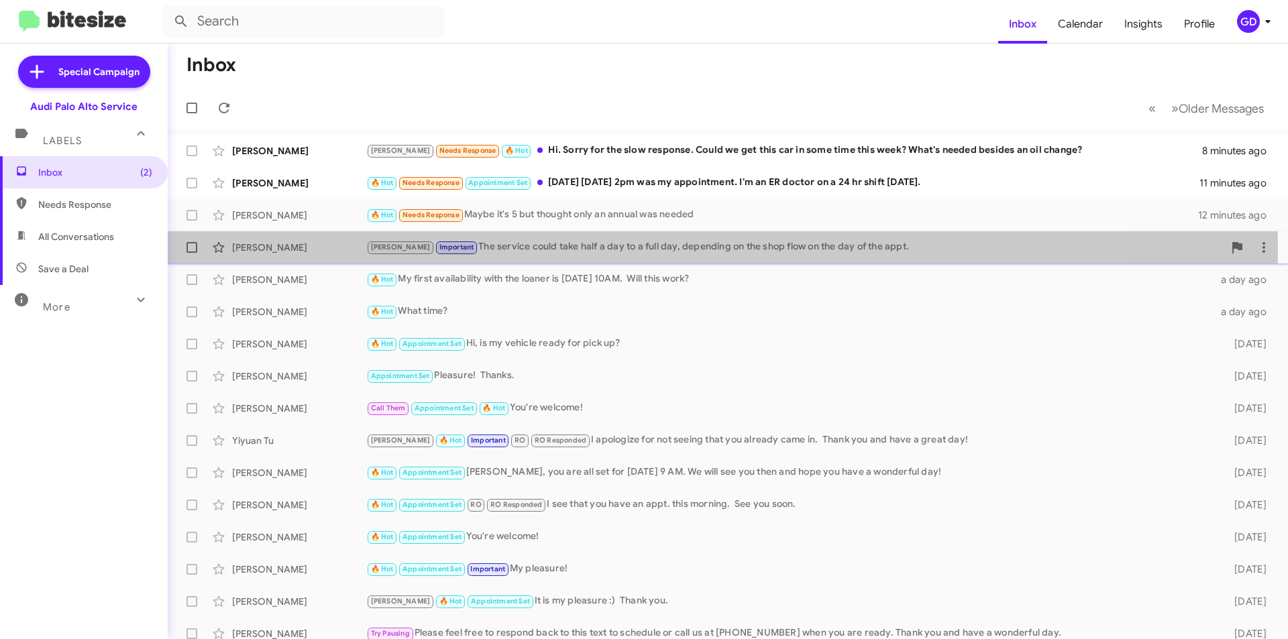
click at [521, 249] on div "[PERSON_NAME] Important The service could take half a day to a full day, depend…" at bounding box center [795, 247] width 858 height 15
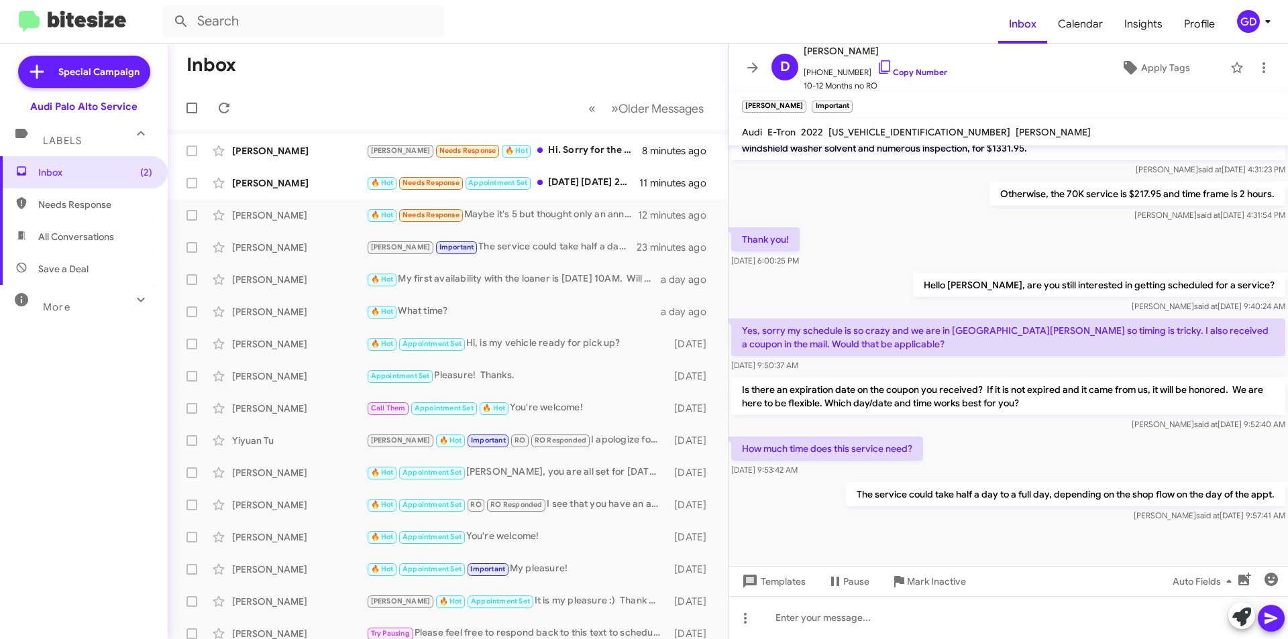
scroll to position [352, 0]
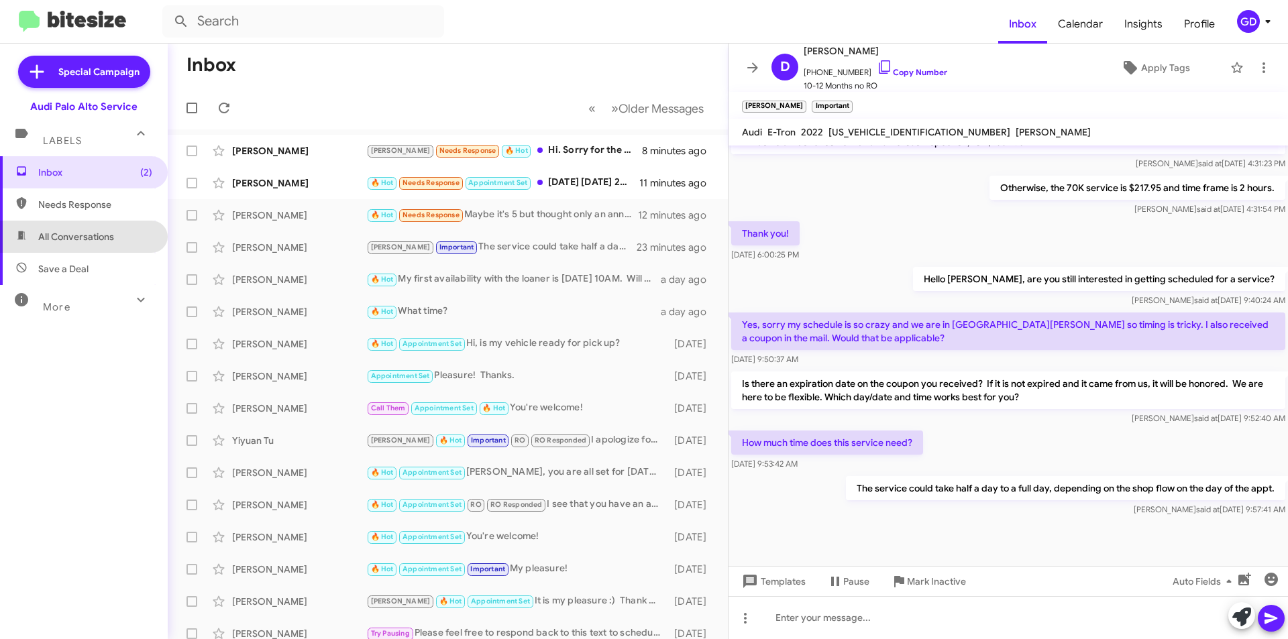
click at [103, 240] on span "All Conversations" at bounding box center [76, 236] width 76 height 13
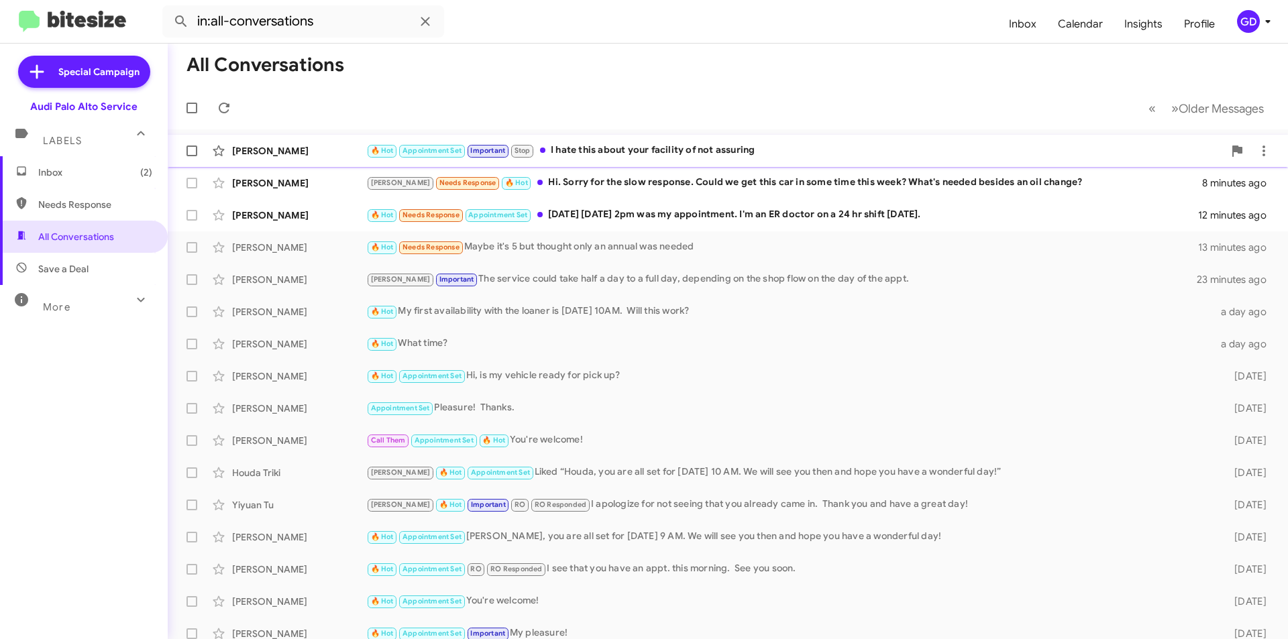
click at [641, 150] on div "🔥 Hot Appointment Set Important Stop I hate this about your facility of not ass…" at bounding box center [795, 150] width 858 height 15
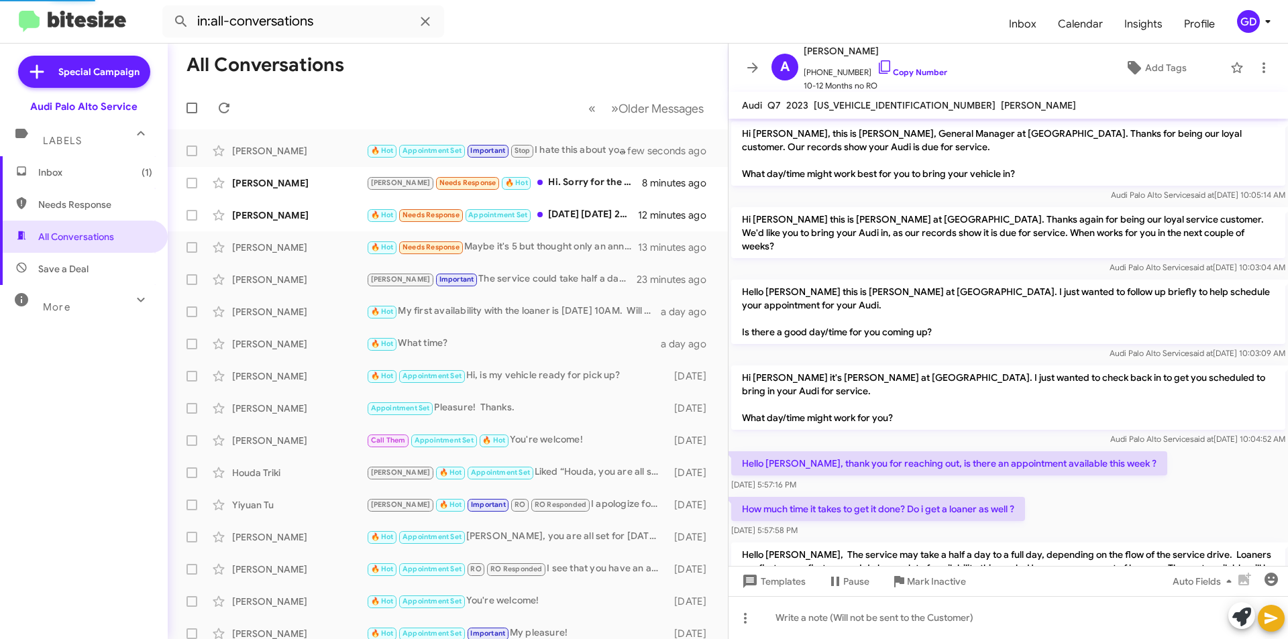
scroll to position [378, 0]
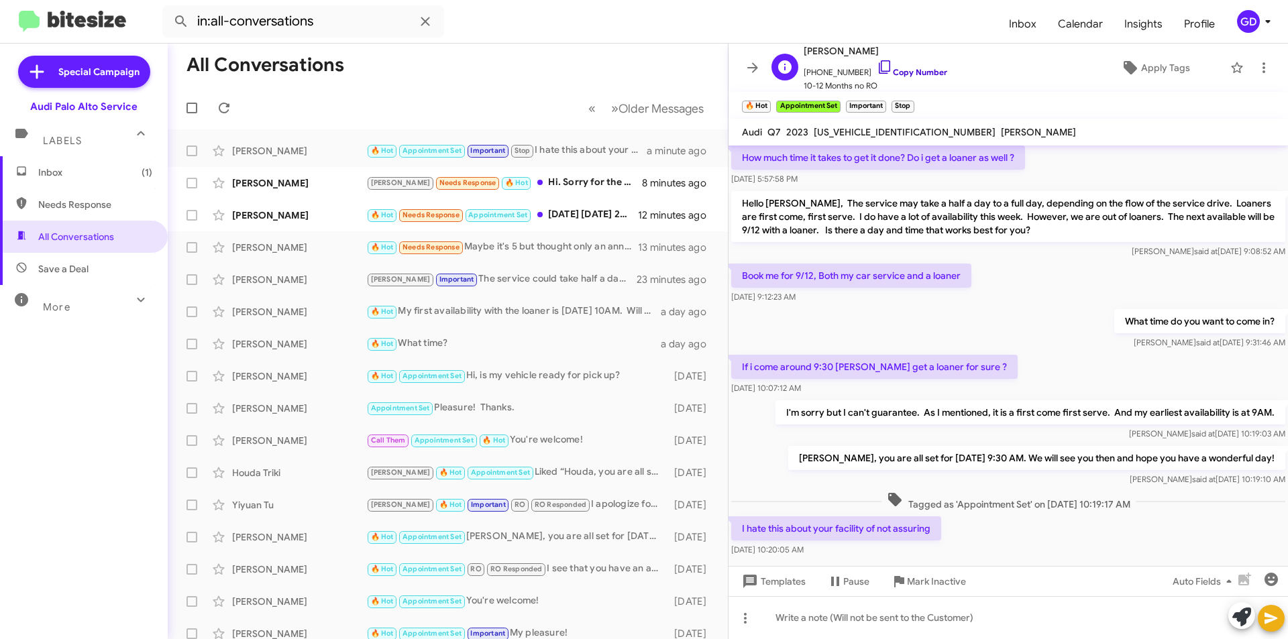
click at [902, 70] on link "Copy Number" at bounding box center [912, 72] width 70 height 10
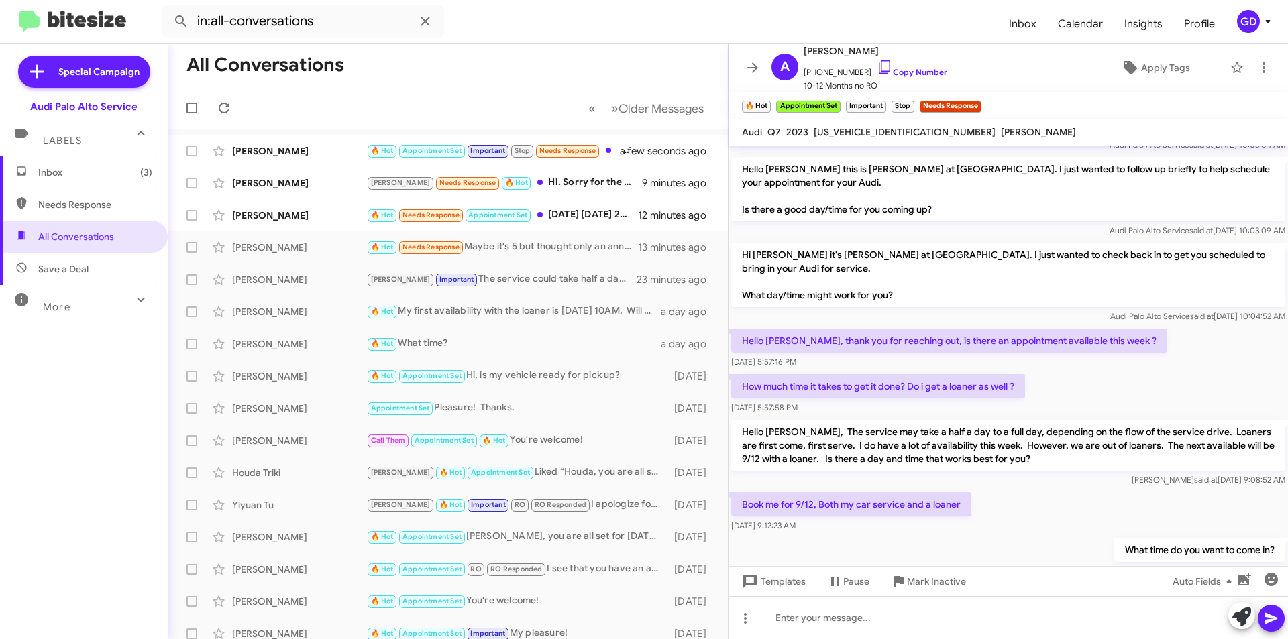
scroll to position [454, 0]
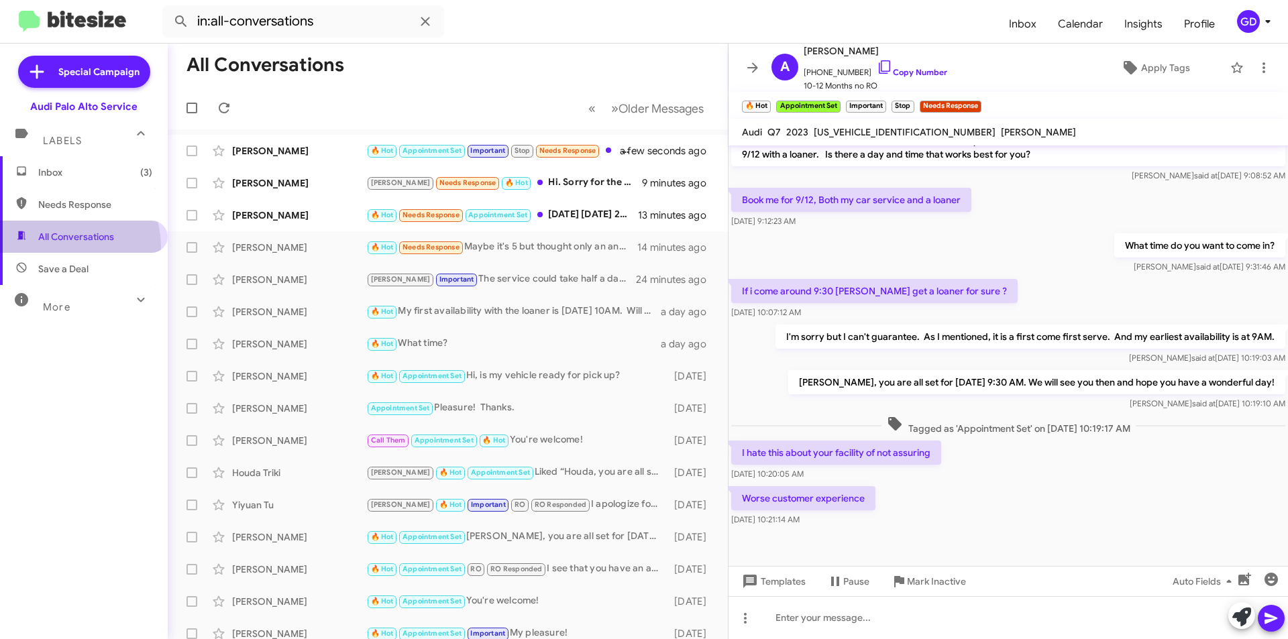
click at [61, 247] on span "All Conversations" at bounding box center [84, 237] width 168 height 32
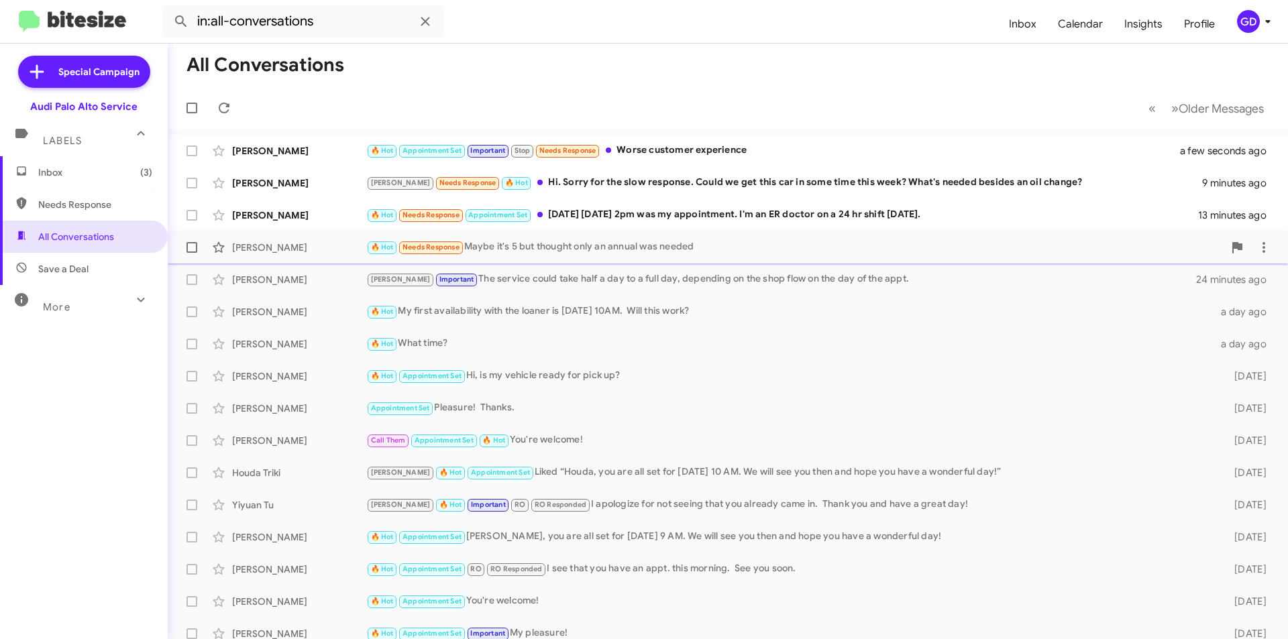
click at [282, 251] on div "[PERSON_NAME]" at bounding box center [299, 247] width 134 height 13
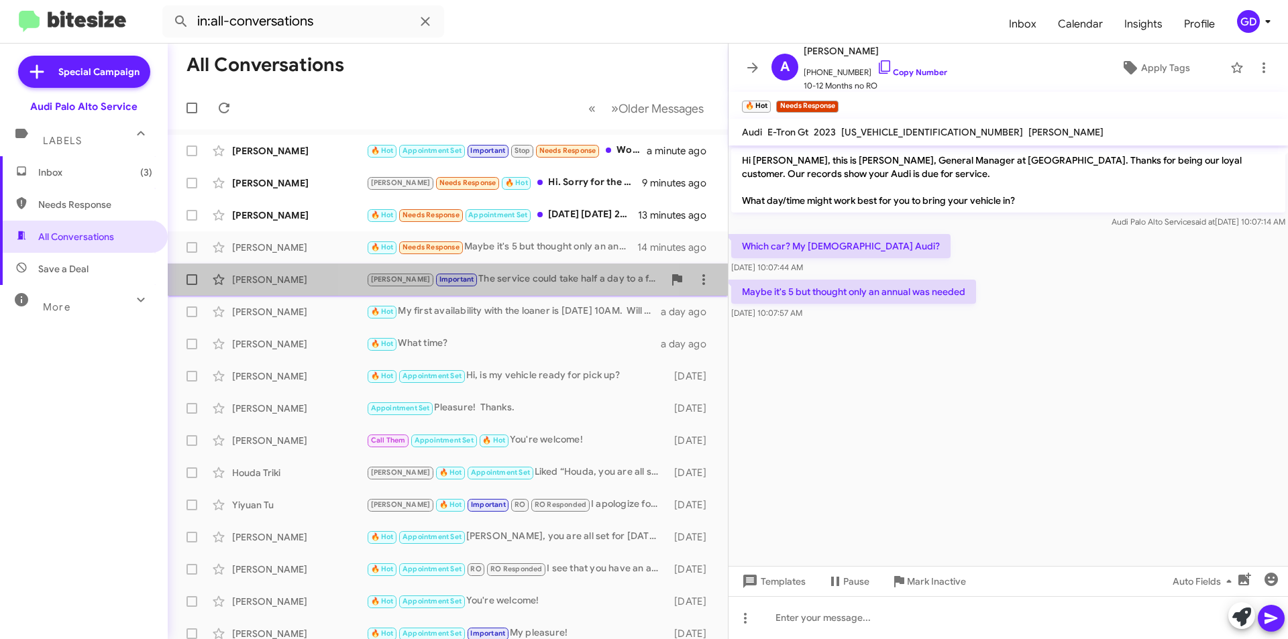
click at [507, 279] on div "[PERSON_NAME] Important The service could take half a day to a full day, depend…" at bounding box center [514, 279] width 297 height 15
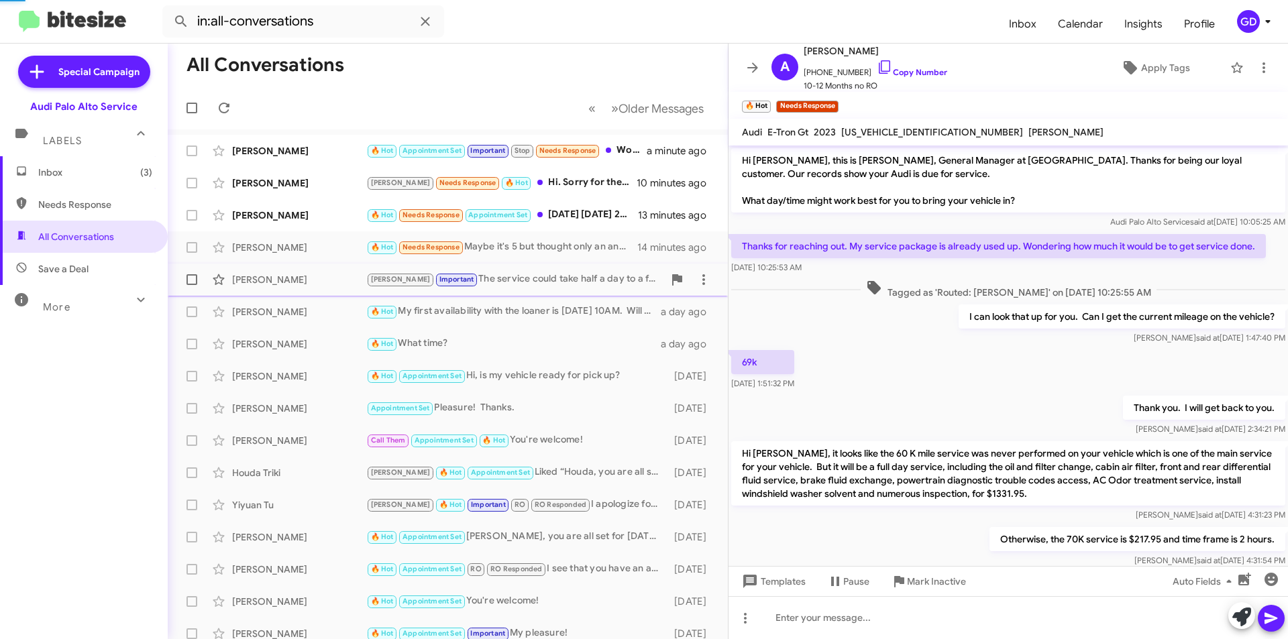
scroll to position [352, 0]
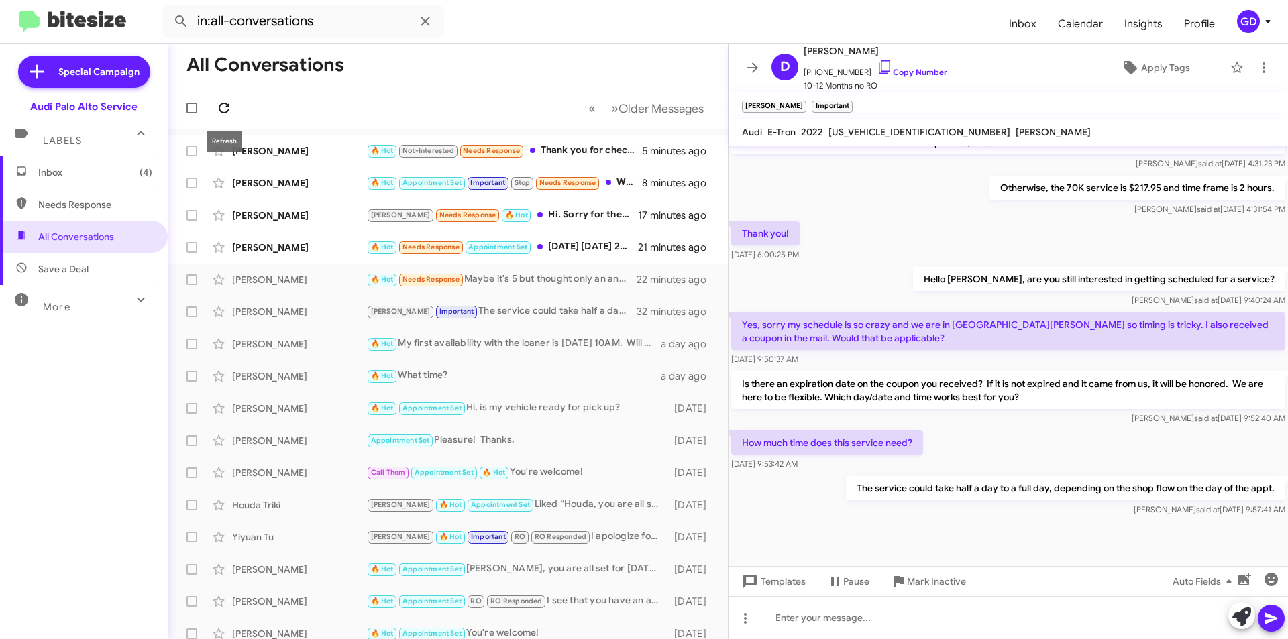
click at [231, 110] on icon at bounding box center [224, 108] width 16 height 16
click at [255, 178] on div "[PERSON_NAME]" at bounding box center [299, 182] width 134 height 13
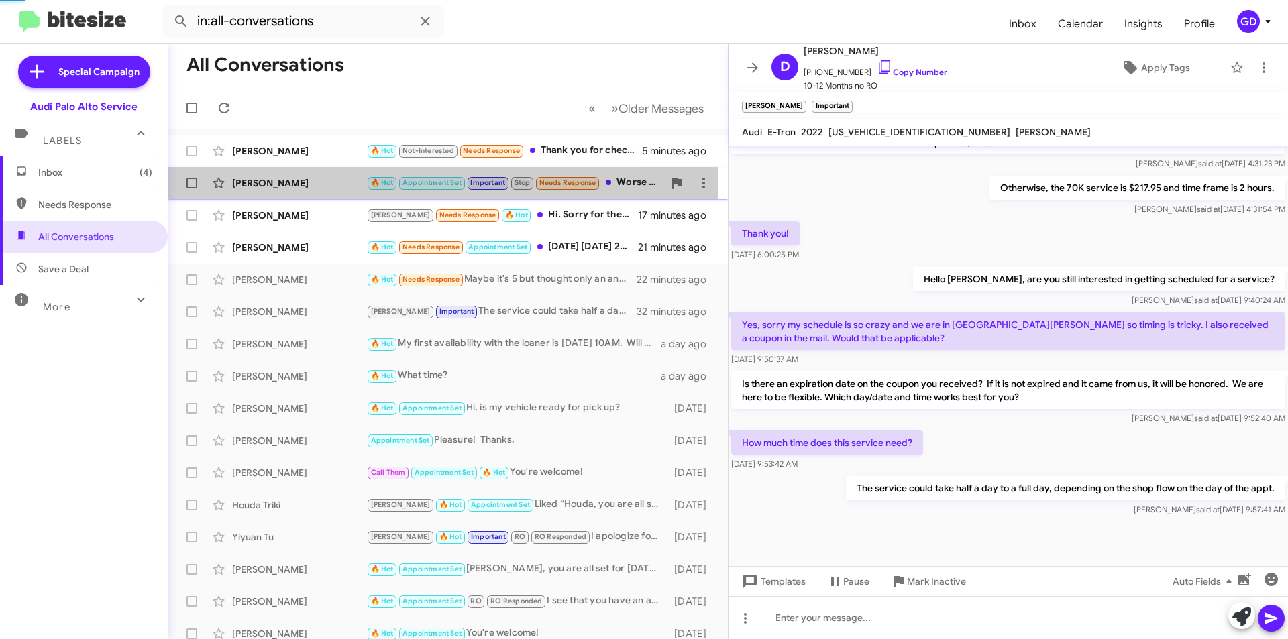
scroll to position [454, 0]
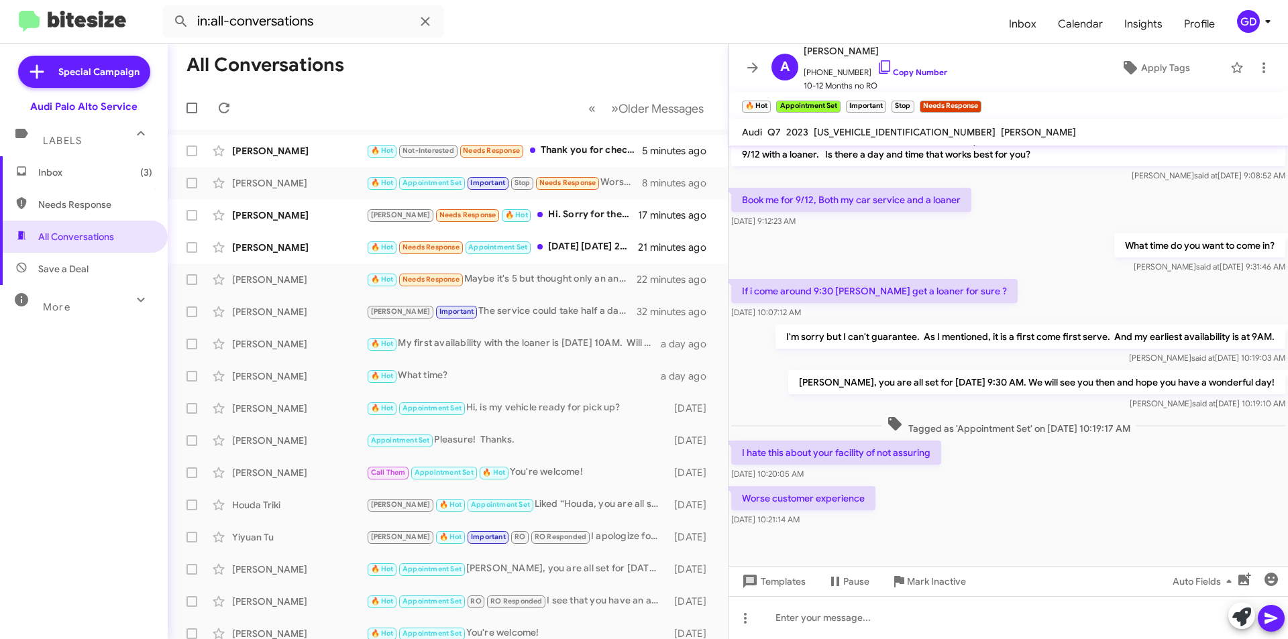
click at [1067, 484] on div "Worse customer experience [DATE] 10:21:14 AM" at bounding box center [1009, 507] width 560 height 46
click at [88, 207] on span "Needs Response" at bounding box center [95, 204] width 114 height 13
type input "in:needs-response"
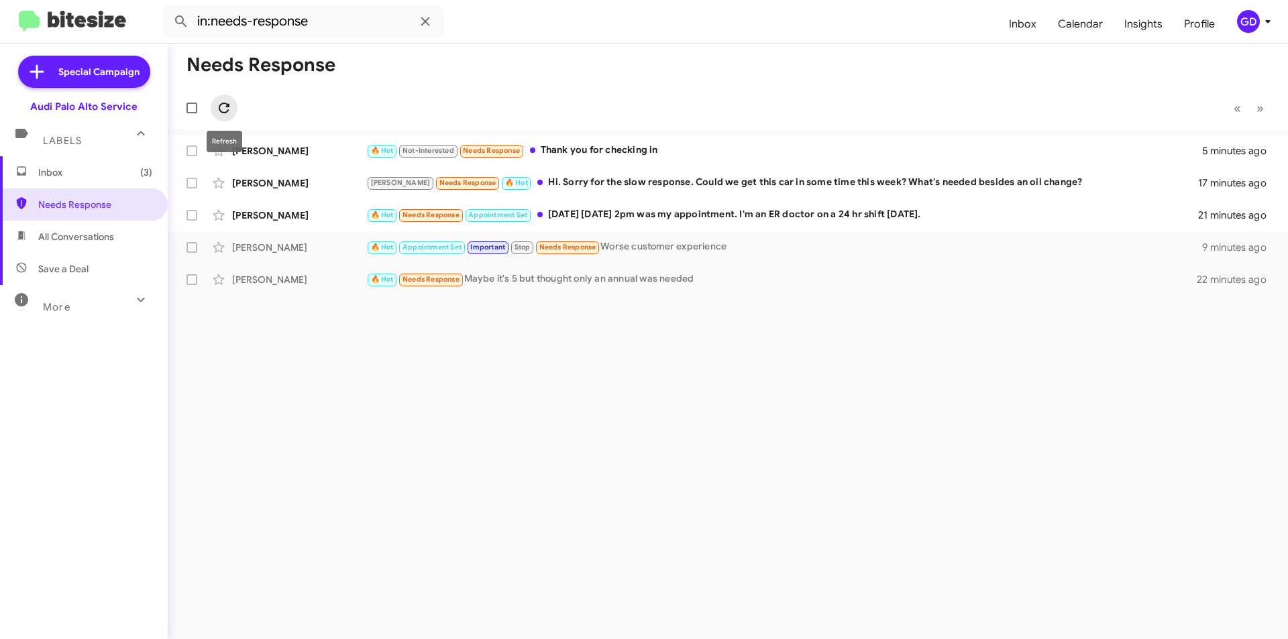
click at [227, 107] on icon at bounding box center [224, 108] width 11 height 11
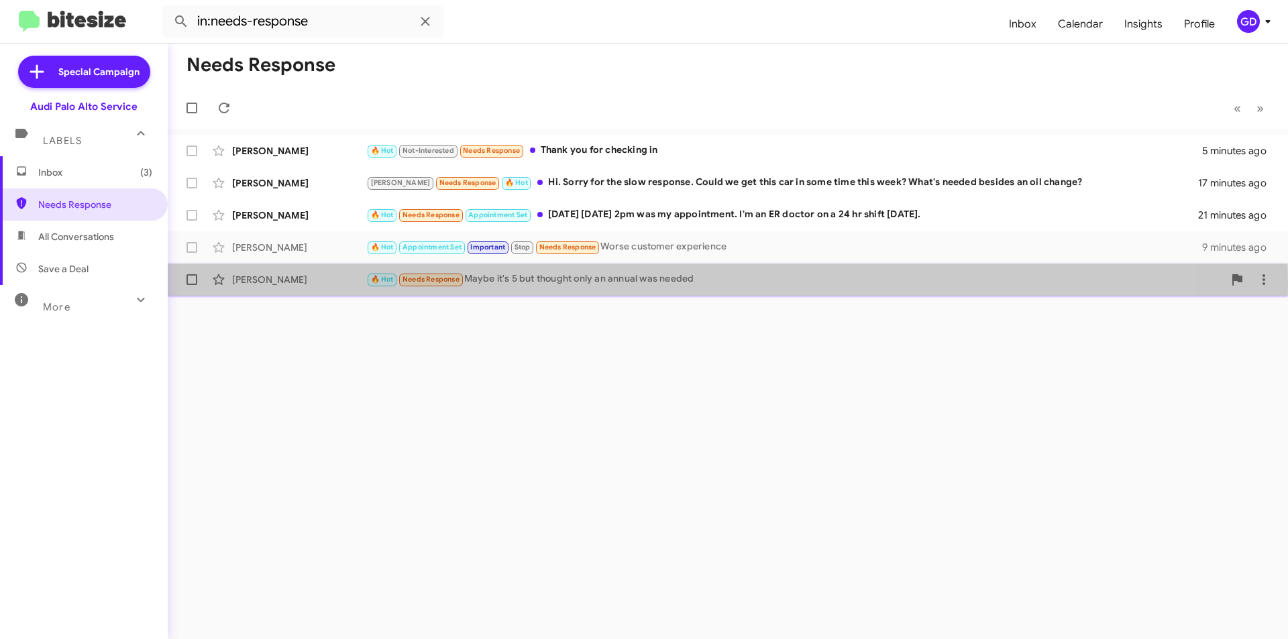
click at [560, 285] on div "🔥 Hot Needs Response Maybe it's 5 but thought only an annual was needed" at bounding box center [795, 279] width 858 height 15
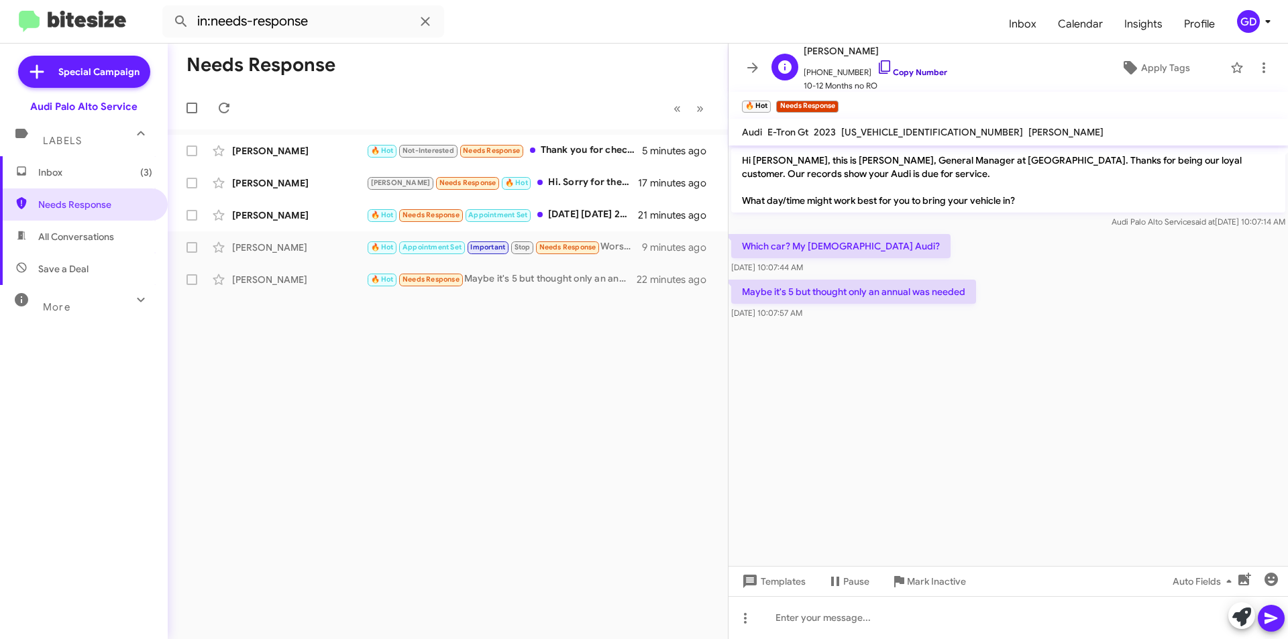
click at [906, 72] on link "Copy Number" at bounding box center [912, 72] width 70 height 10
click at [798, 619] on div at bounding box center [1009, 618] width 560 height 43
click at [1269, 617] on icon at bounding box center [1271, 618] width 13 height 11
click at [274, 252] on div "[PERSON_NAME]" at bounding box center [299, 247] width 134 height 13
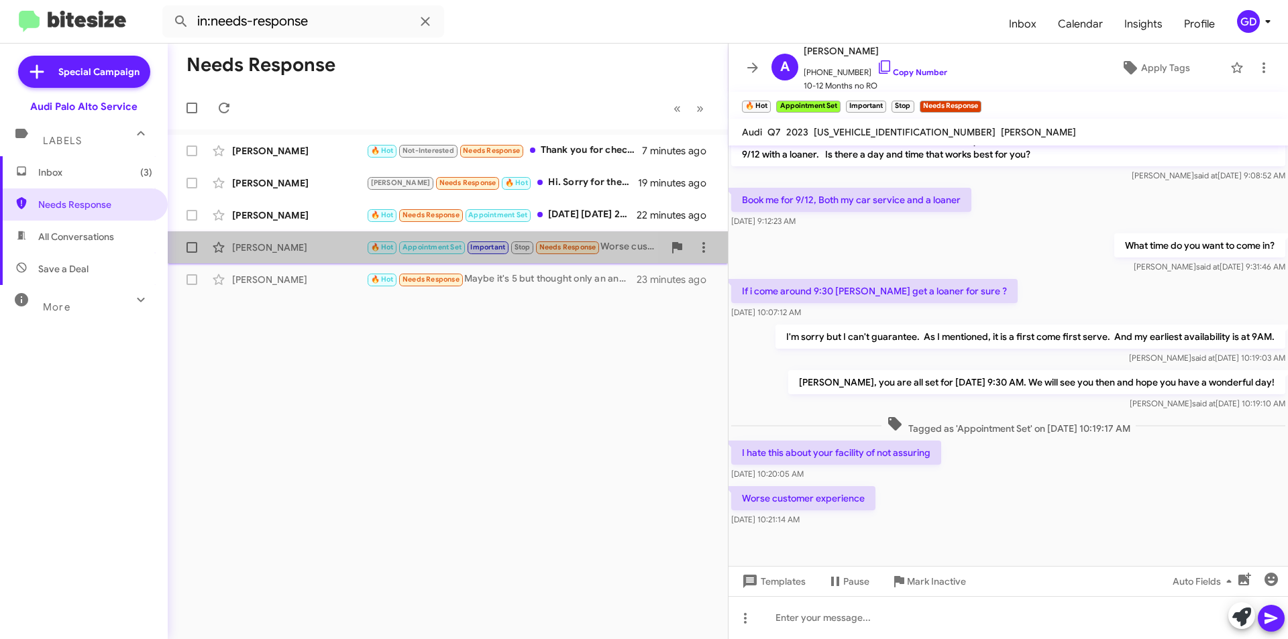
click at [267, 245] on div "[PERSON_NAME]" at bounding box center [299, 247] width 134 height 13
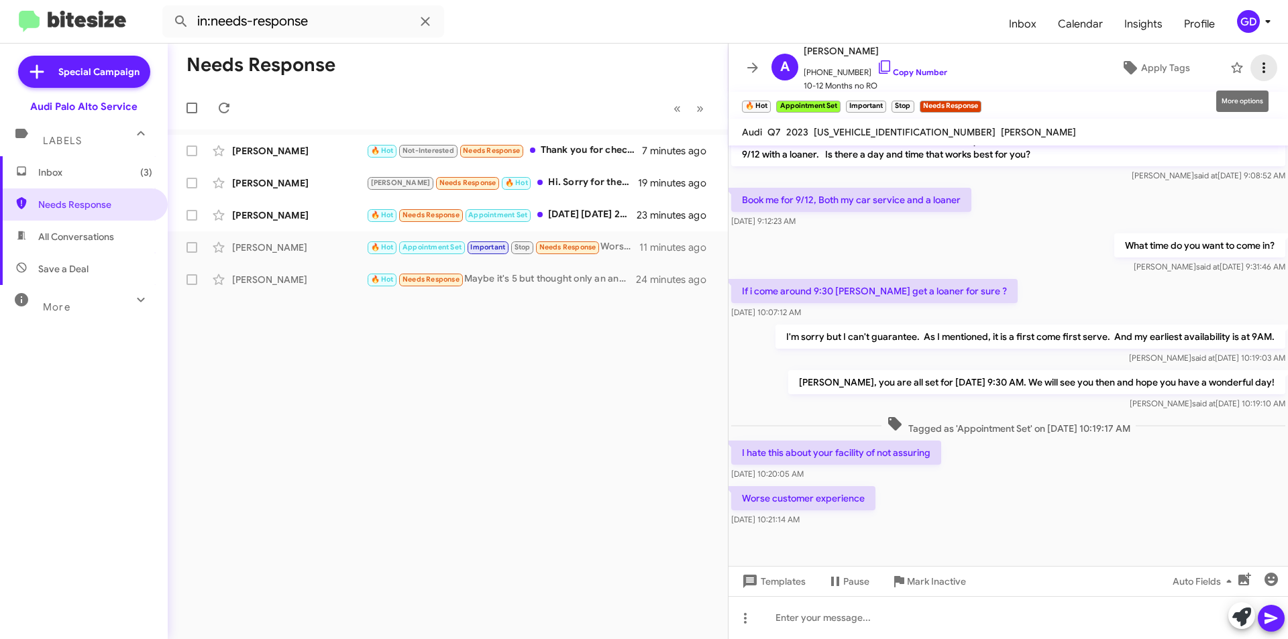
click at [1257, 71] on icon at bounding box center [1264, 68] width 16 height 16
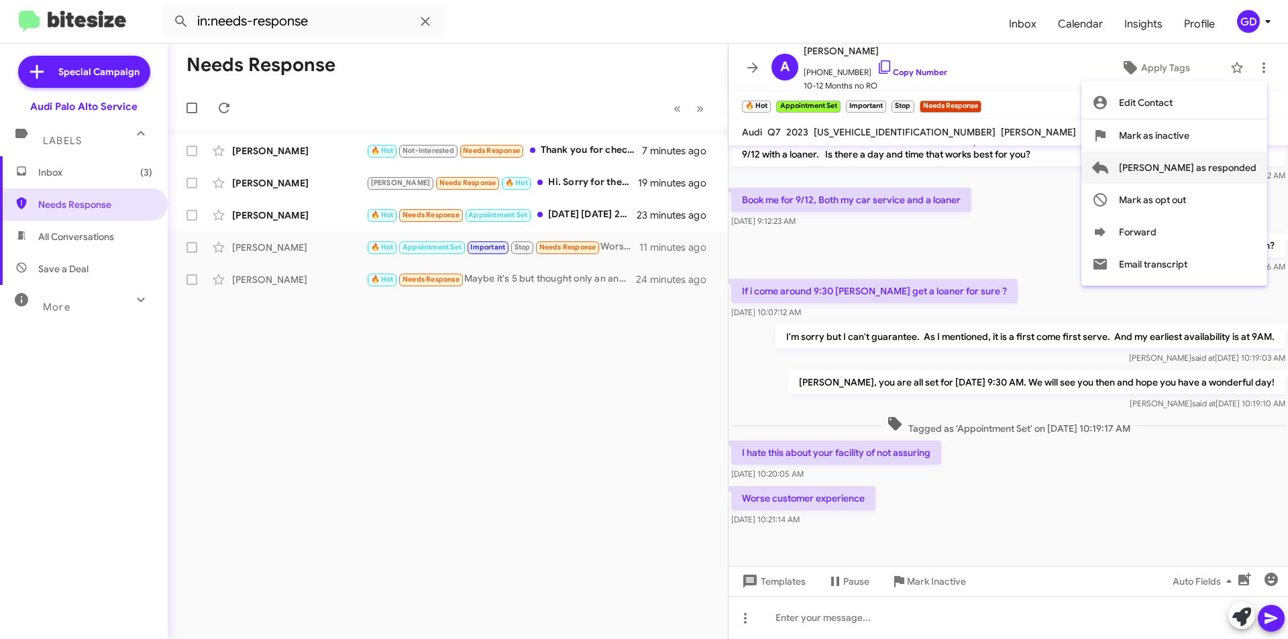
click at [1216, 166] on span "[PERSON_NAME] as responded" at bounding box center [1188, 168] width 138 height 32
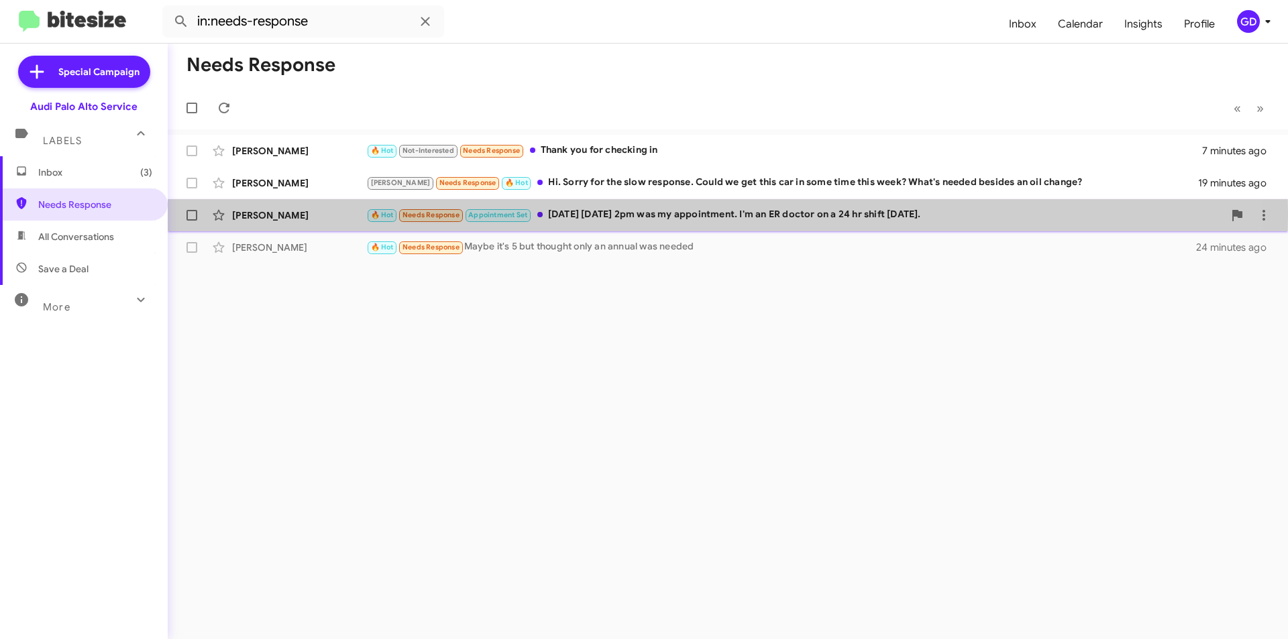
click at [252, 217] on div "[PERSON_NAME]" at bounding box center [299, 215] width 134 height 13
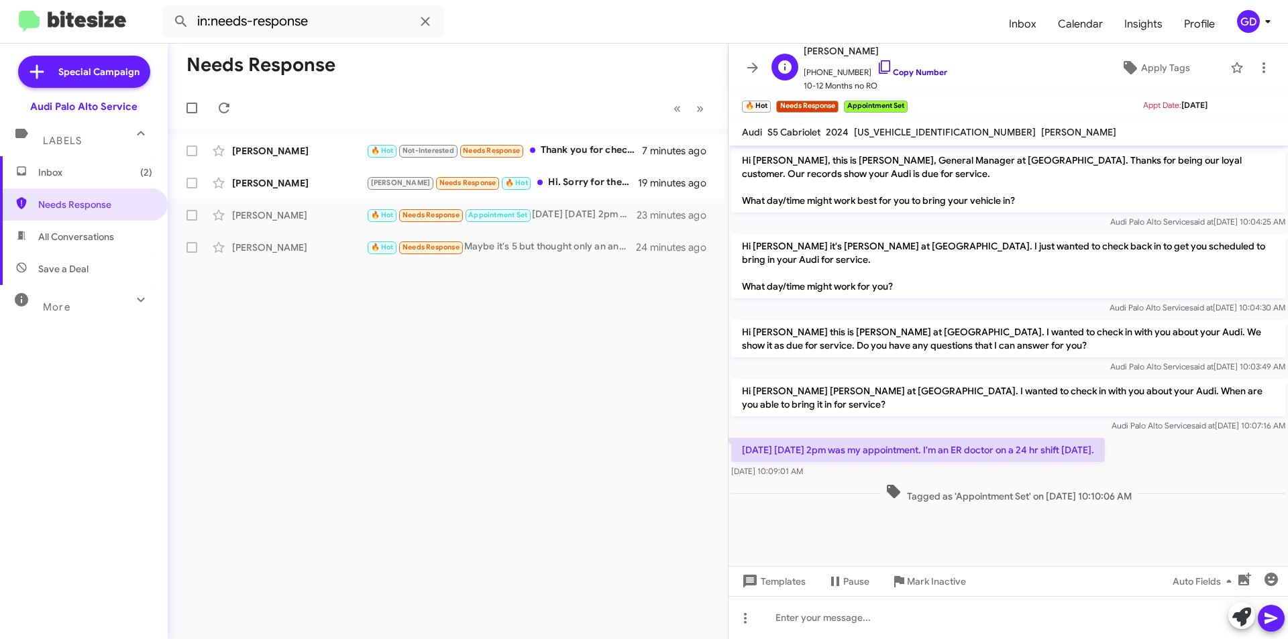
click at [906, 71] on link "Copy Number" at bounding box center [912, 72] width 70 height 10
click at [790, 621] on div at bounding box center [1009, 618] width 560 height 43
click at [474, 329] on div "Needs Response « Previous » Next [PERSON_NAME] 🔥 Hot Not-Interested Needs Respo…" at bounding box center [448, 342] width 560 height 596
click at [800, 620] on div at bounding box center [1009, 618] width 560 height 43
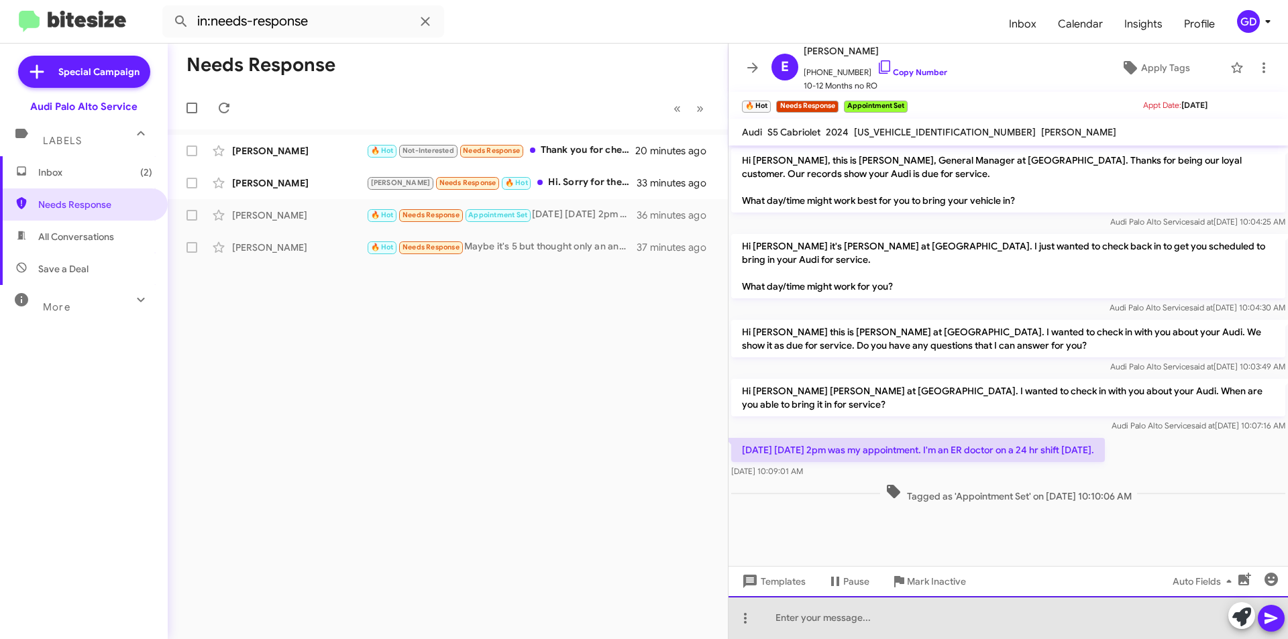
paste div
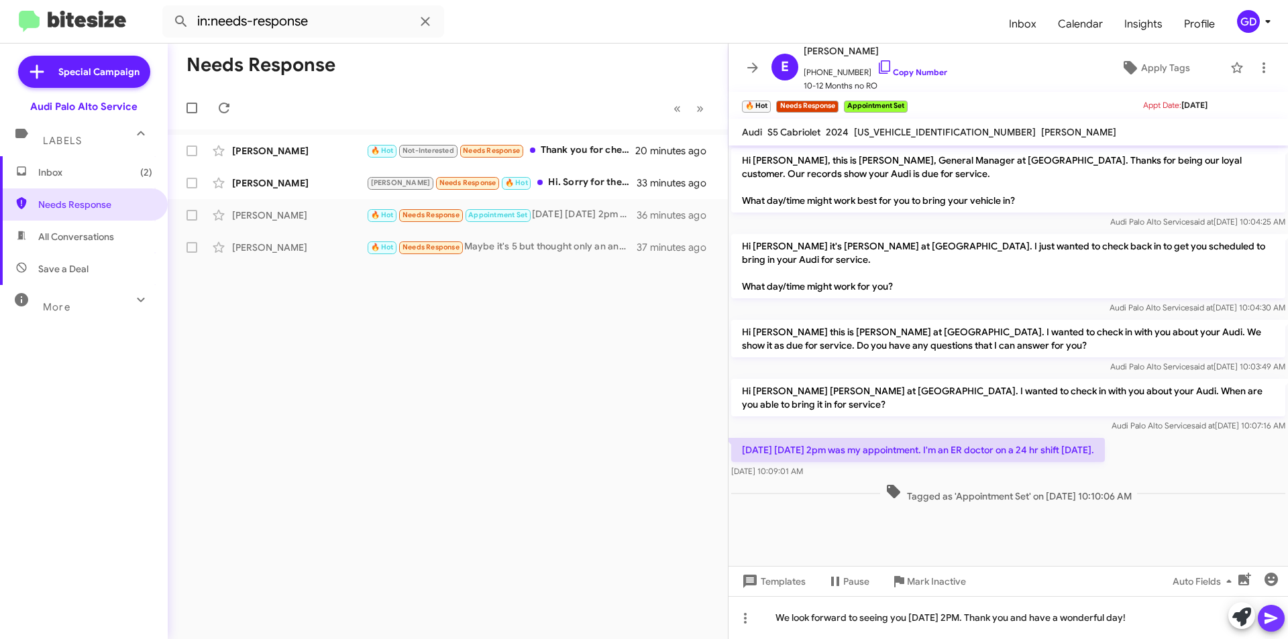
click at [1271, 618] on icon at bounding box center [1271, 618] width 13 height 11
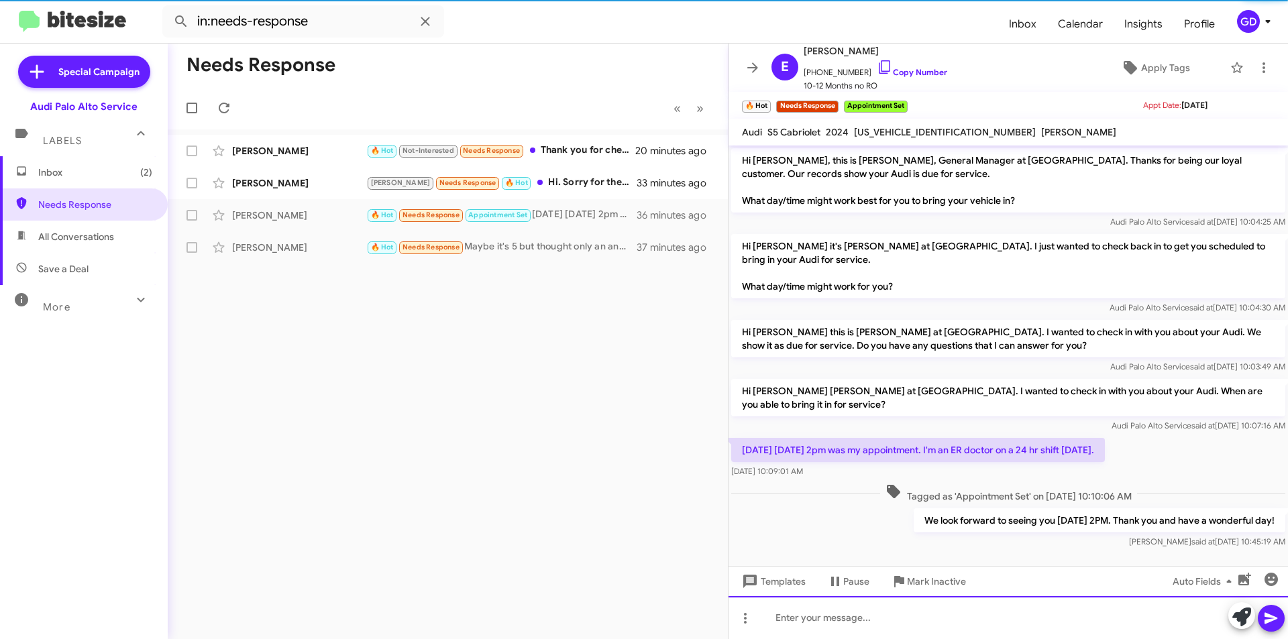
scroll to position [9, 0]
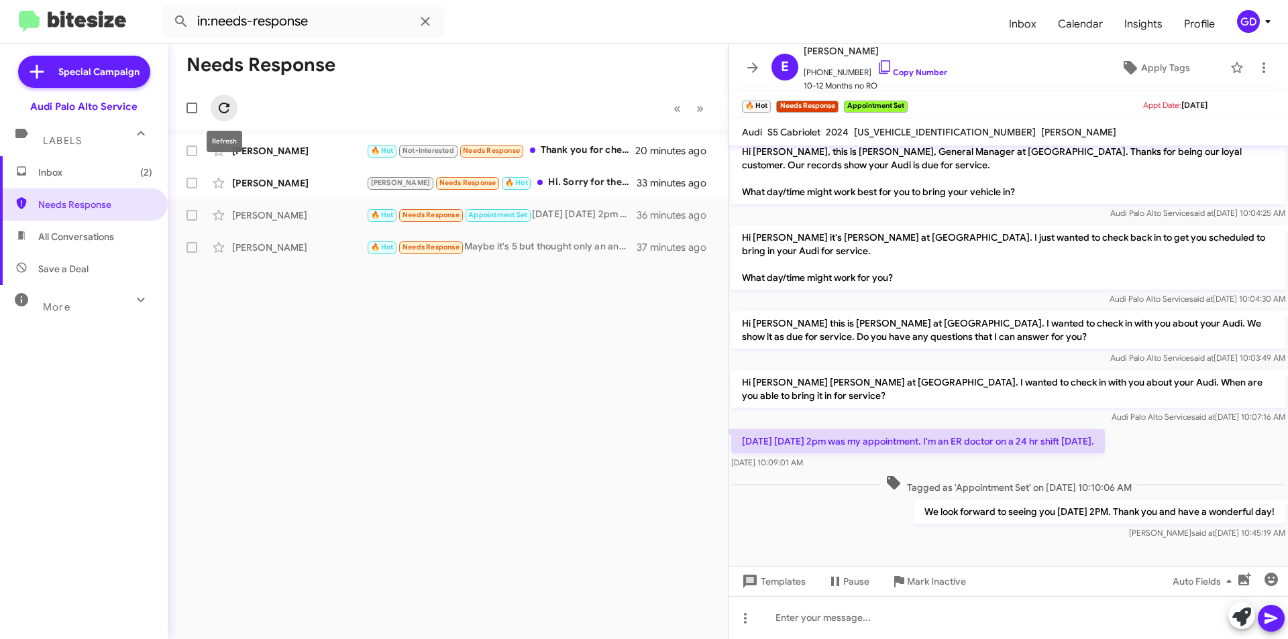
click at [225, 105] on icon at bounding box center [224, 108] width 16 height 16
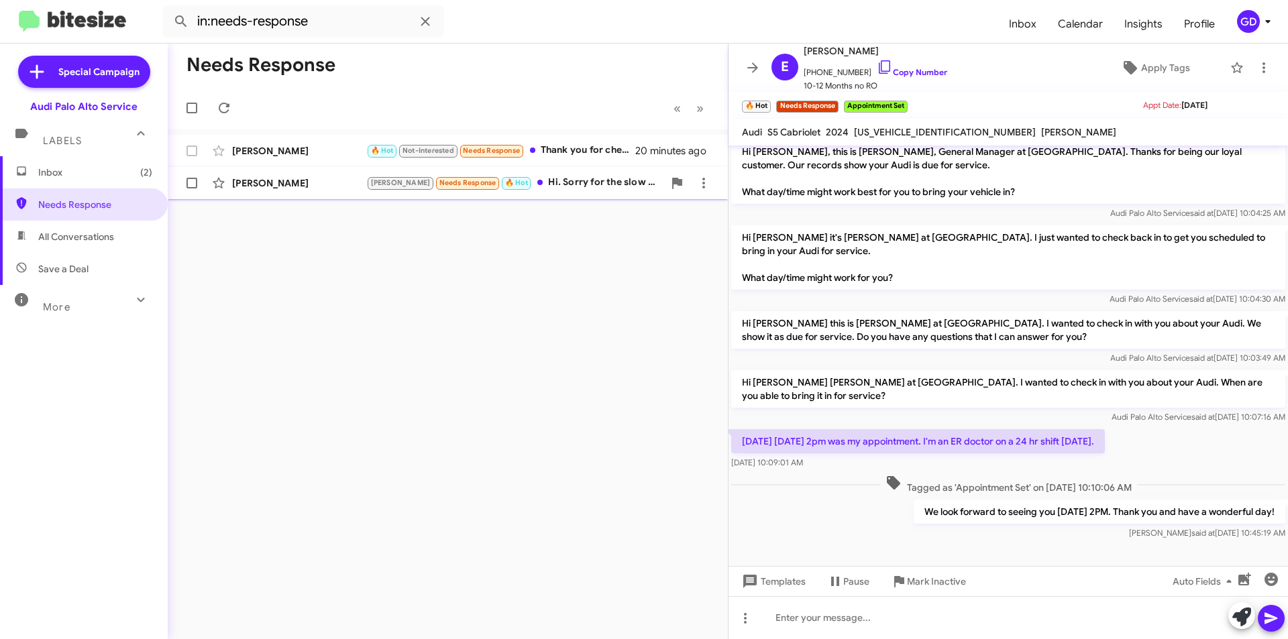
click at [268, 183] on div "[PERSON_NAME]" at bounding box center [299, 182] width 134 height 13
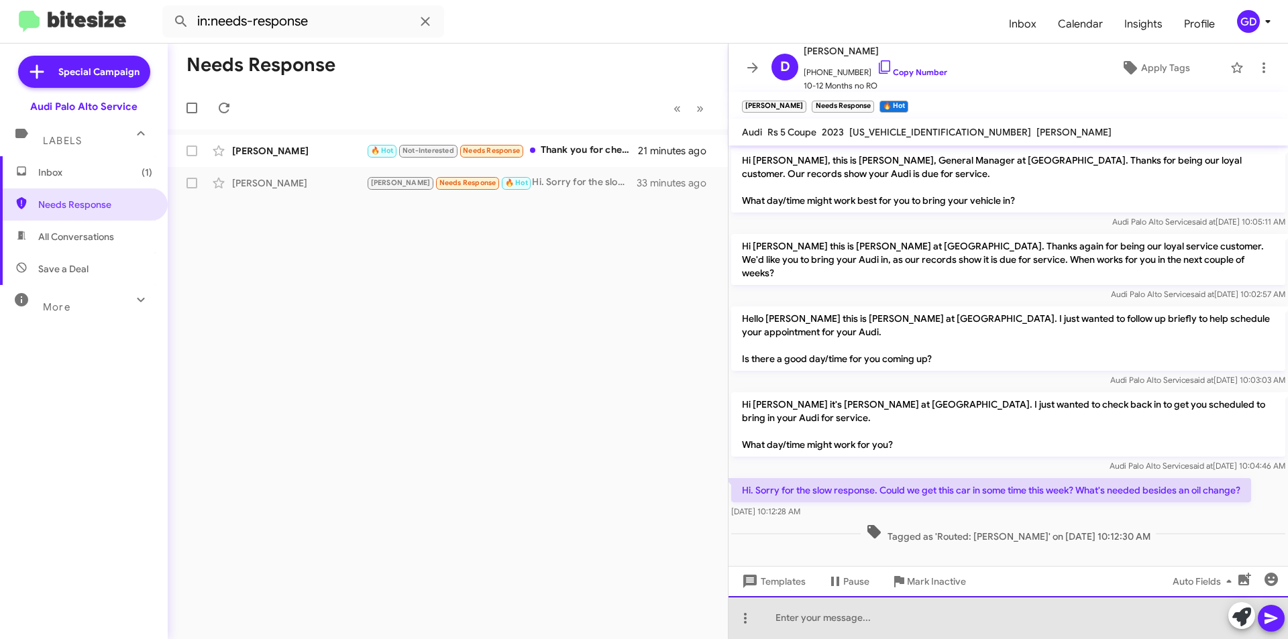
click at [794, 618] on div at bounding box center [1009, 618] width 560 height 43
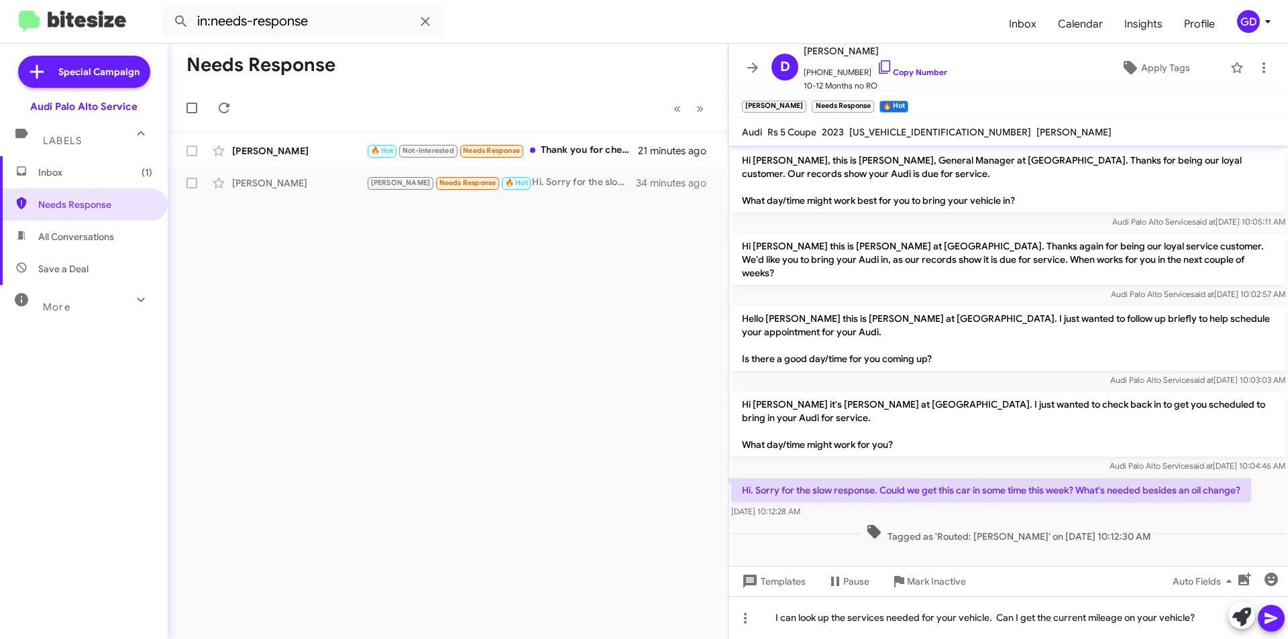
click at [1273, 619] on icon at bounding box center [1271, 619] width 16 height 16
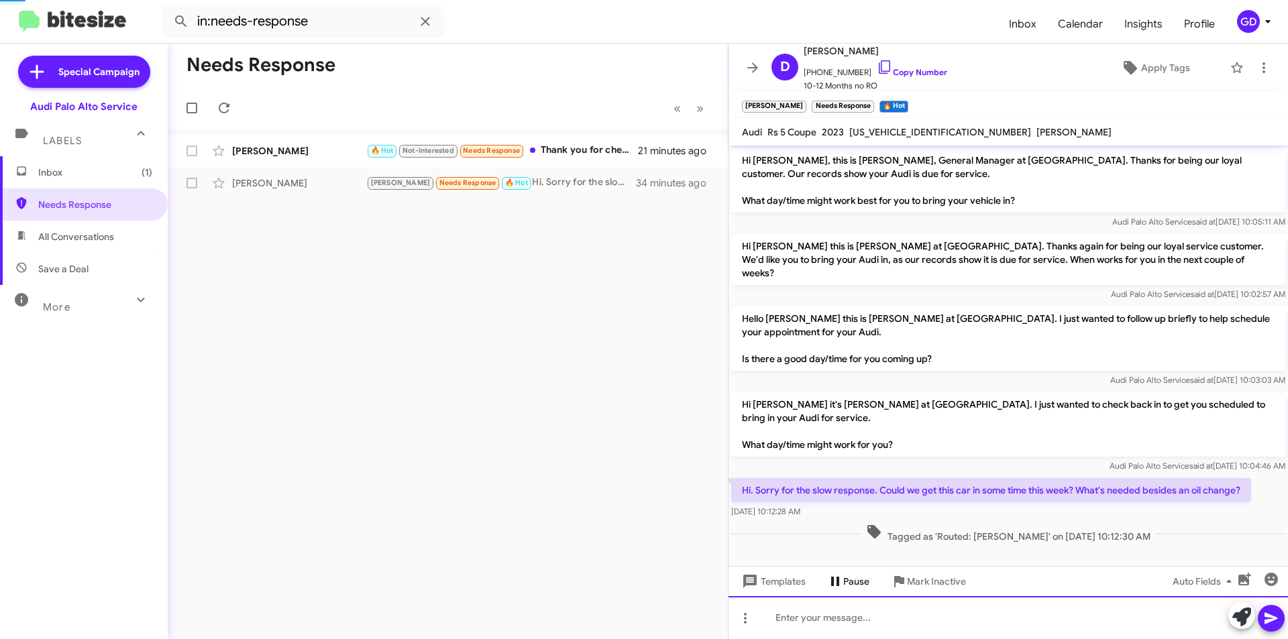
scroll to position [36, 0]
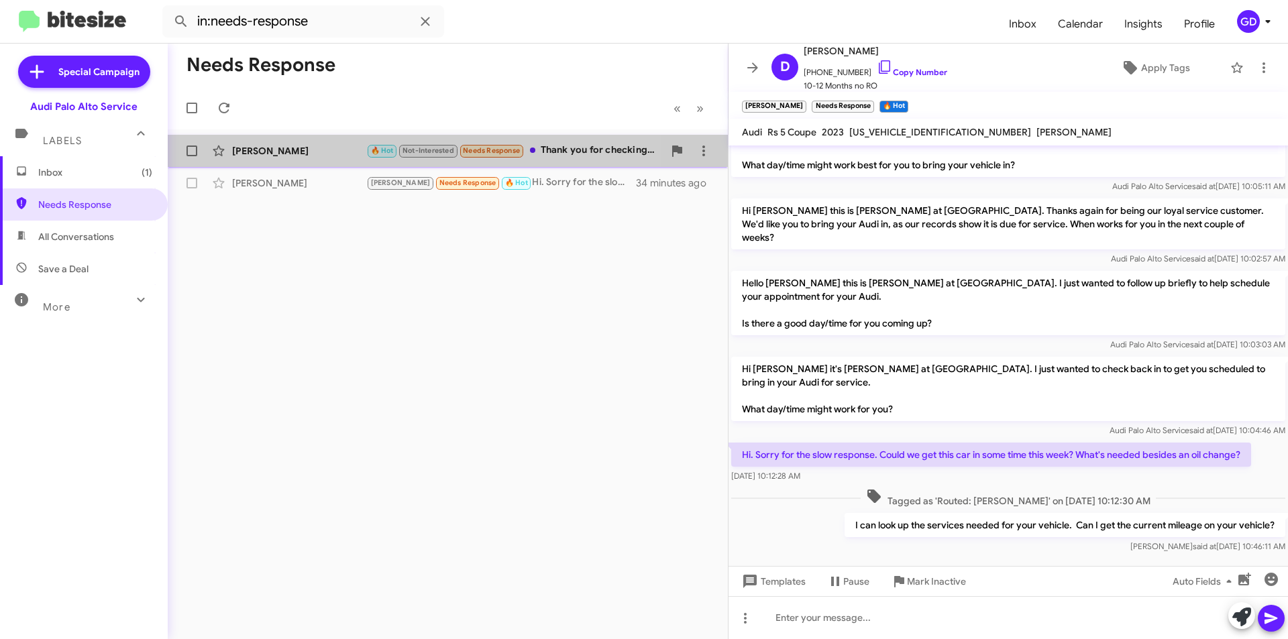
click at [270, 147] on div "[PERSON_NAME]" at bounding box center [299, 150] width 134 height 13
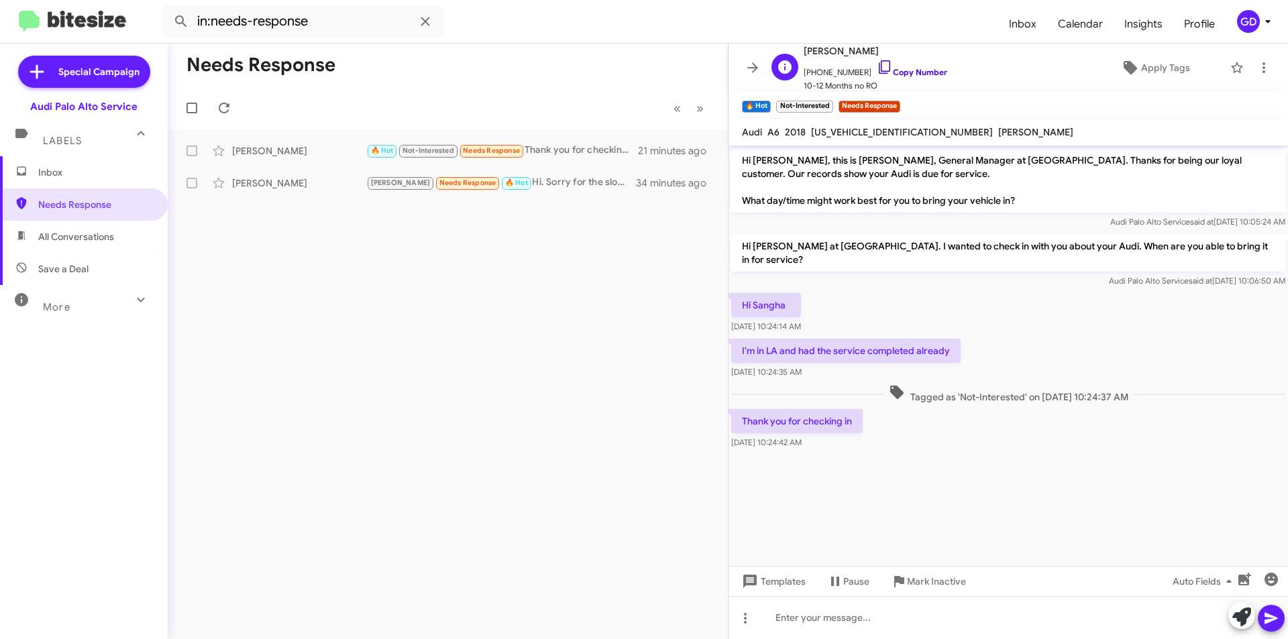
click at [898, 71] on link "Copy Number" at bounding box center [912, 72] width 70 height 10
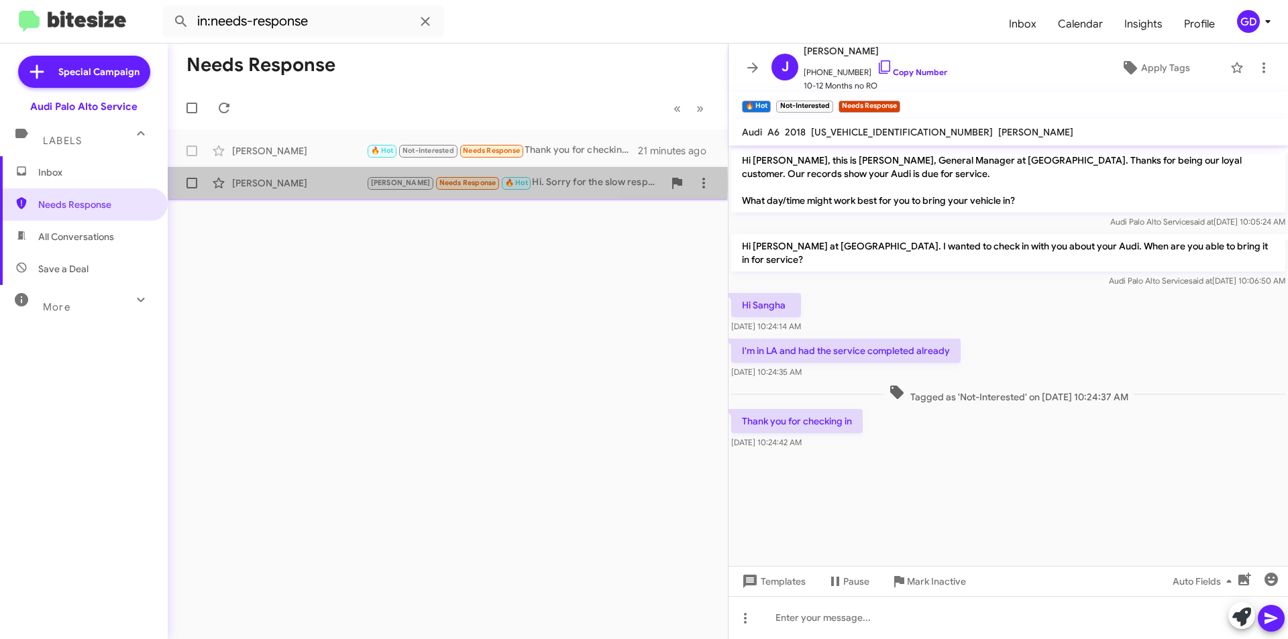
click at [248, 183] on div "[PERSON_NAME]" at bounding box center [299, 182] width 134 height 13
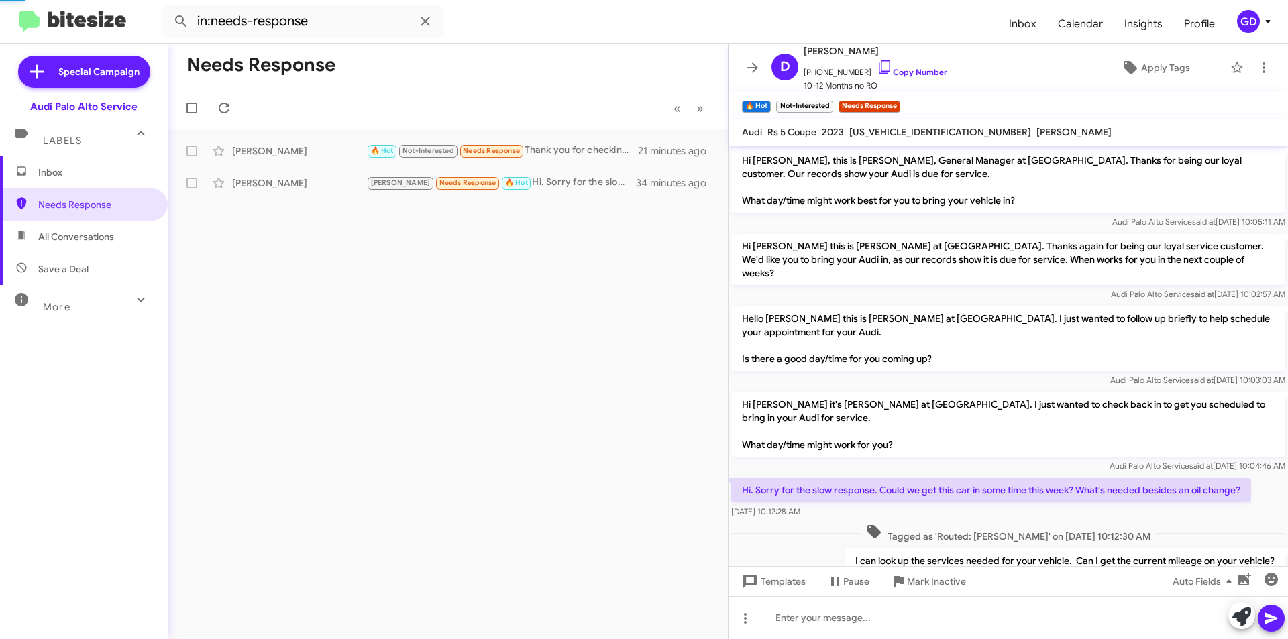
scroll to position [36, 0]
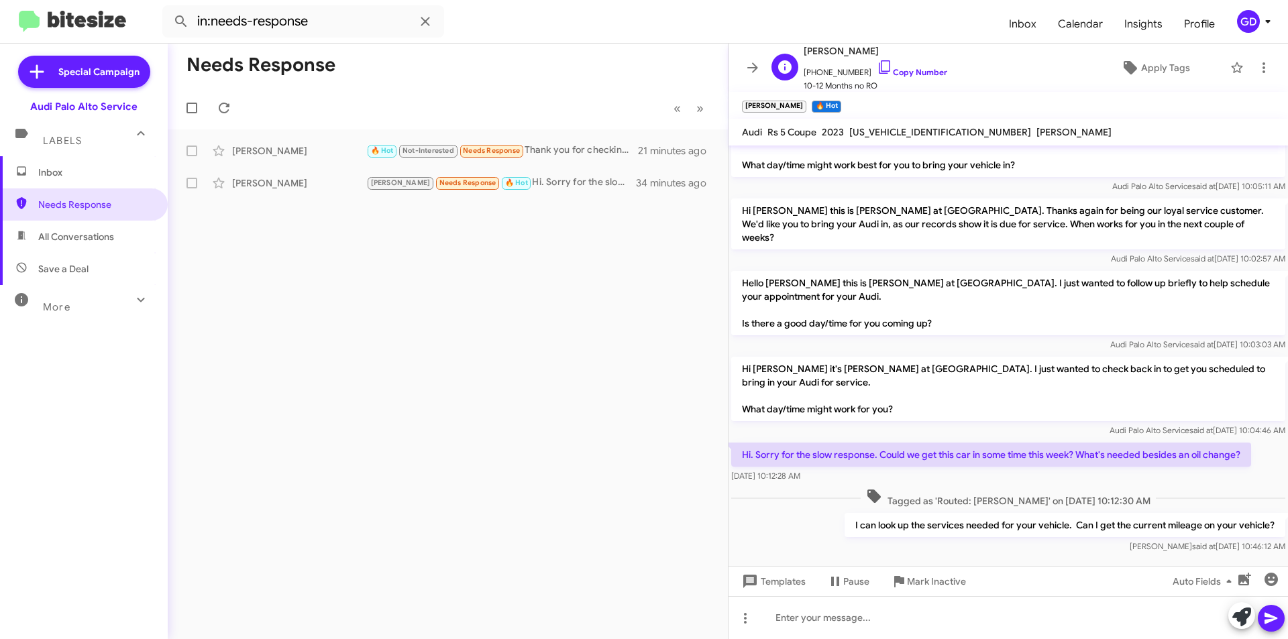
click at [905, 66] on span "[PHONE_NUMBER] Copy Number" at bounding box center [876, 69] width 144 height 20
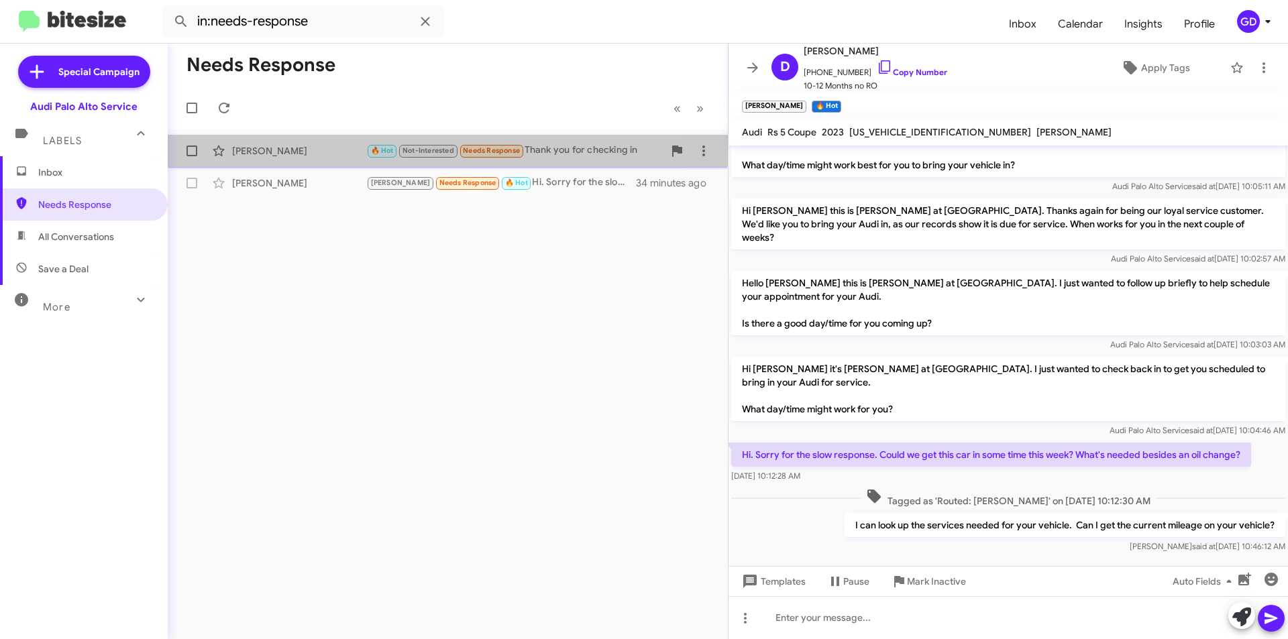
click at [280, 154] on div "[PERSON_NAME]" at bounding box center [299, 150] width 134 height 13
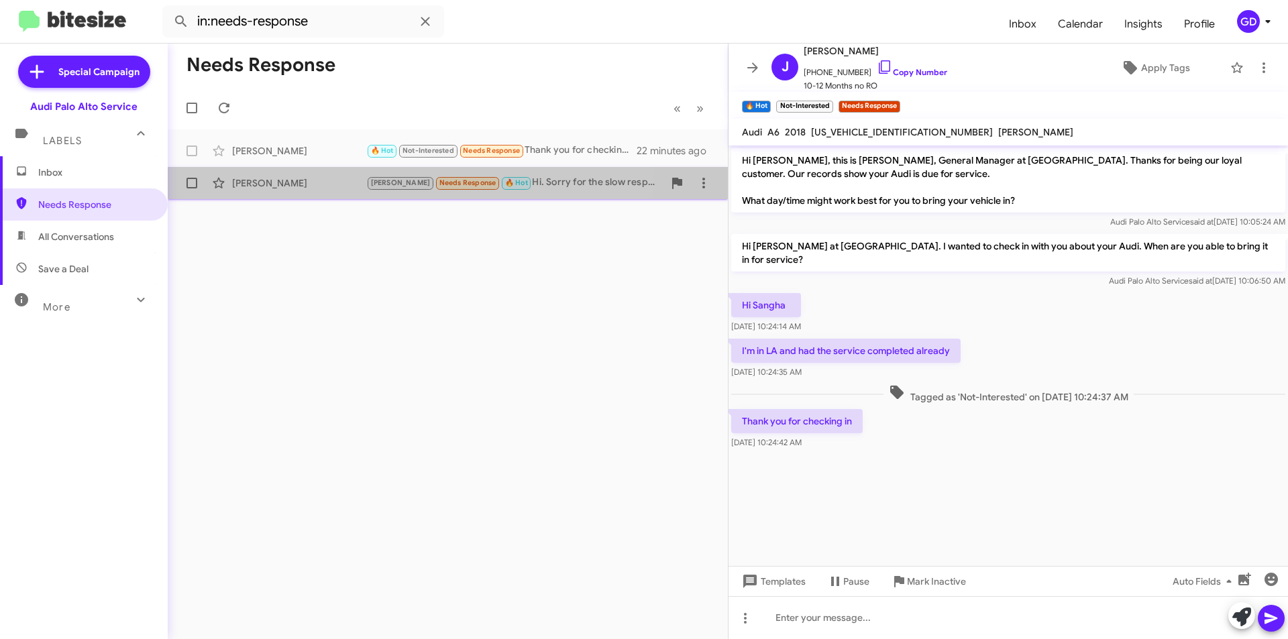
click at [264, 181] on div "[PERSON_NAME]" at bounding box center [299, 182] width 134 height 13
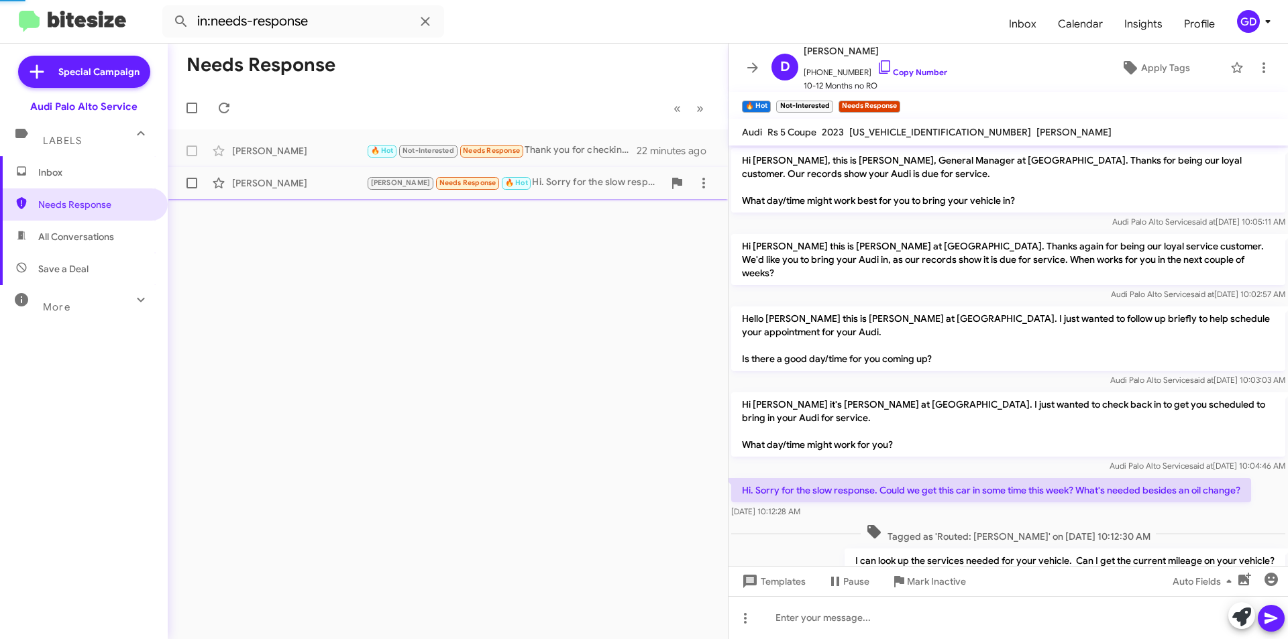
scroll to position [36, 0]
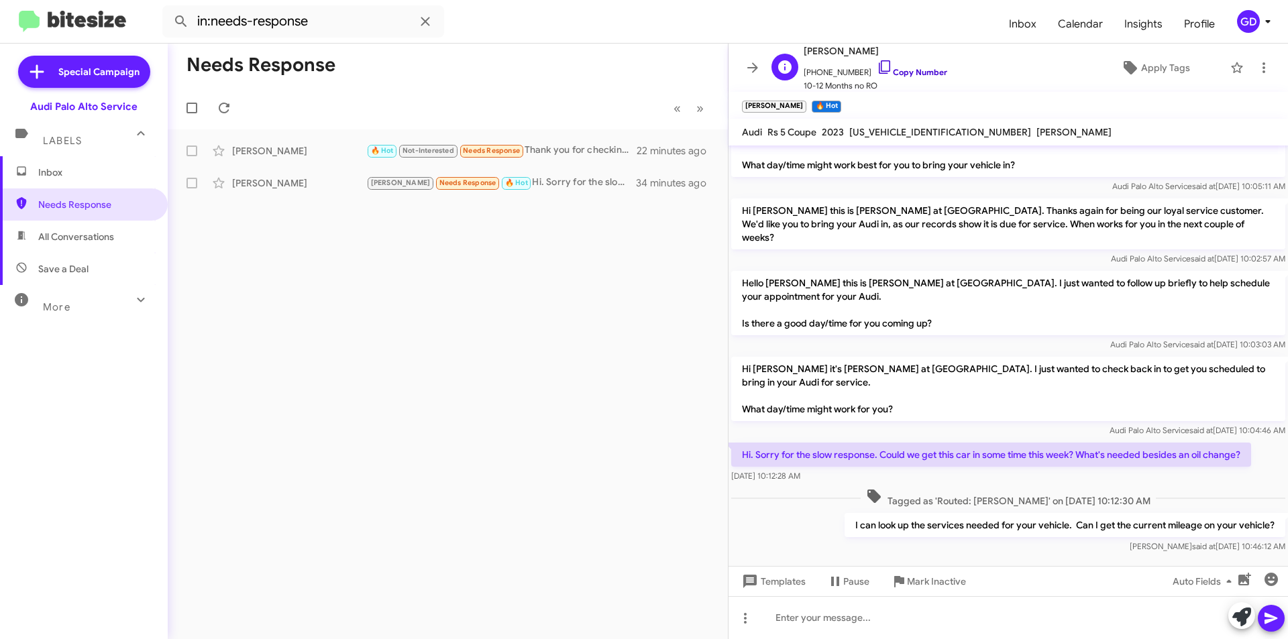
click at [902, 72] on link "Copy Number" at bounding box center [912, 72] width 70 height 10
click at [229, 108] on icon at bounding box center [224, 108] width 16 height 16
click at [228, 102] on icon at bounding box center [224, 108] width 16 height 16
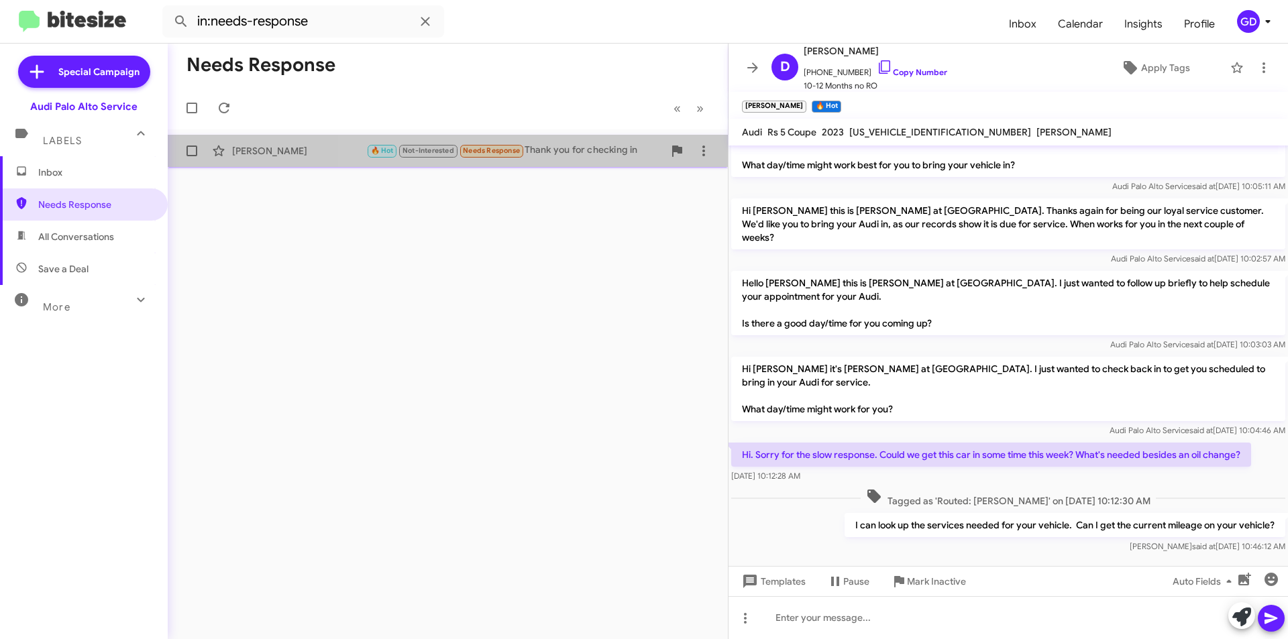
click at [581, 154] on div "🔥 Hot Not-Interested Needs Response Thank you for checking in" at bounding box center [514, 150] width 297 height 15
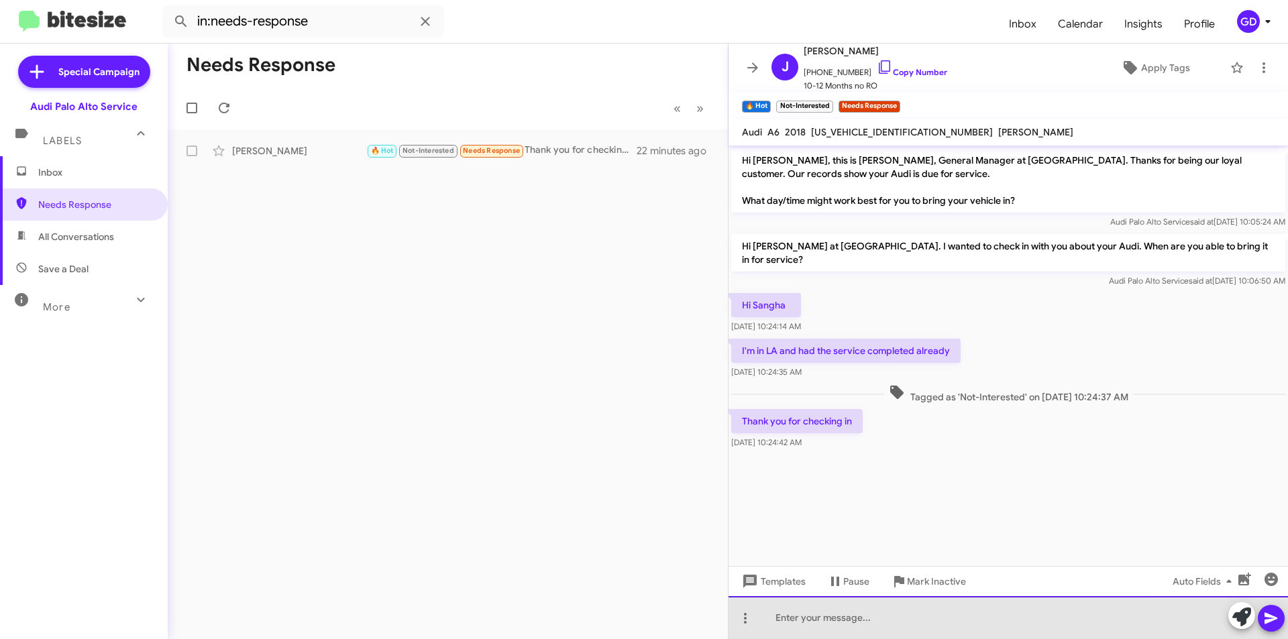
click at [792, 621] on div at bounding box center [1009, 618] width 560 height 43
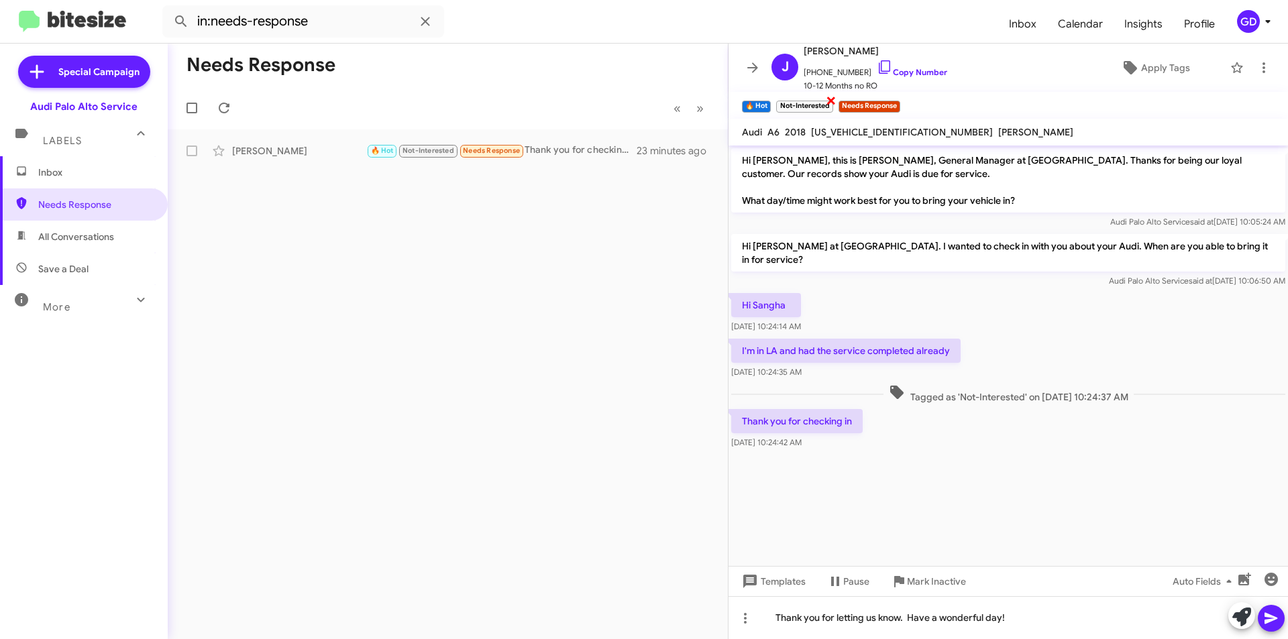
click at [829, 98] on span "×" at bounding box center [831, 100] width 11 height 16
click at [1151, 68] on span "Apply Tags" at bounding box center [1165, 68] width 49 height 24
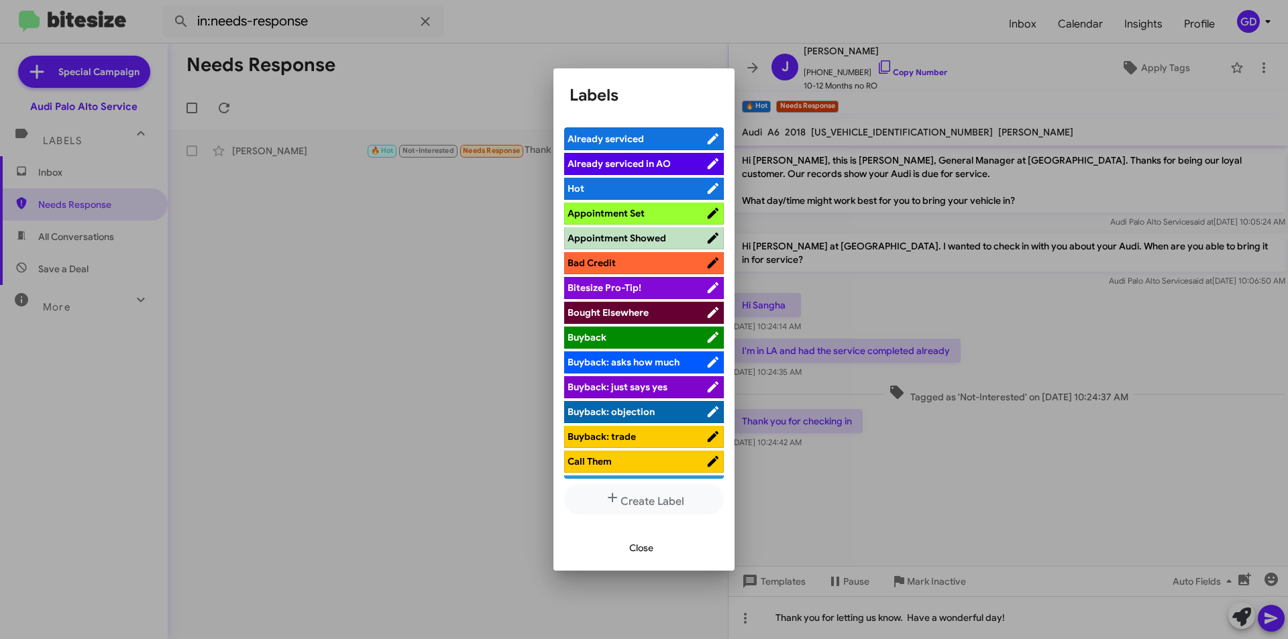
click at [627, 138] on span "Already serviced" at bounding box center [606, 139] width 76 height 12
click at [637, 553] on span "Close" at bounding box center [641, 548] width 24 height 24
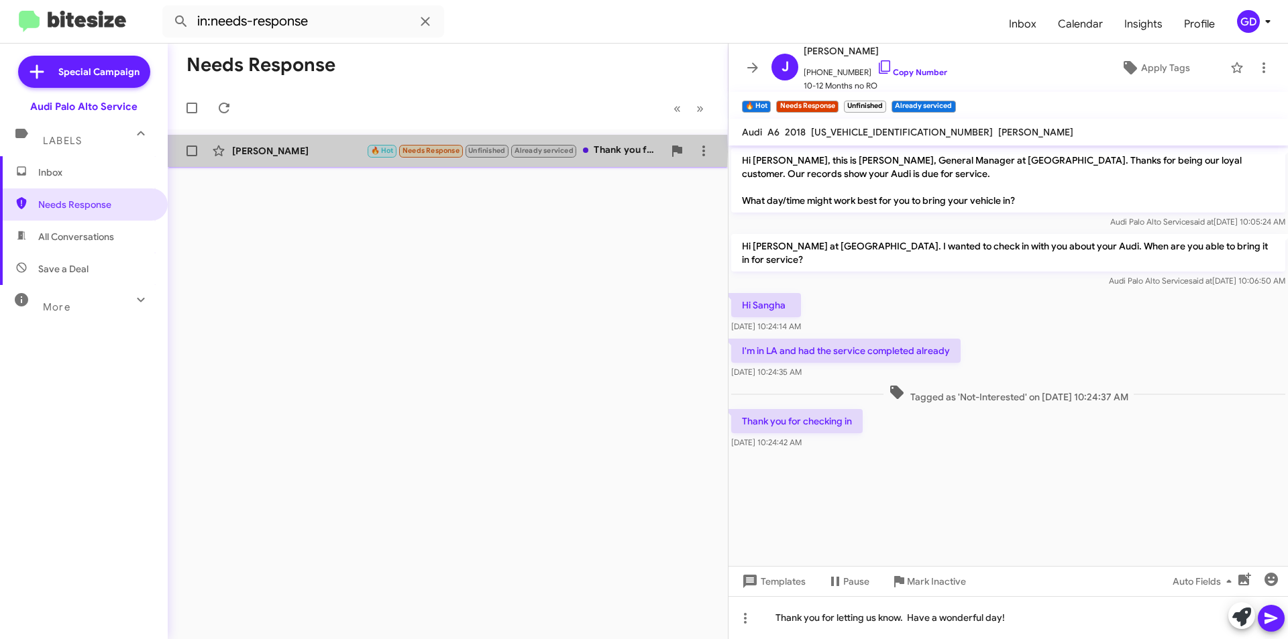
click at [258, 152] on div "[PERSON_NAME]" at bounding box center [299, 150] width 134 height 13
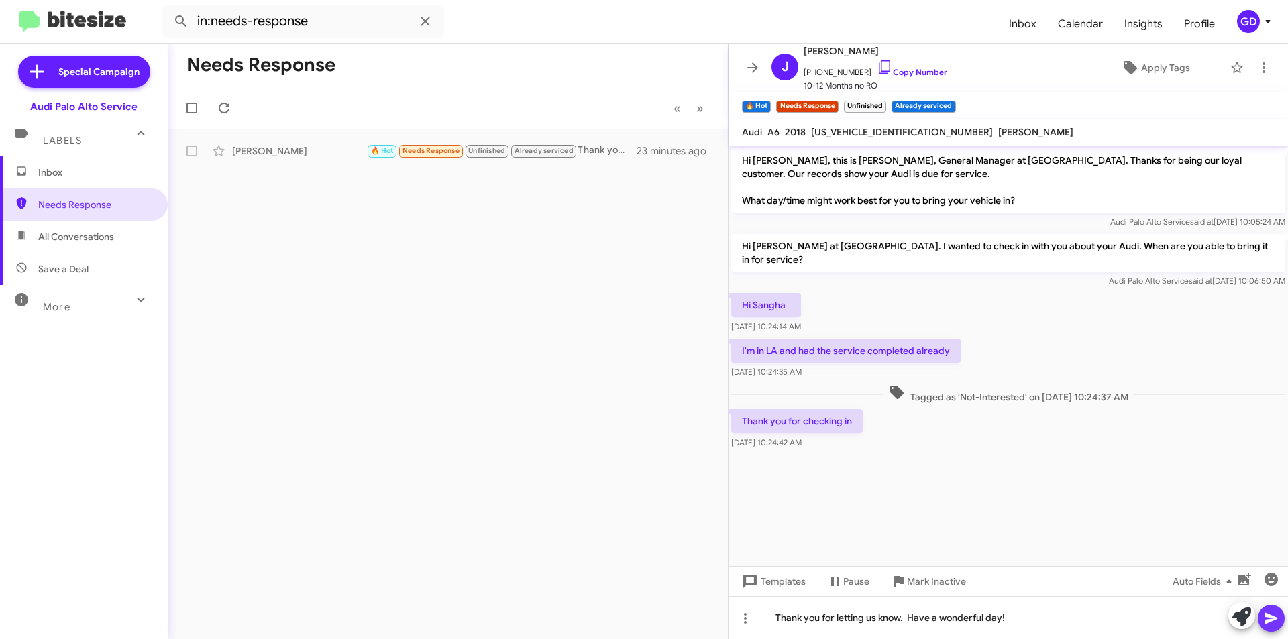
click at [1270, 621] on icon at bounding box center [1271, 618] width 13 height 11
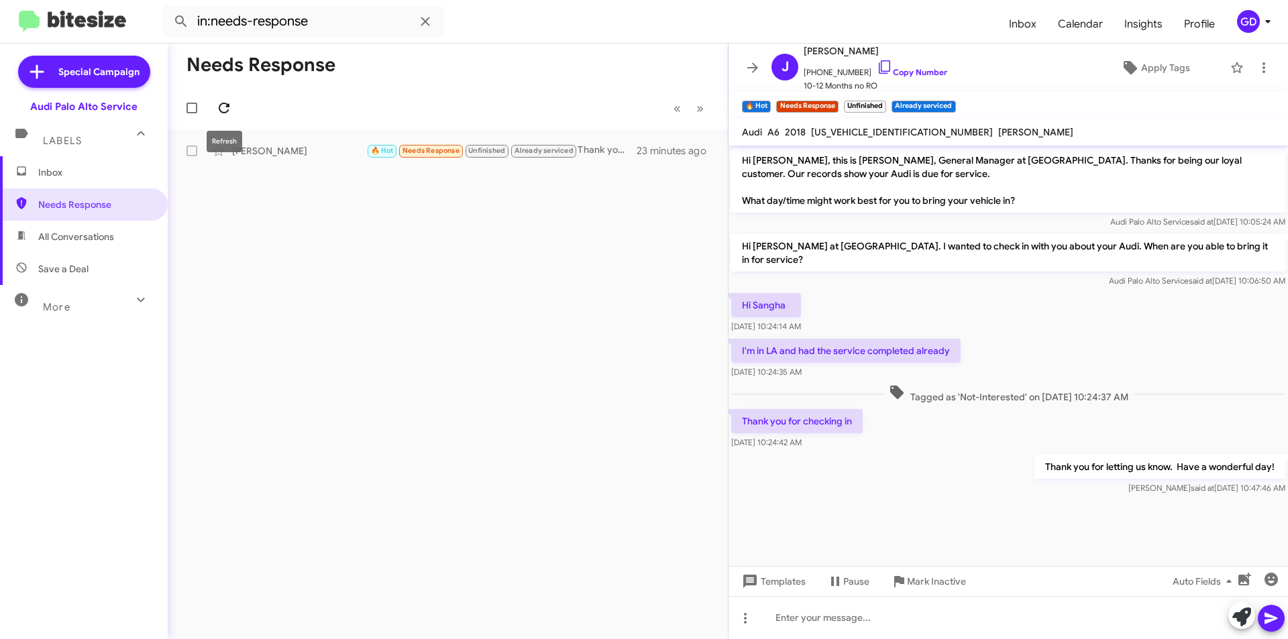
click at [216, 111] on icon at bounding box center [224, 108] width 16 height 16
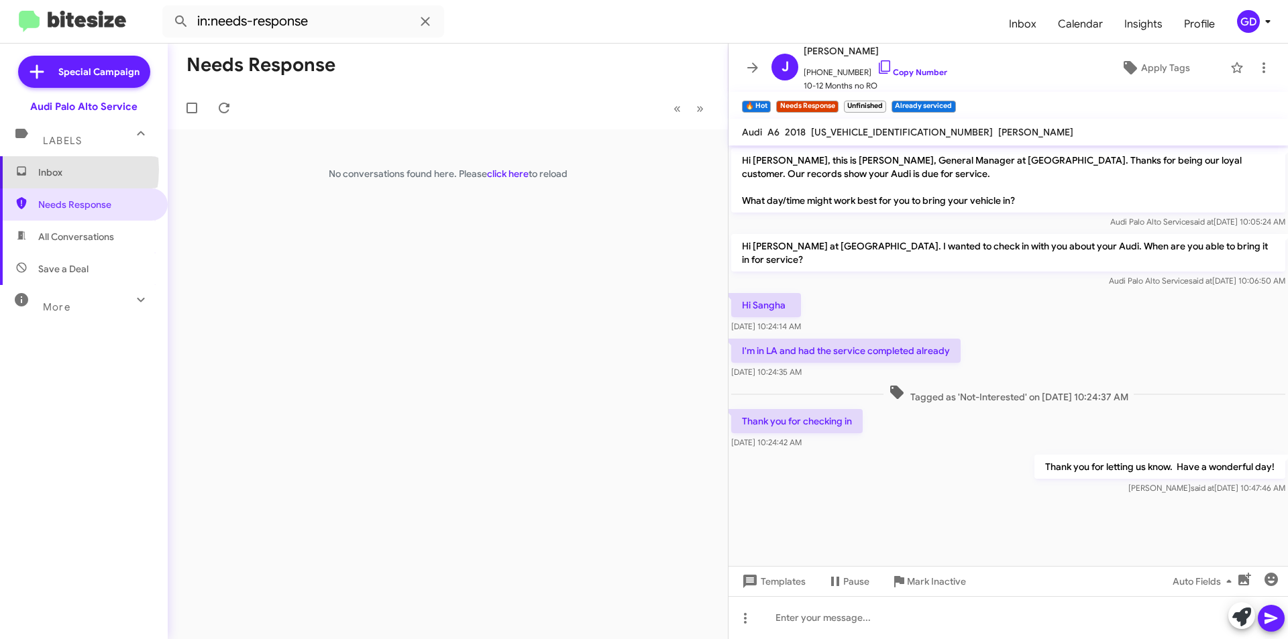
click at [44, 170] on span "Inbox" at bounding box center [95, 172] width 114 height 13
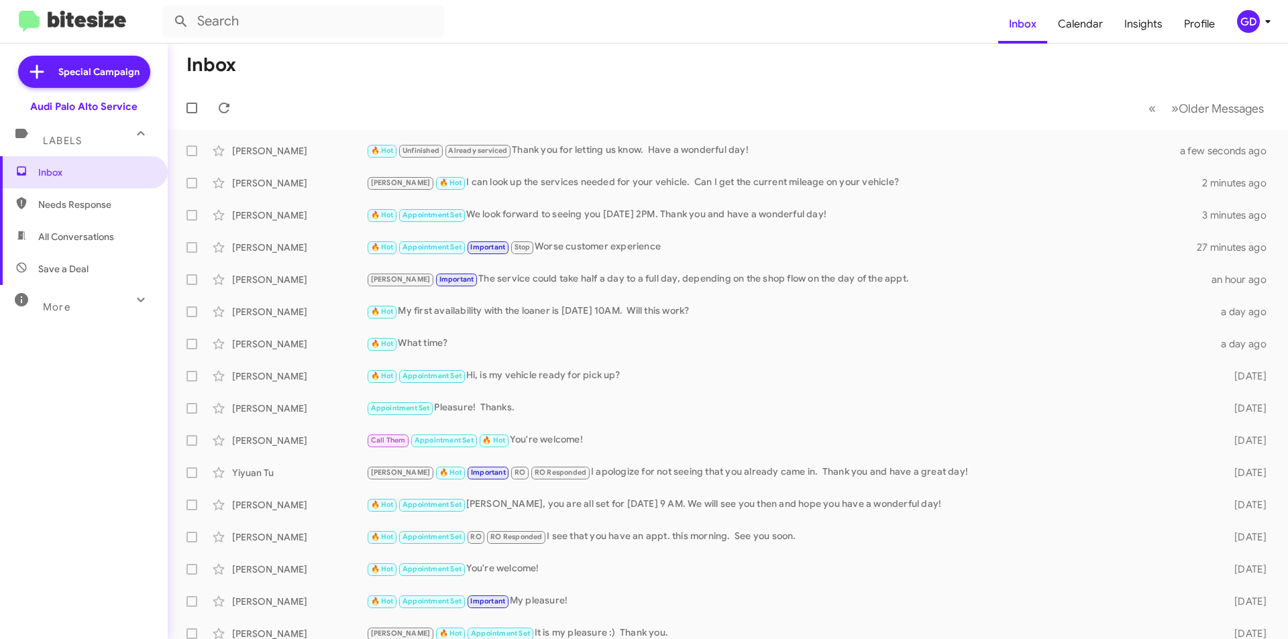
click at [64, 210] on span "Needs Response" at bounding box center [95, 204] width 114 height 13
type input "in:needs-response"
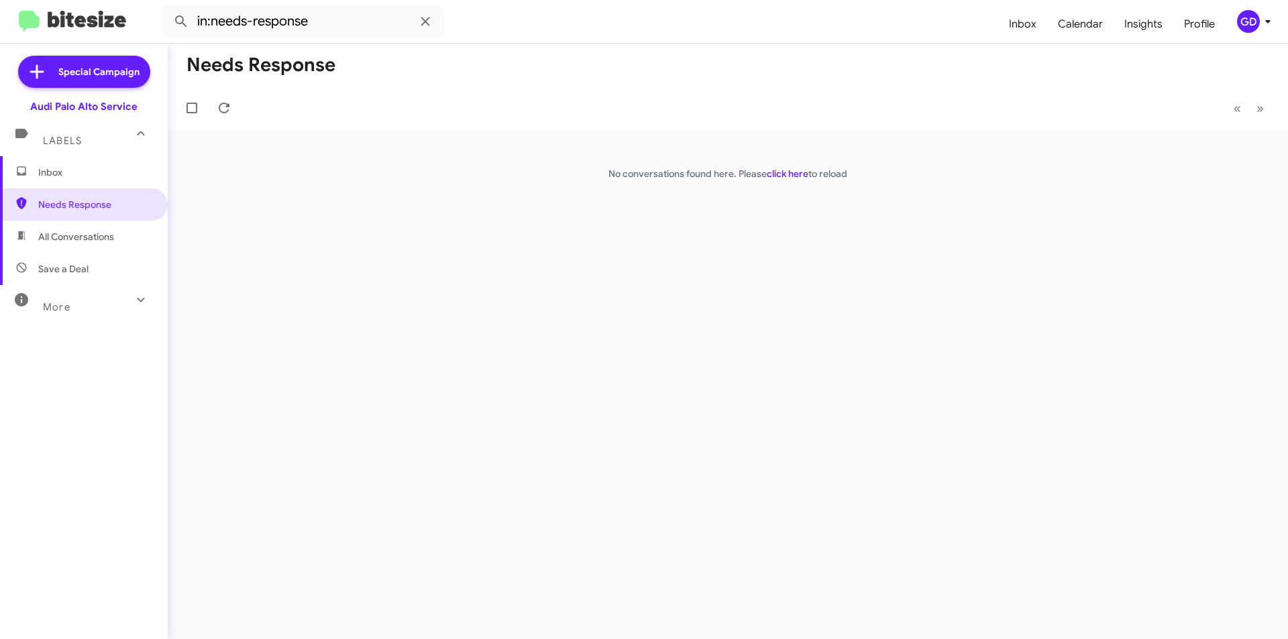
click at [333, 186] on div "Needs Response « Previous » Next No conversations found here. Please click here…" at bounding box center [728, 342] width 1121 height 596
click at [64, 165] on span "Inbox" at bounding box center [84, 172] width 168 height 32
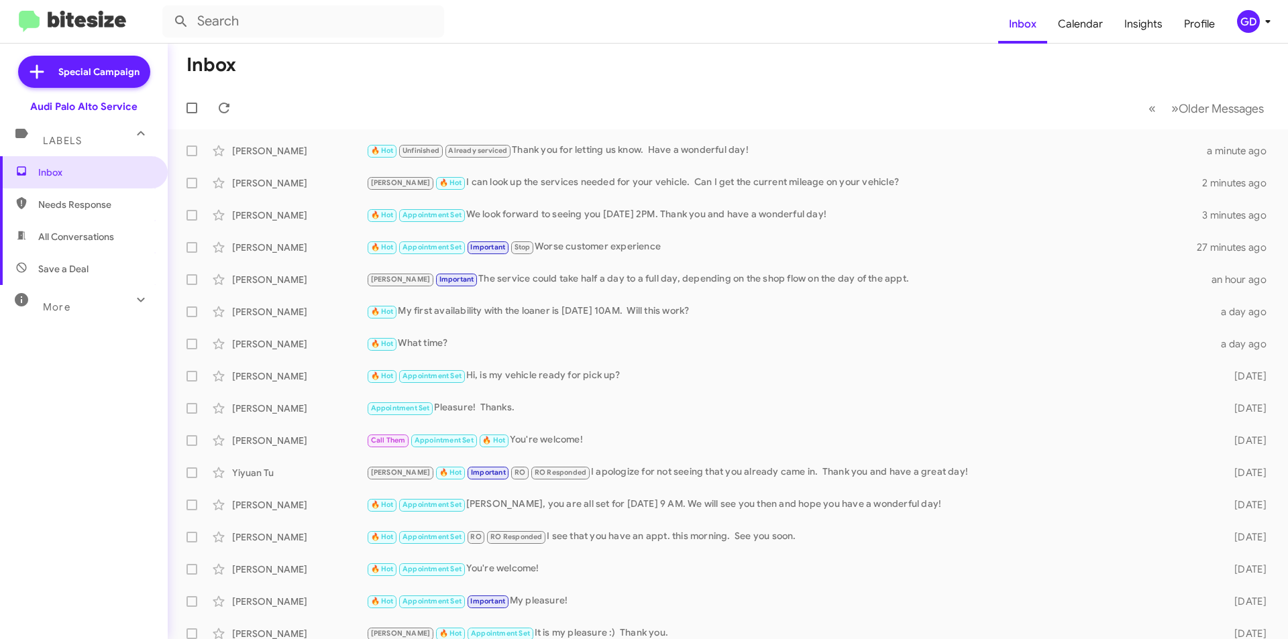
click at [54, 142] on span "Labels" at bounding box center [62, 141] width 39 height 12
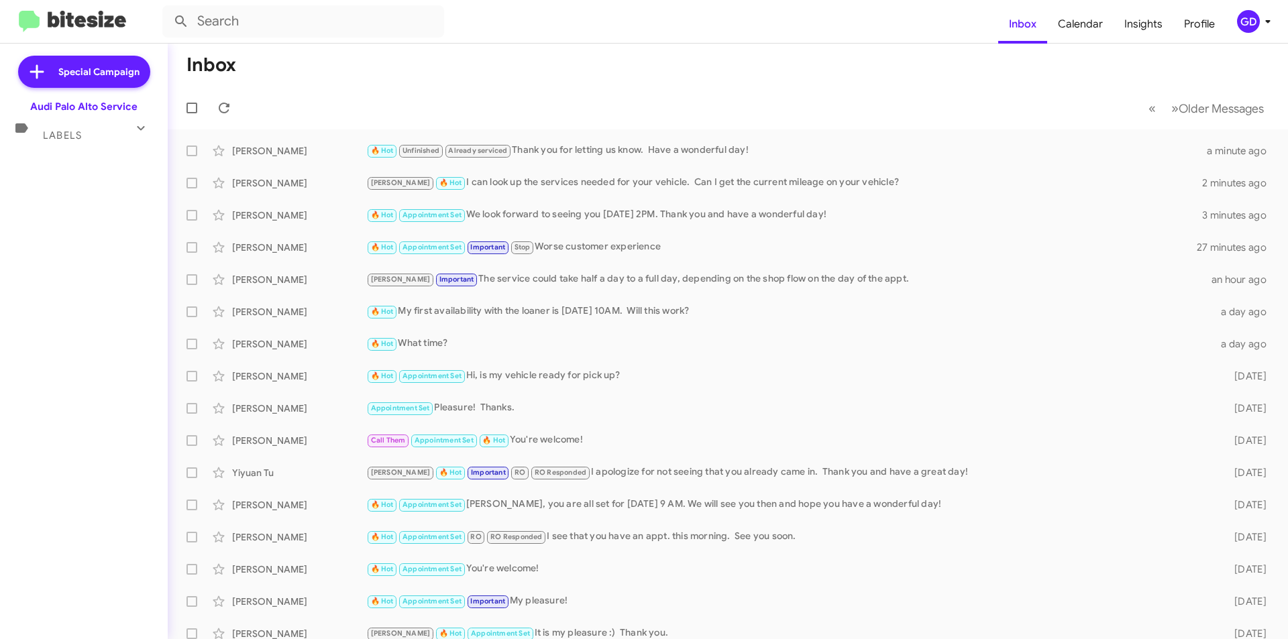
click at [133, 127] on icon at bounding box center [141, 128] width 16 height 16
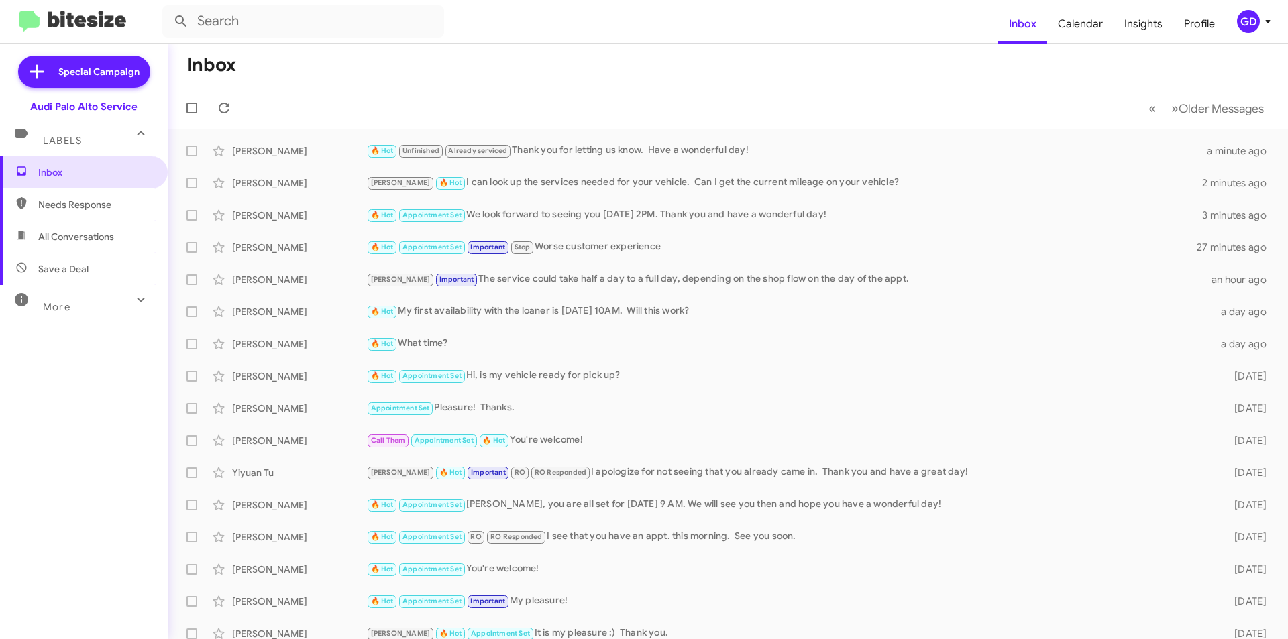
click at [54, 212] on span "Needs Response" at bounding box center [84, 205] width 168 height 32
type input "in:needs-response"
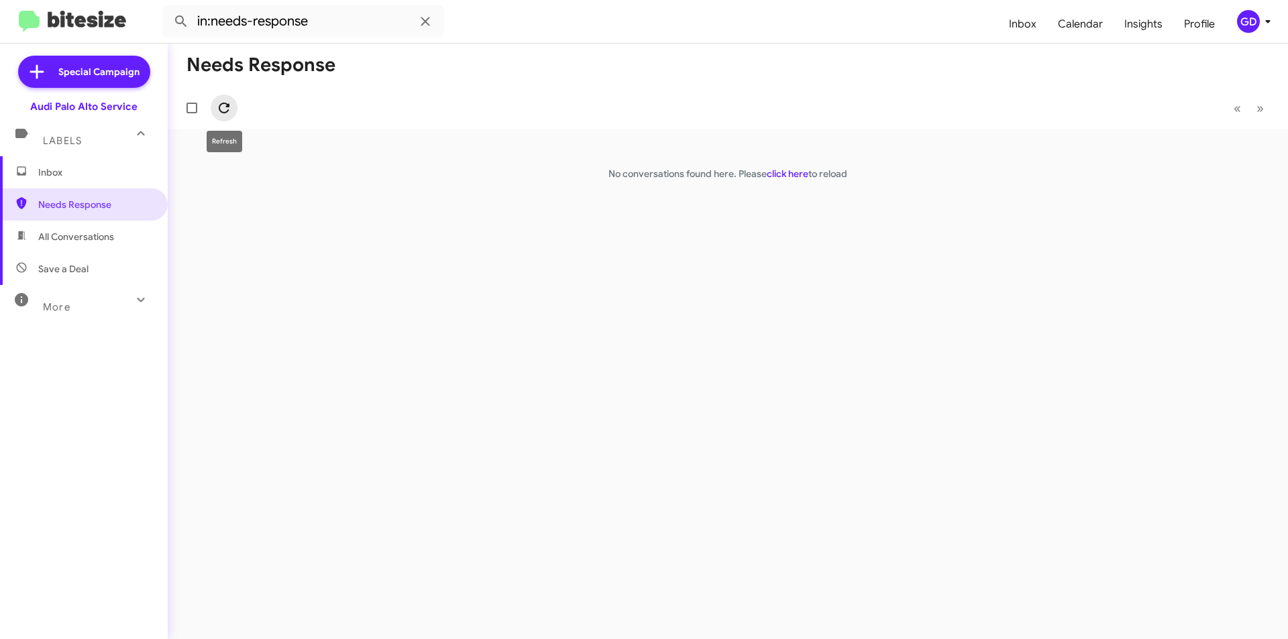
click at [227, 106] on icon at bounding box center [224, 108] width 16 height 16
click at [1242, 26] on div "GD" at bounding box center [1248, 21] width 23 height 23
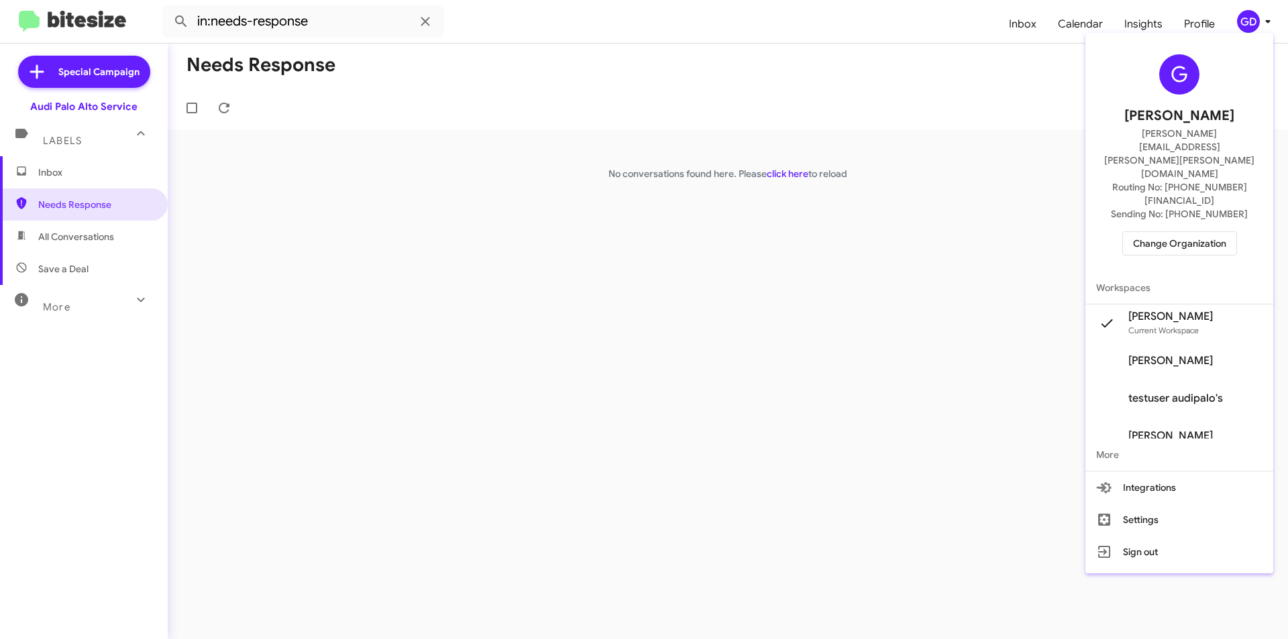
click at [1166, 232] on span "Change Organization" at bounding box center [1179, 243] width 93 height 23
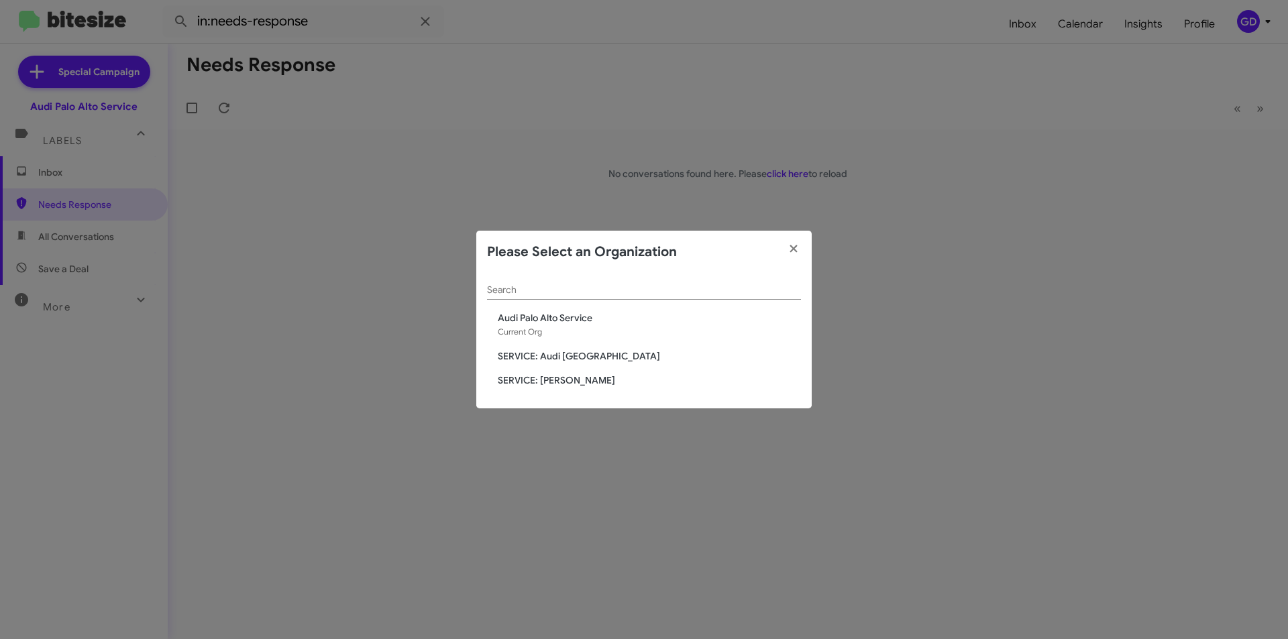
click at [560, 382] on span "SERVICE: [PERSON_NAME]" at bounding box center [649, 380] width 303 height 13
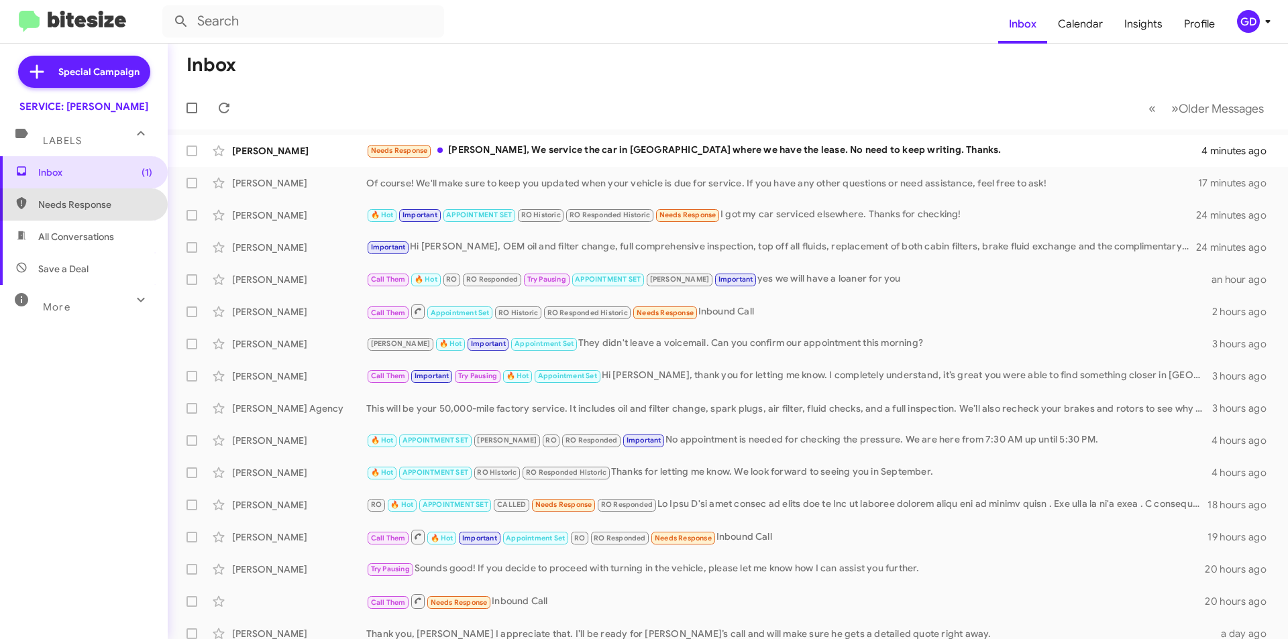
click at [95, 207] on span "Needs Response" at bounding box center [95, 204] width 114 height 13
type input "in:needs-response"
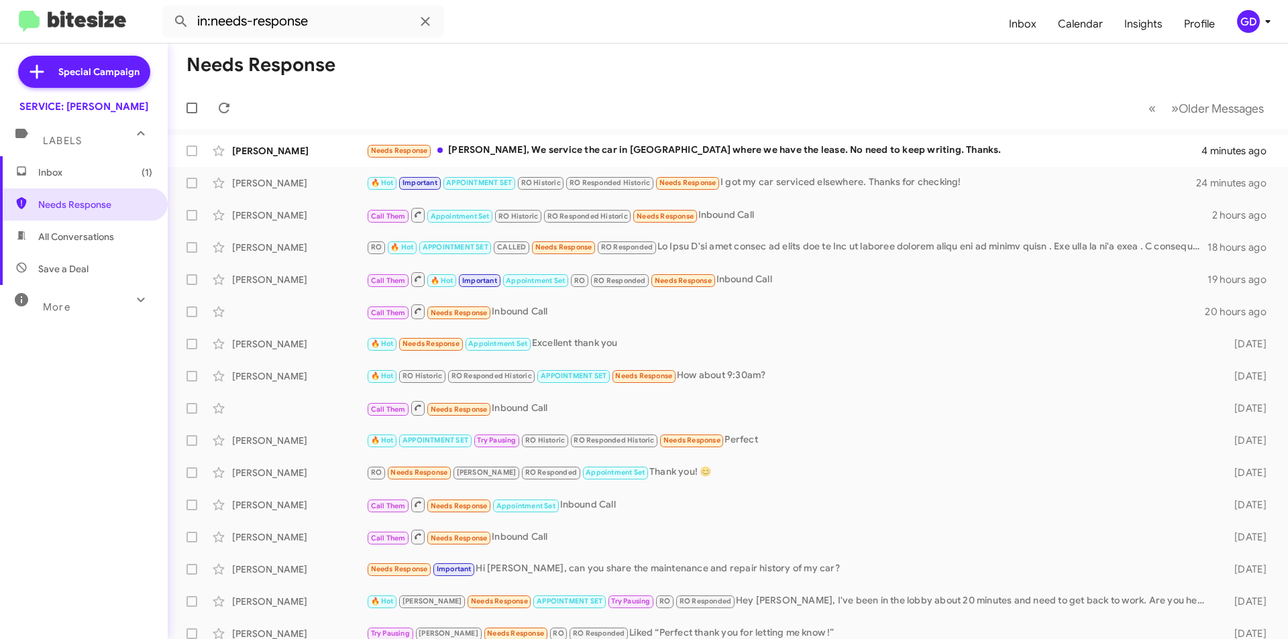
click at [1246, 24] on div "GD" at bounding box center [1248, 21] width 23 height 23
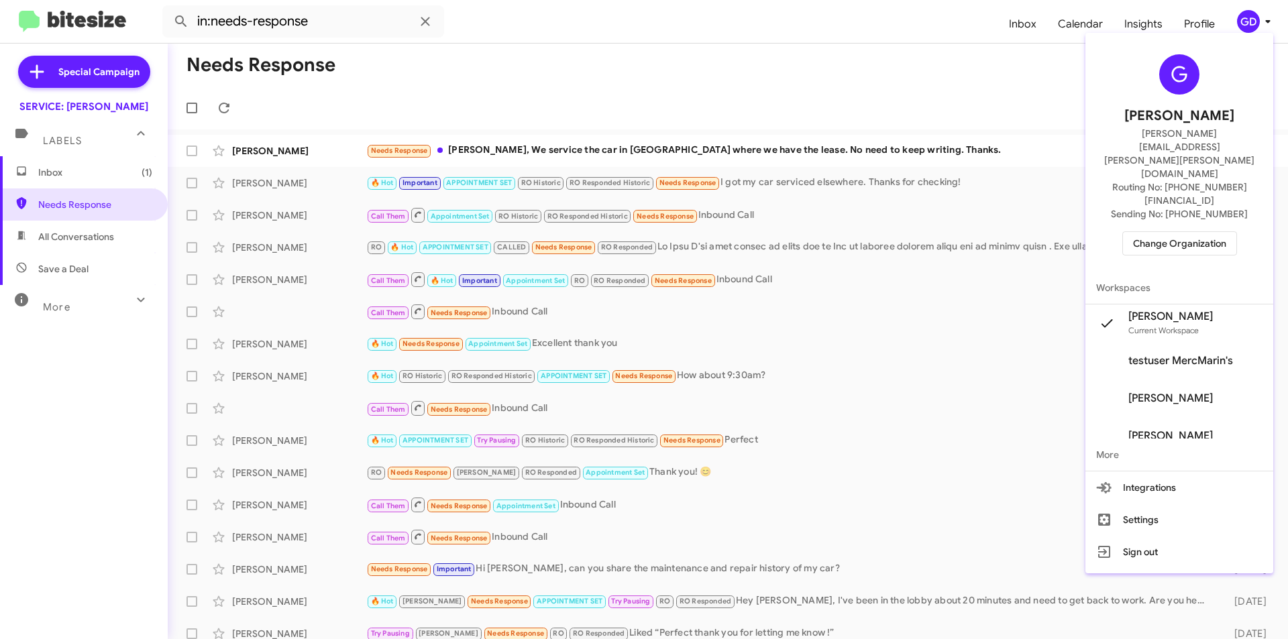
click at [1180, 232] on span "Change Organization" at bounding box center [1179, 243] width 93 height 23
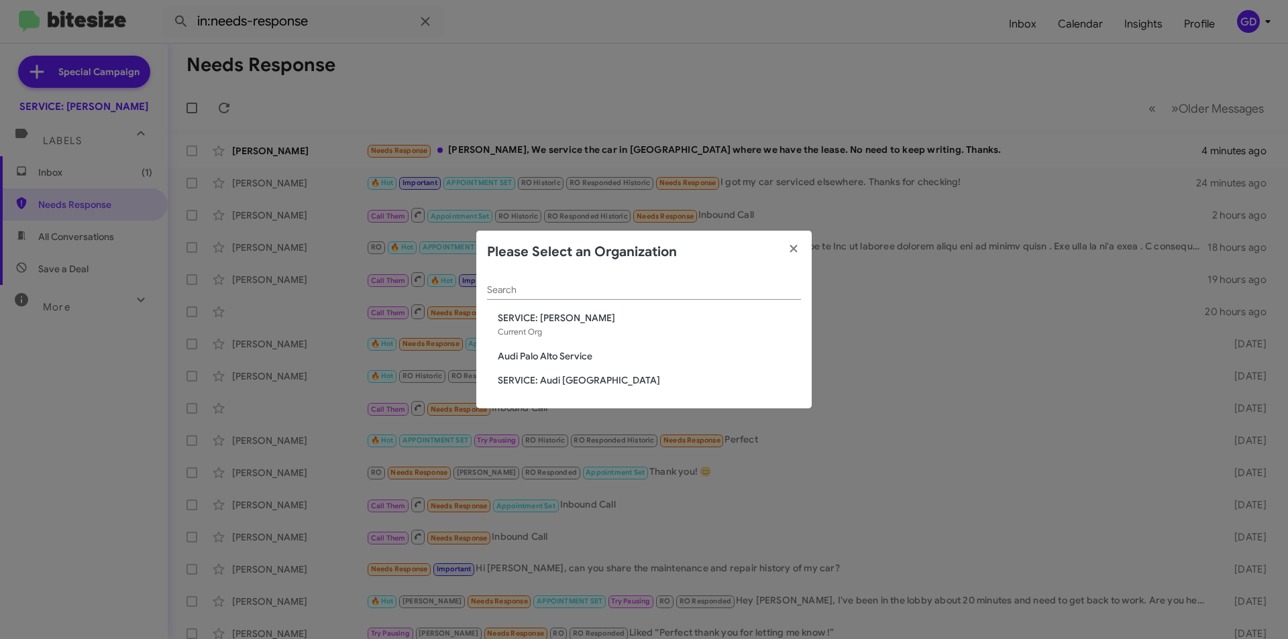
click at [537, 357] on span "Audi Palo Alto Service" at bounding box center [649, 356] width 303 height 13
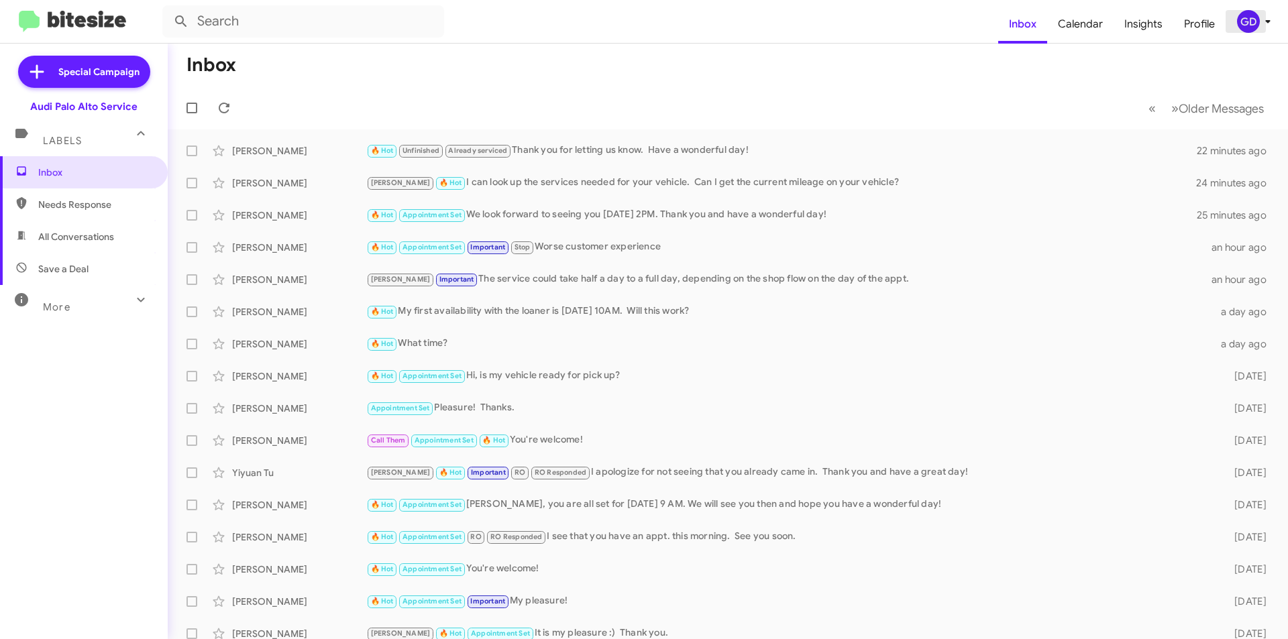
click at [1251, 23] on div "GD" at bounding box center [1248, 21] width 23 height 23
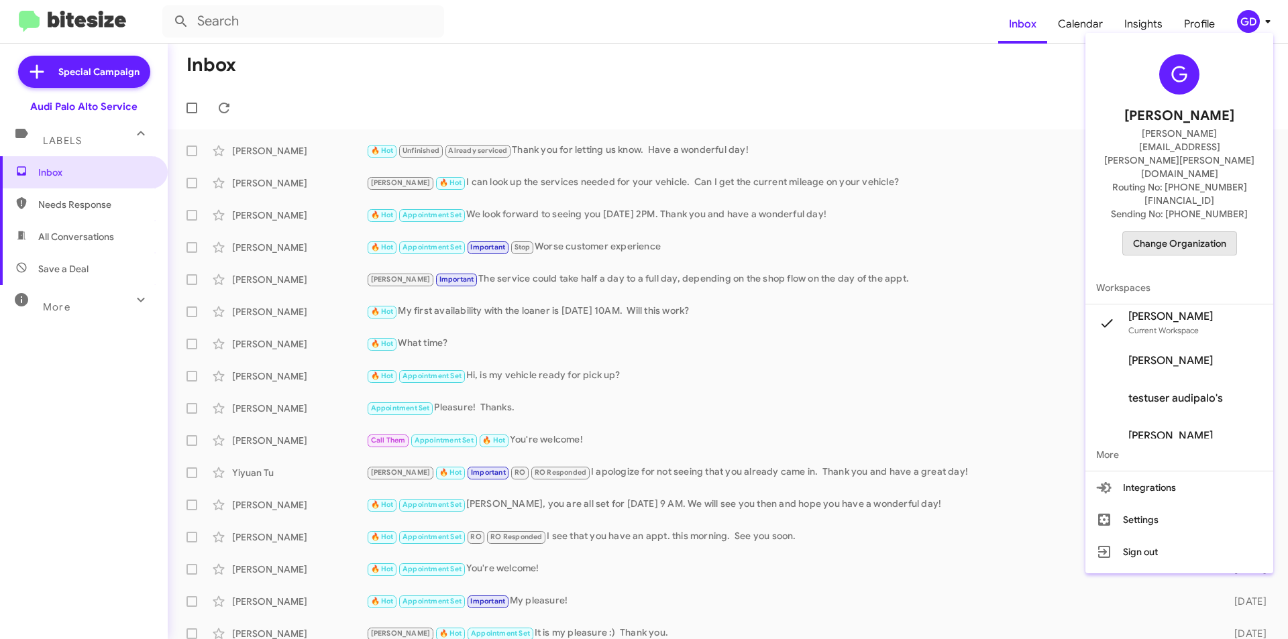
click at [1198, 232] on span "Change Organization" at bounding box center [1179, 243] width 93 height 23
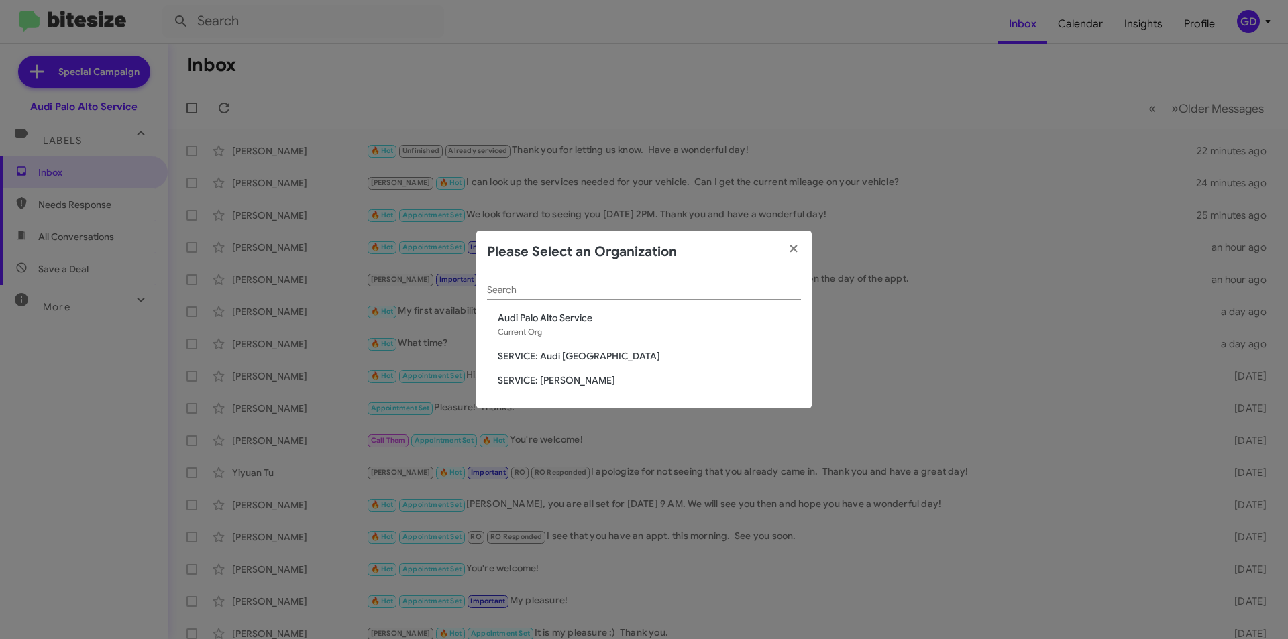
click at [575, 360] on span "SERVICE: Audi [GEOGRAPHIC_DATA]" at bounding box center [649, 356] width 303 height 13
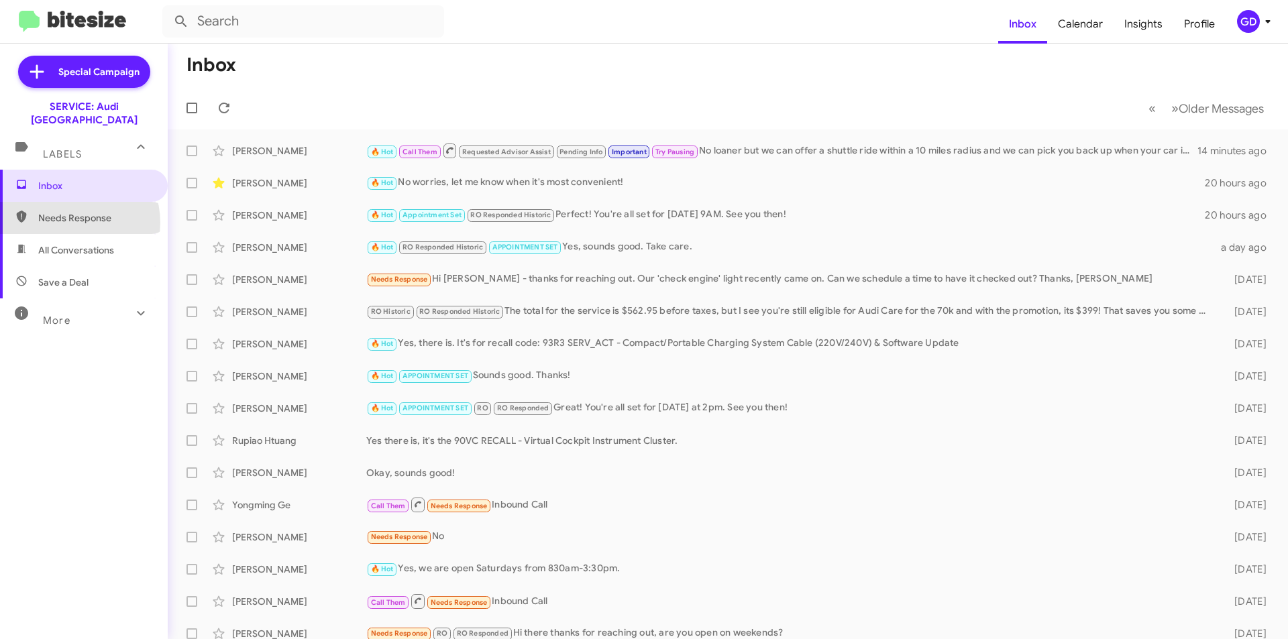
click at [74, 211] on span "Needs Response" at bounding box center [84, 218] width 168 height 32
type input "in:needs-response"
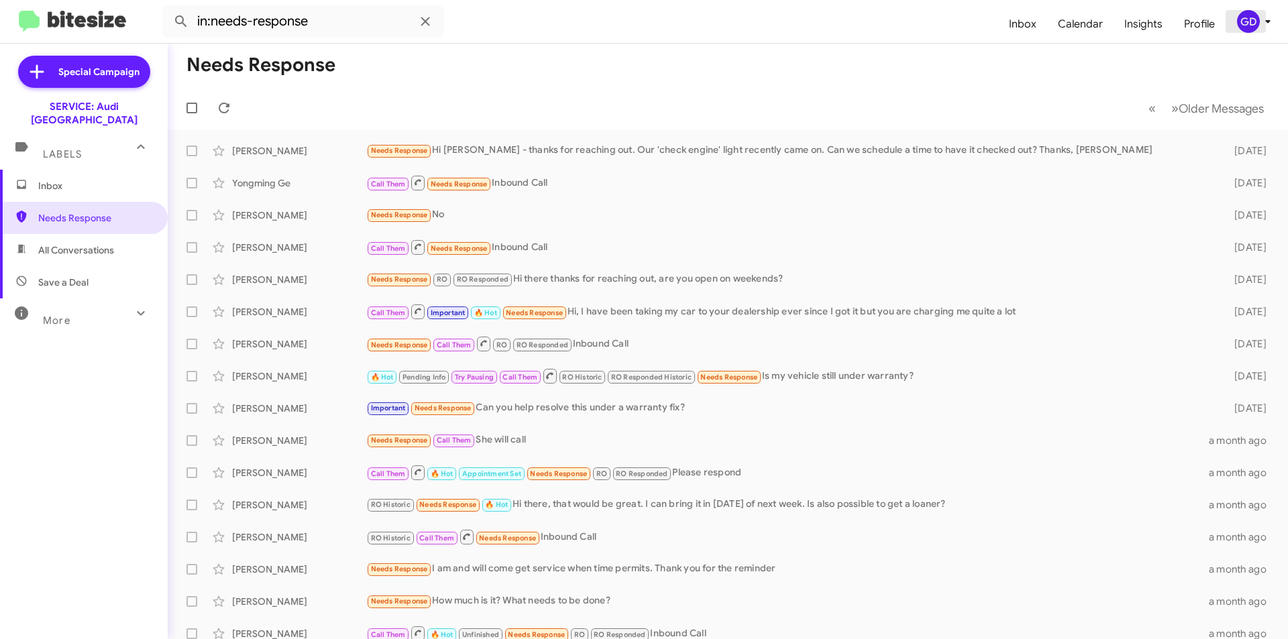
click at [1247, 24] on div "GD" at bounding box center [1248, 21] width 23 height 23
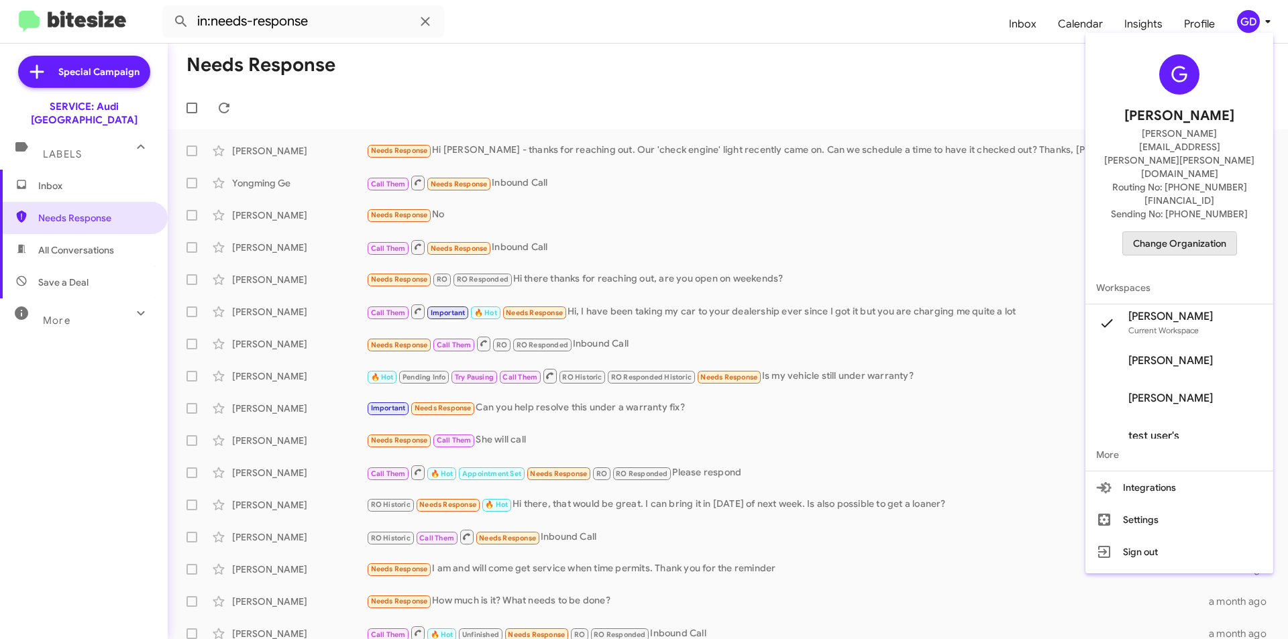
click at [1180, 232] on span "Change Organization" at bounding box center [1179, 243] width 93 height 23
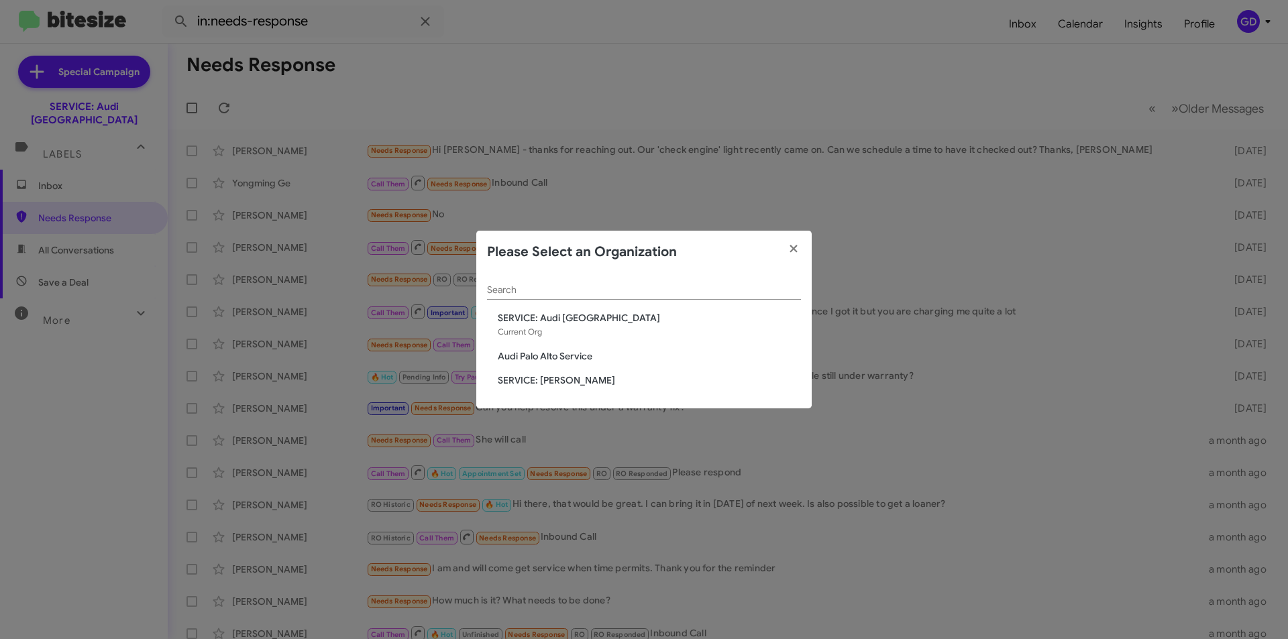
click at [562, 356] on span "Audi Palo Alto Service" at bounding box center [649, 356] width 303 height 13
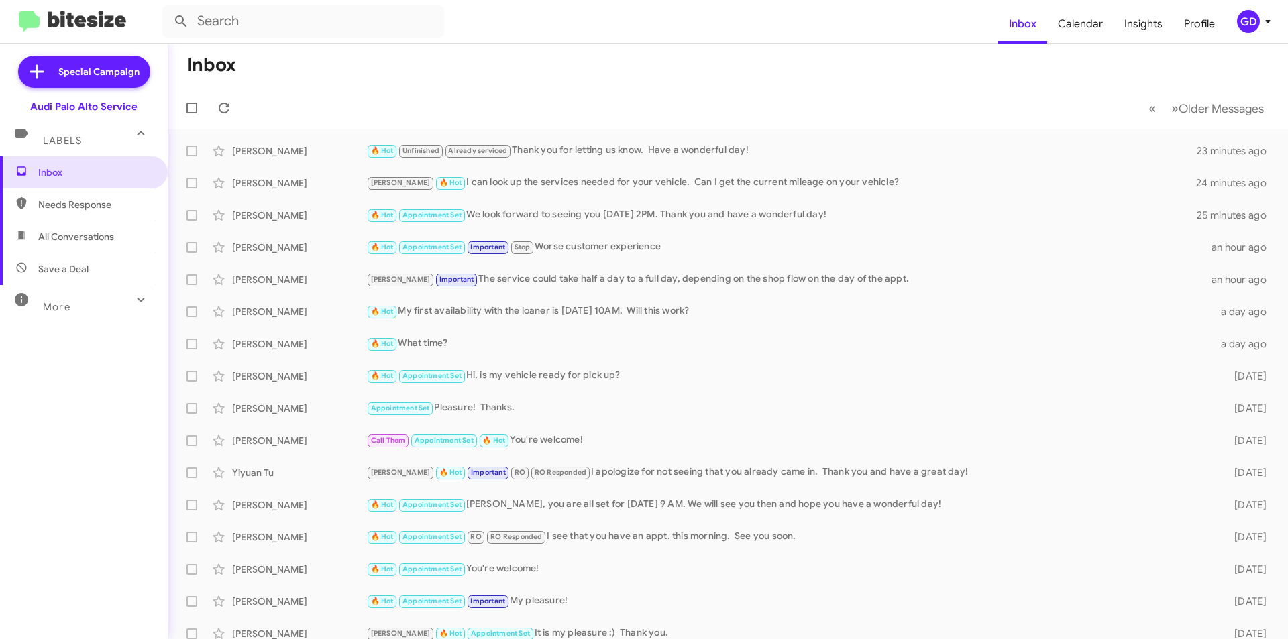
click at [62, 211] on span "Needs Response" at bounding box center [95, 204] width 114 height 13
type input "in:needs-response"
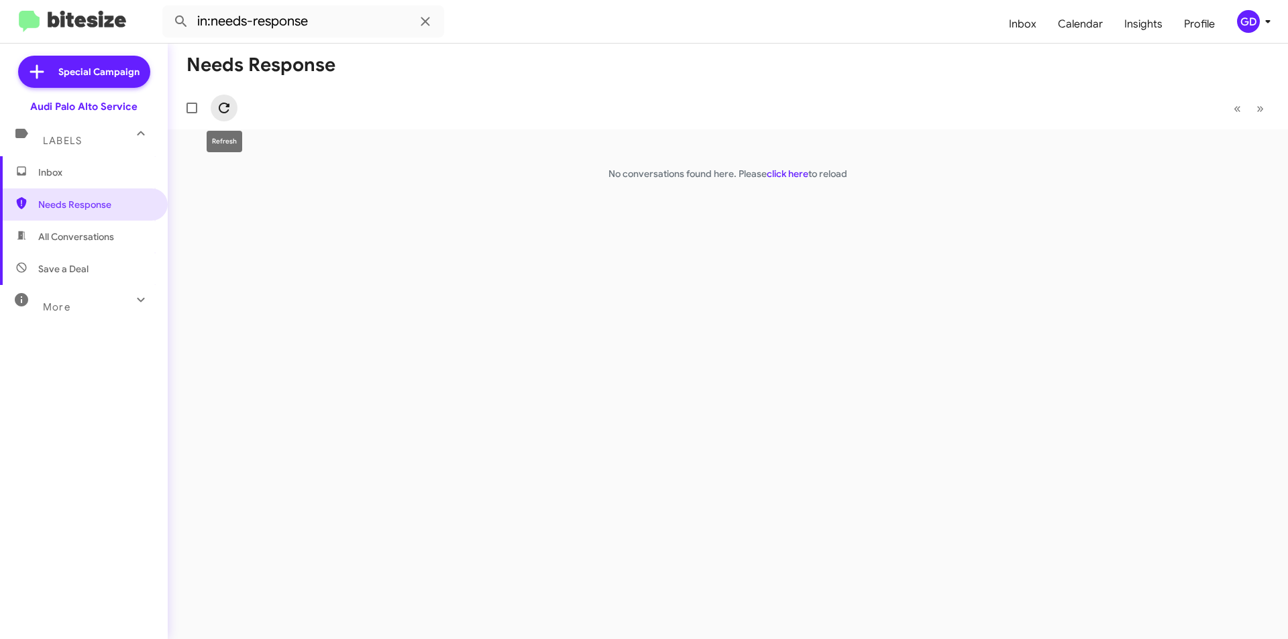
click at [225, 103] on icon at bounding box center [224, 108] width 11 height 11
click at [44, 176] on span "Inbox" at bounding box center [95, 172] width 114 height 13
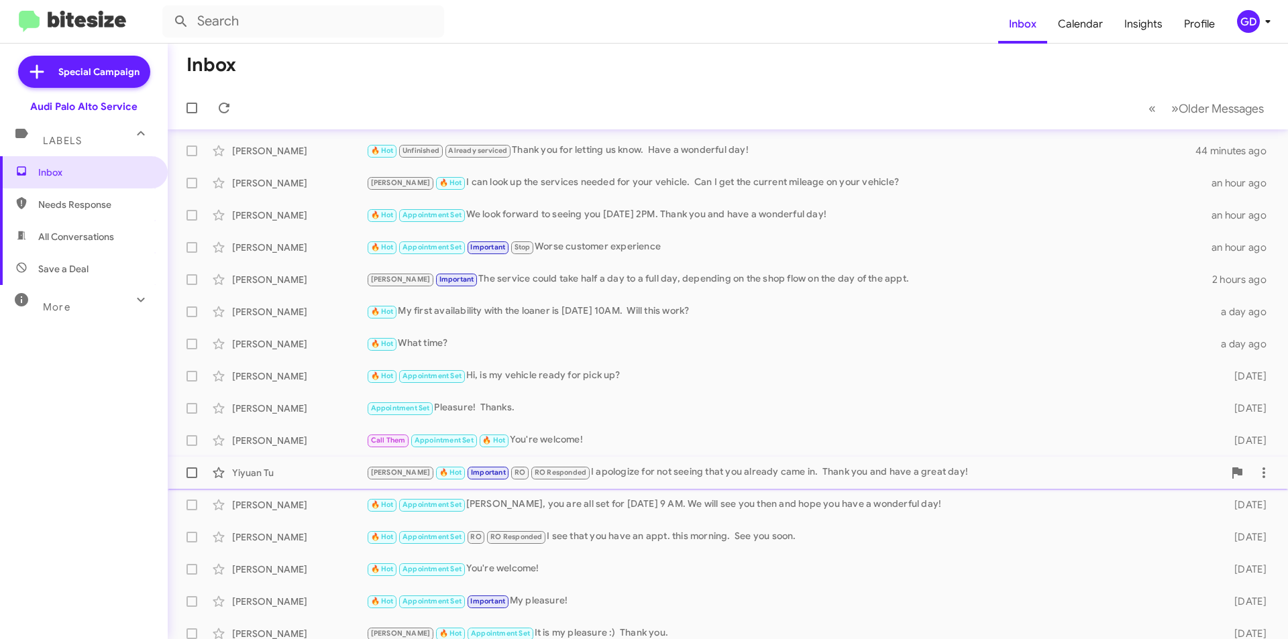
scroll to position [140, 0]
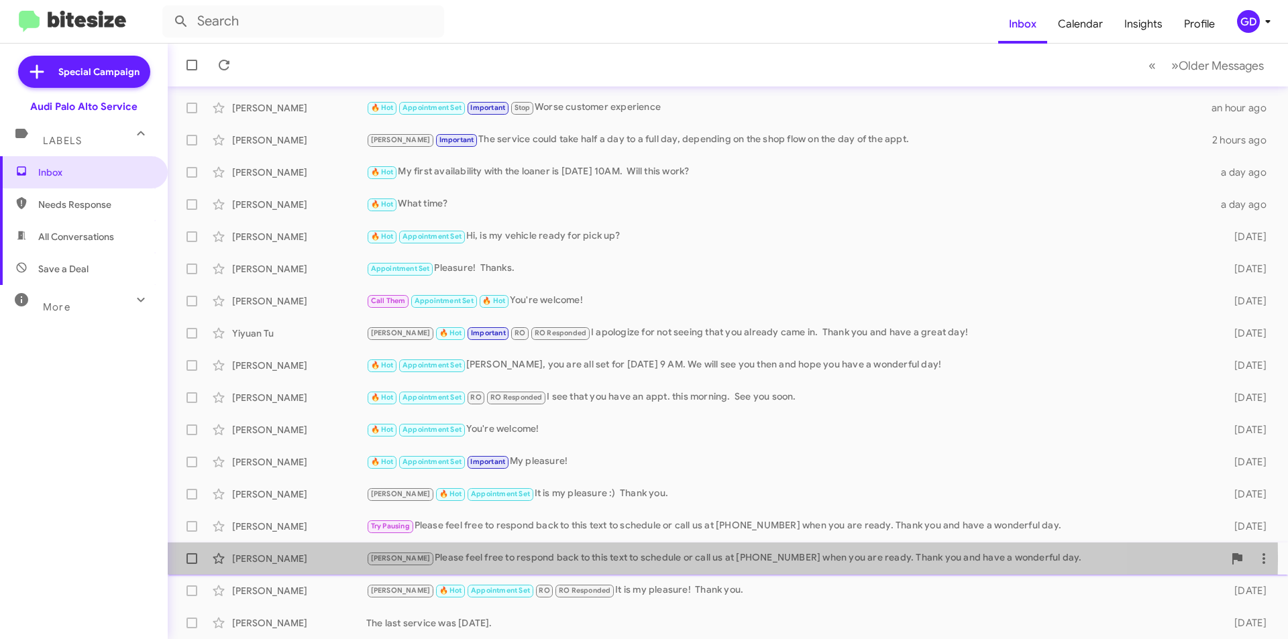
click at [435, 557] on div "Arnold Please feel free to respond back to this text to schedule or call us at …" at bounding box center [795, 558] width 858 height 15
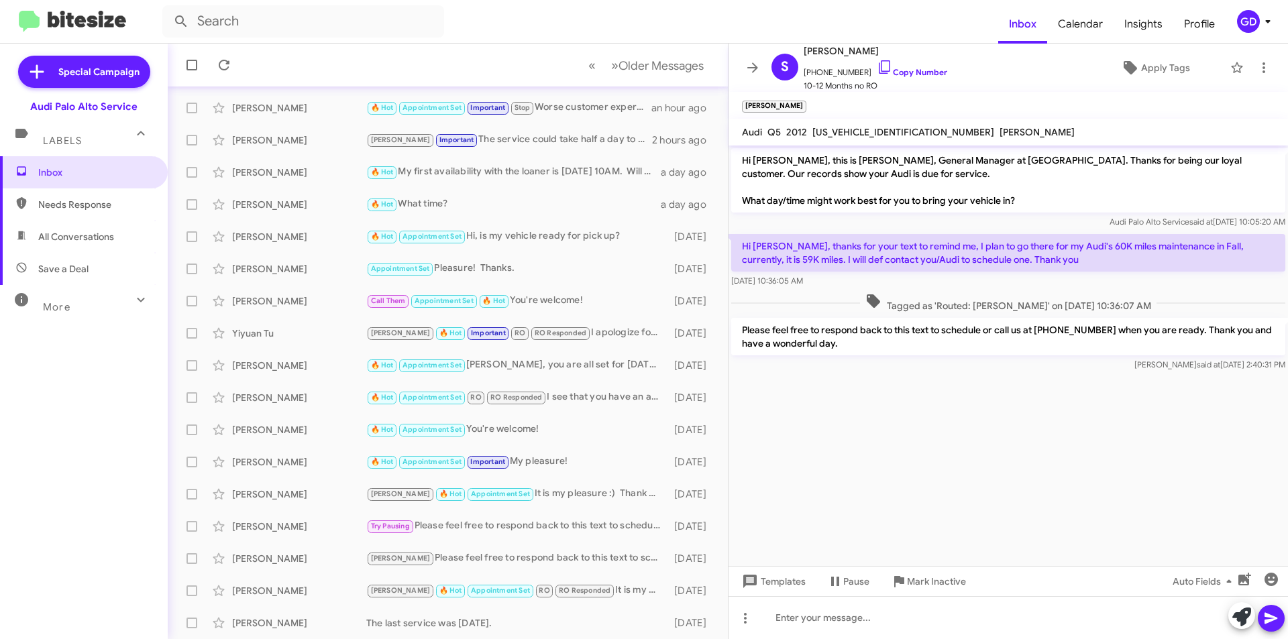
click at [871, 396] on cdk-virtual-scroll-viewport "Hi Sophia, this is MJ Sangha, General Manager at Audi Palo Alto. Thanks for bei…" at bounding box center [1009, 356] width 560 height 421
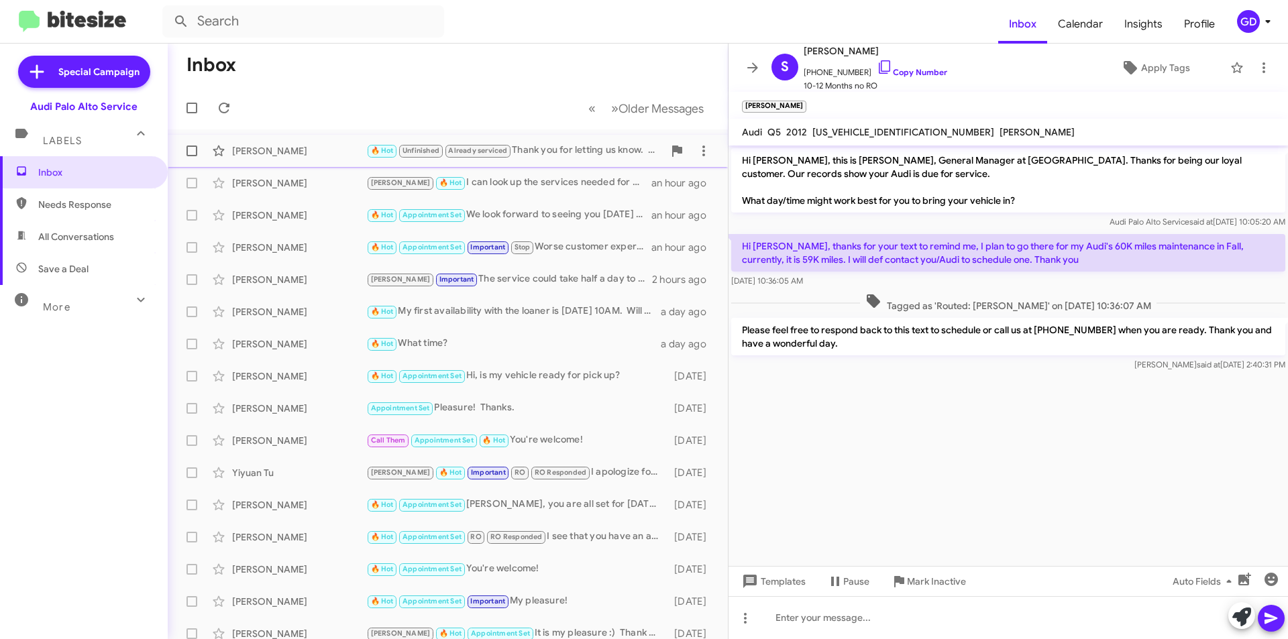
click at [255, 150] on div "[PERSON_NAME]" at bounding box center [299, 150] width 134 height 13
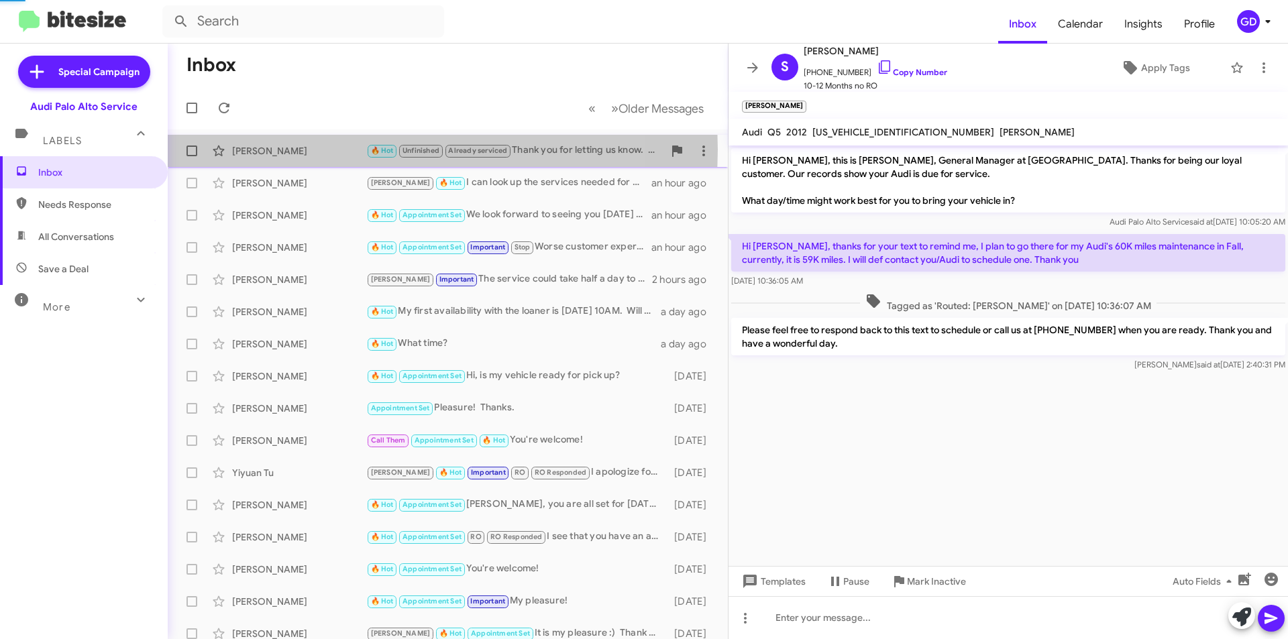
scroll to position [11, 0]
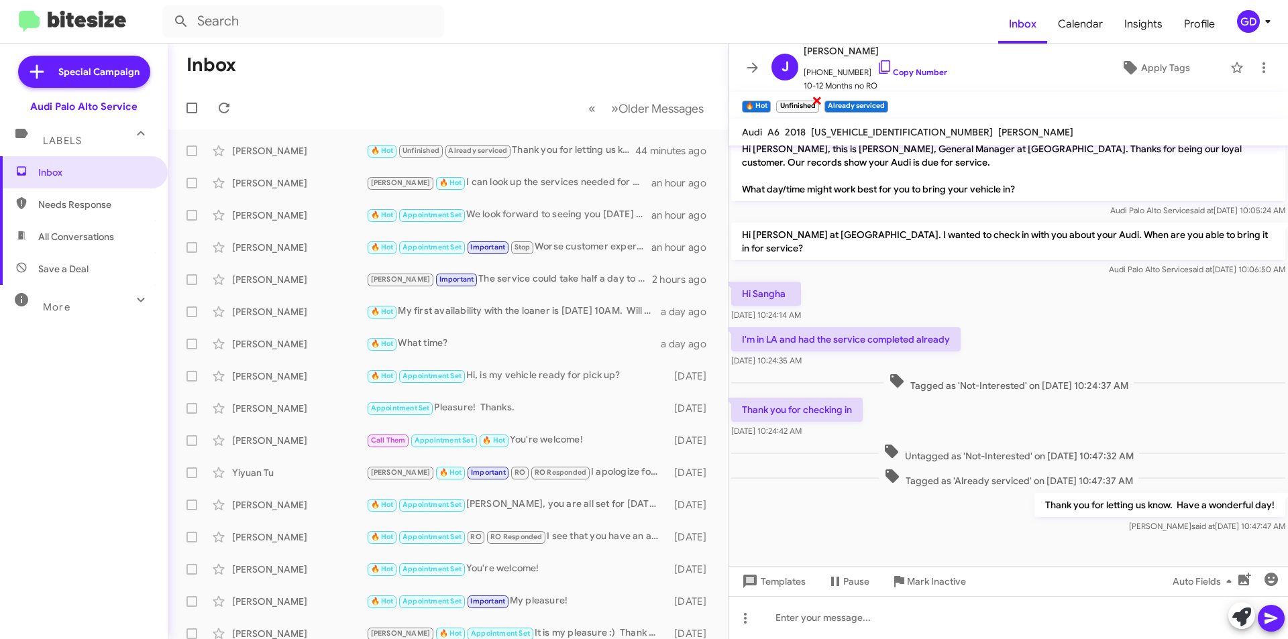
click at [817, 99] on span "×" at bounding box center [817, 100] width 11 height 16
click at [93, 210] on span "Needs Response" at bounding box center [95, 204] width 114 height 13
type input "in:needs-response"
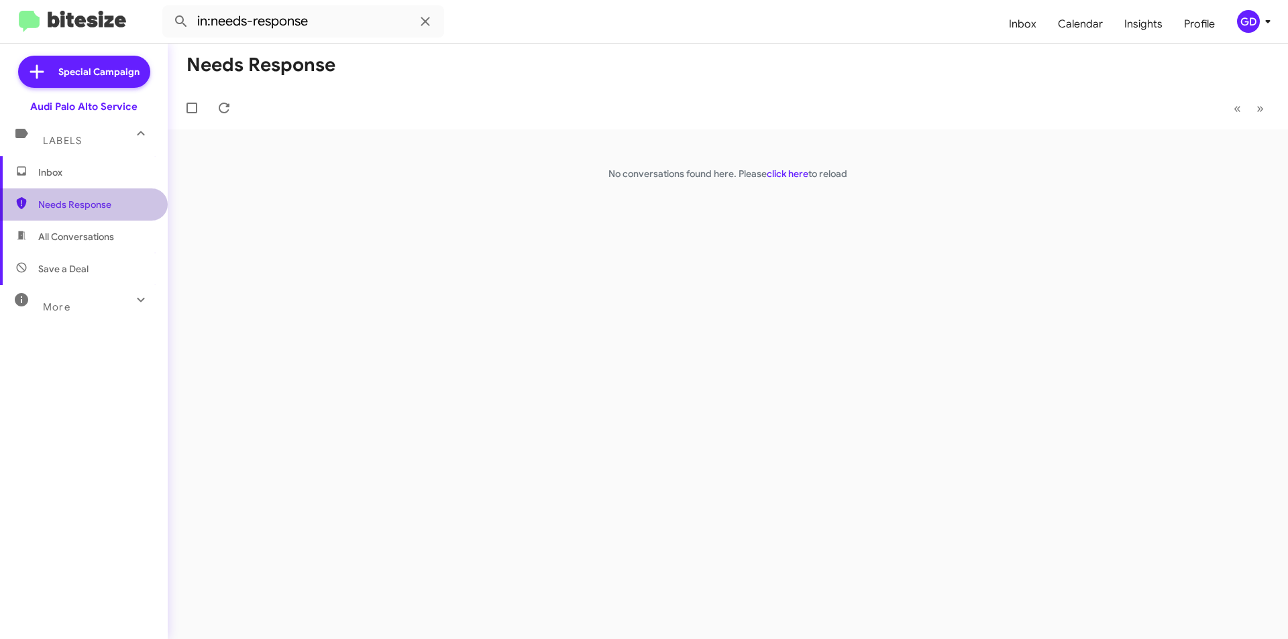
click at [91, 208] on span "Needs Response" at bounding box center [95, 204] width 114 height 13
click at [133, 298] on icon at bounding box center [141, 300] width 16 height 16
